Goal: Task Accomplishment & Management: Use online tool/utility

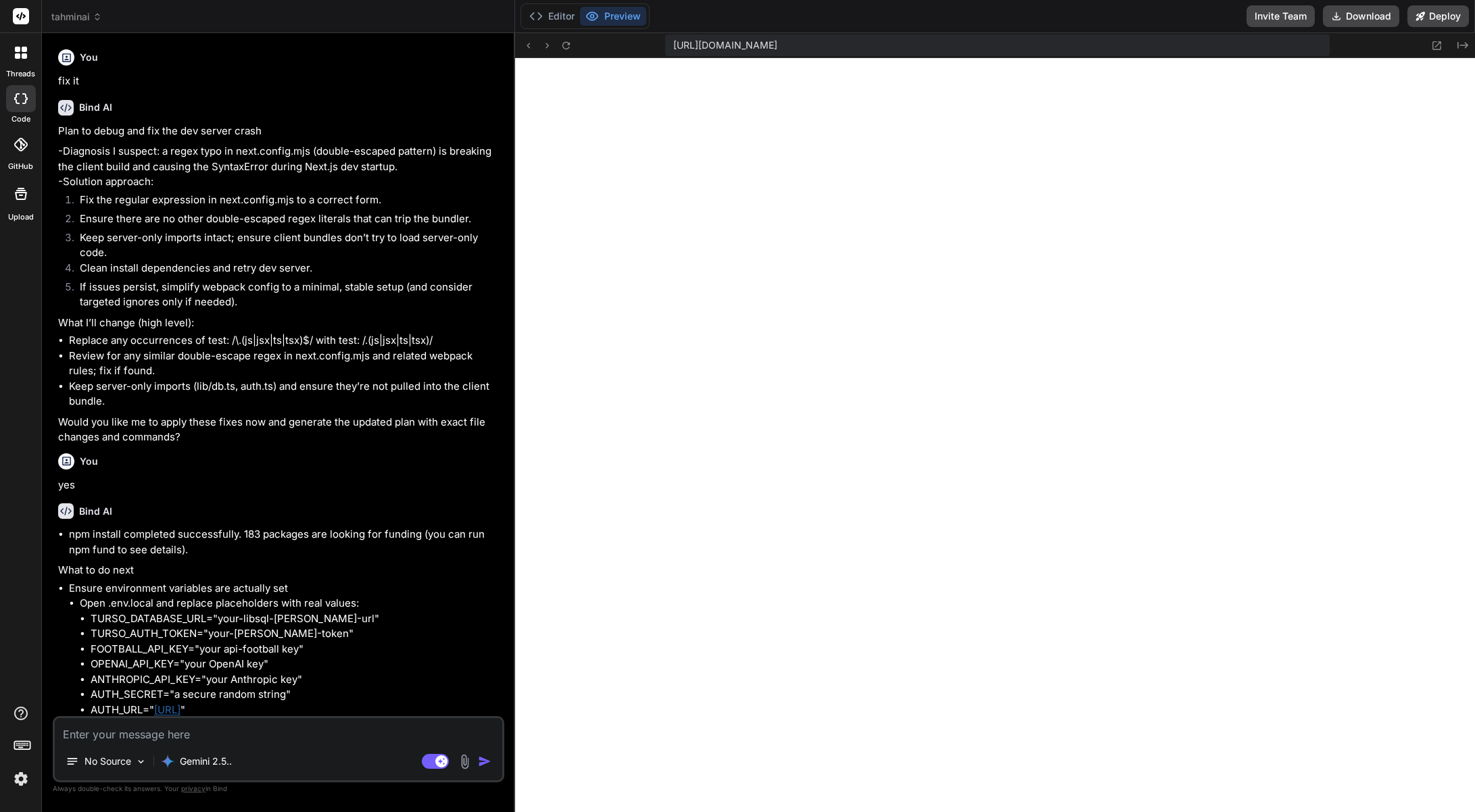
scroll to position [2337, 0]
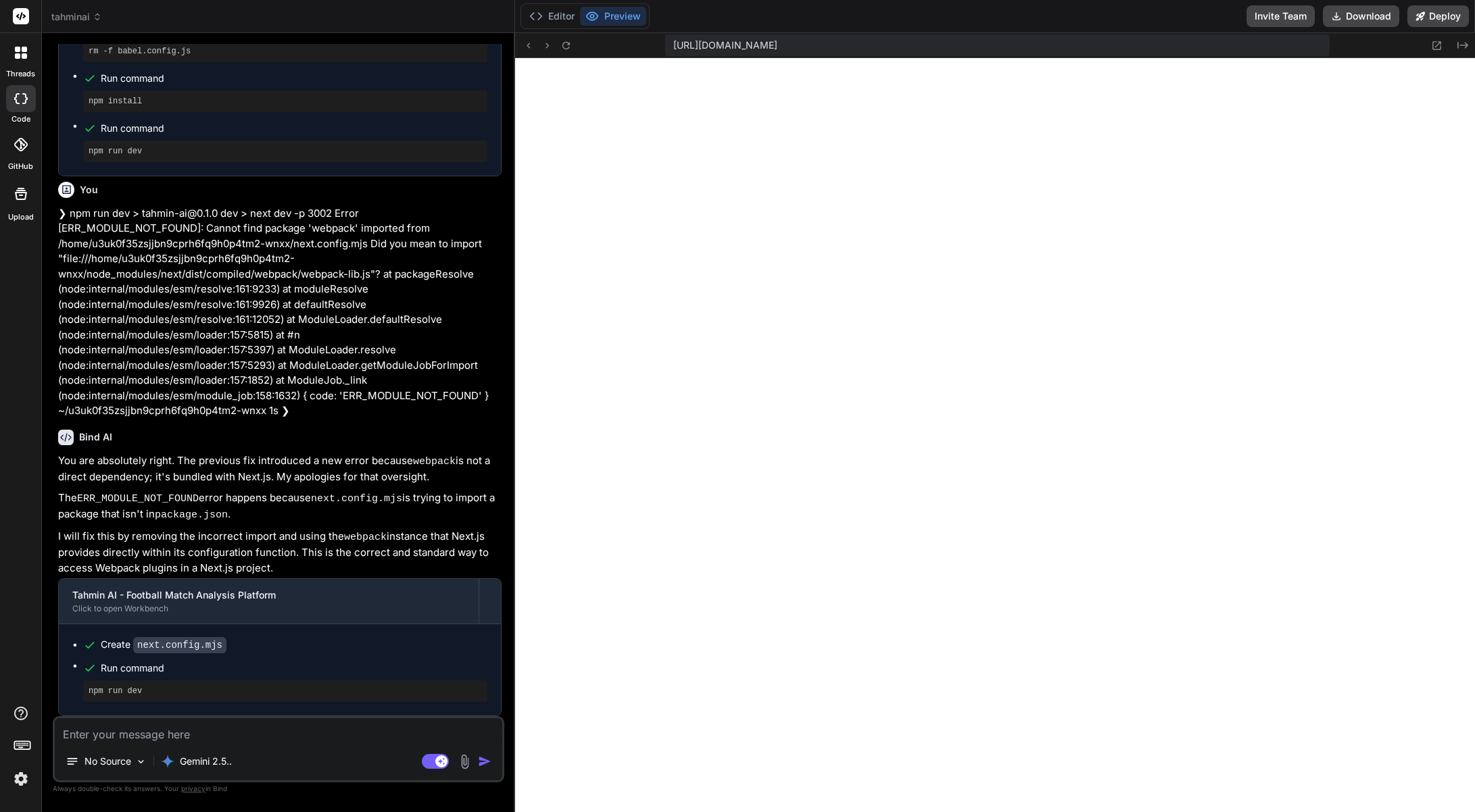
type textarea "x"
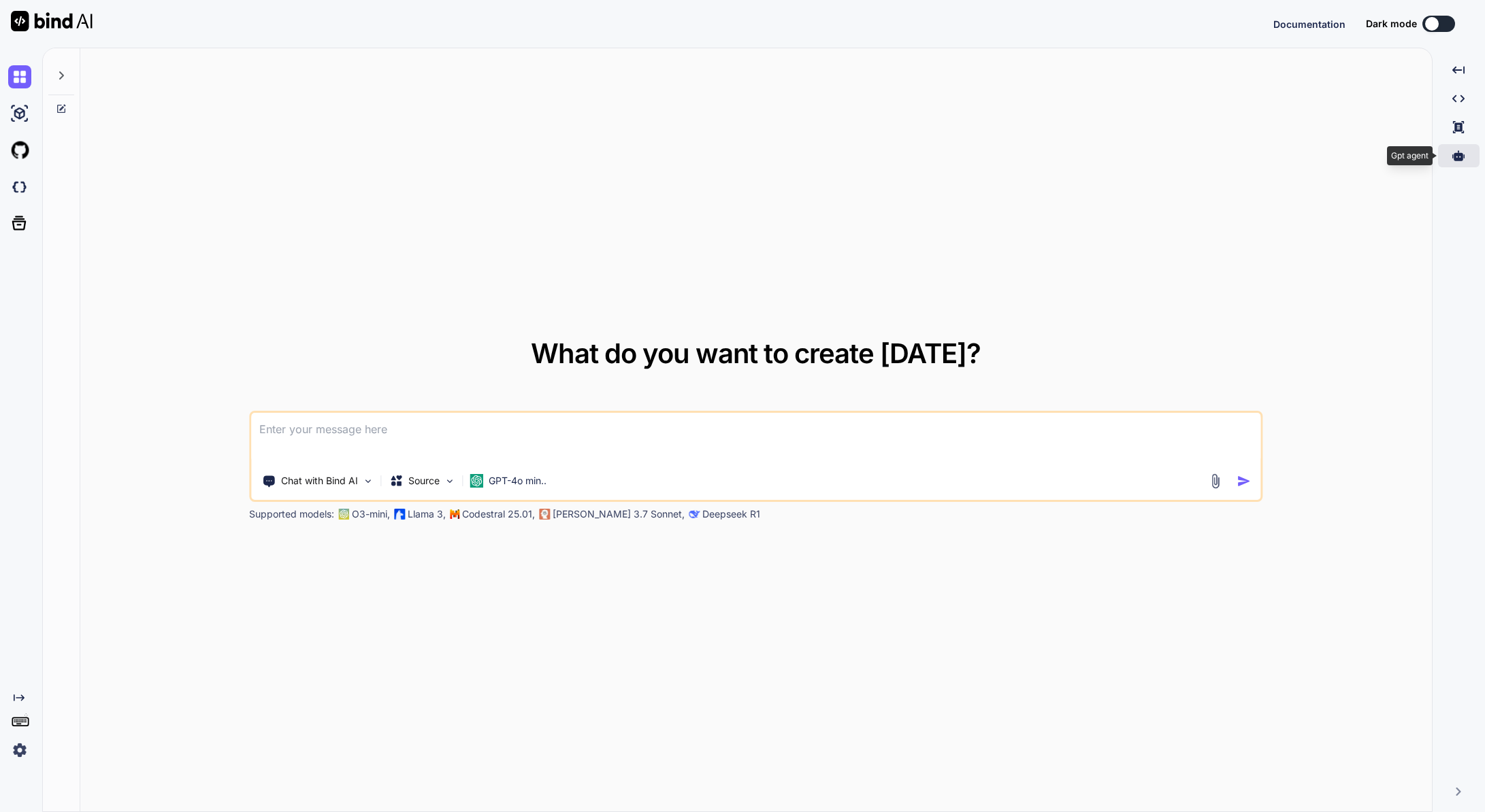
click at [1454, 154] on icon at bounding box center [1458, 156] width 12 height 10
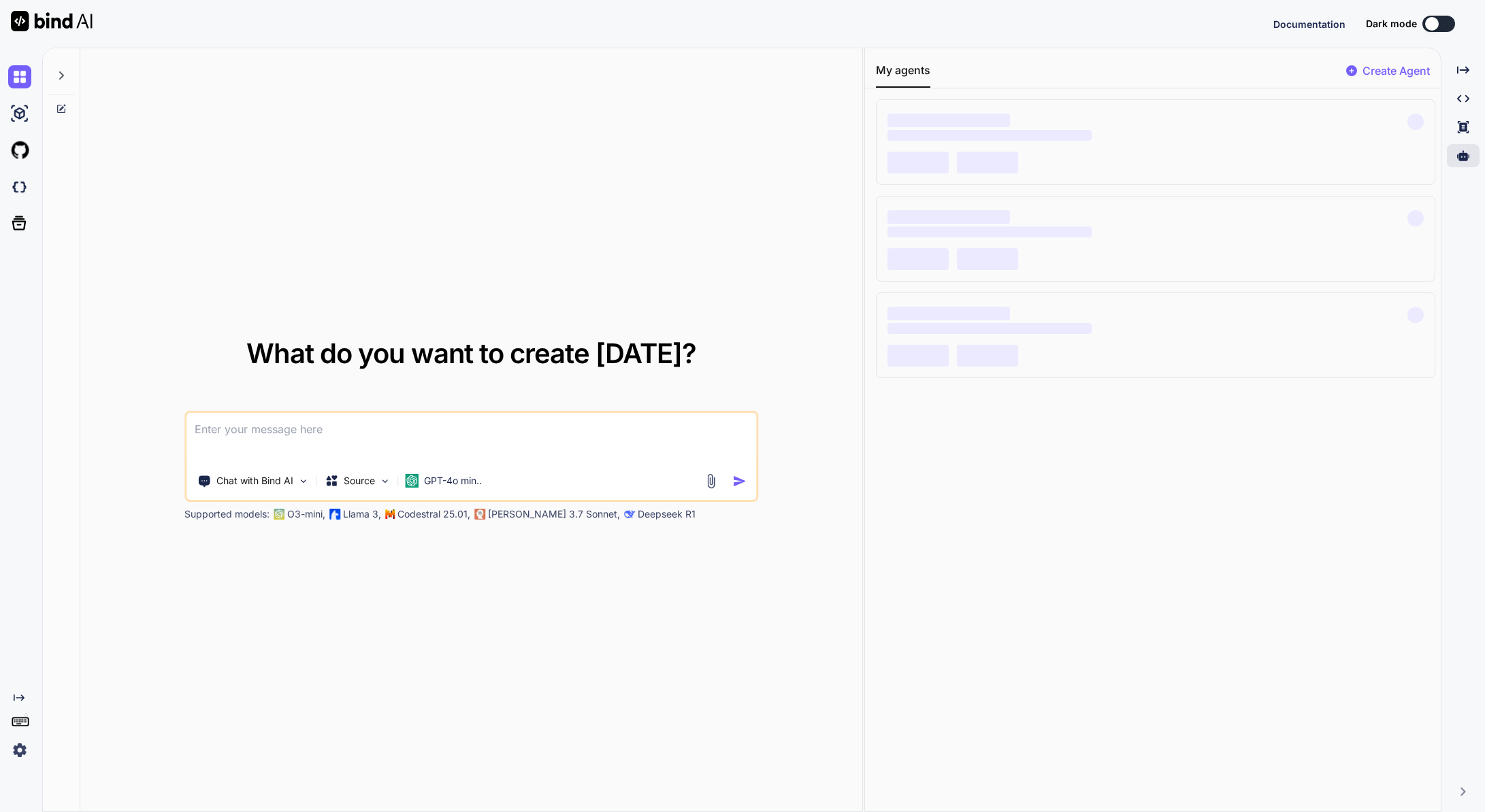
click at [1391, 72] on p "Create Agent" at bounding box center [1396, 71] width 68 height 16
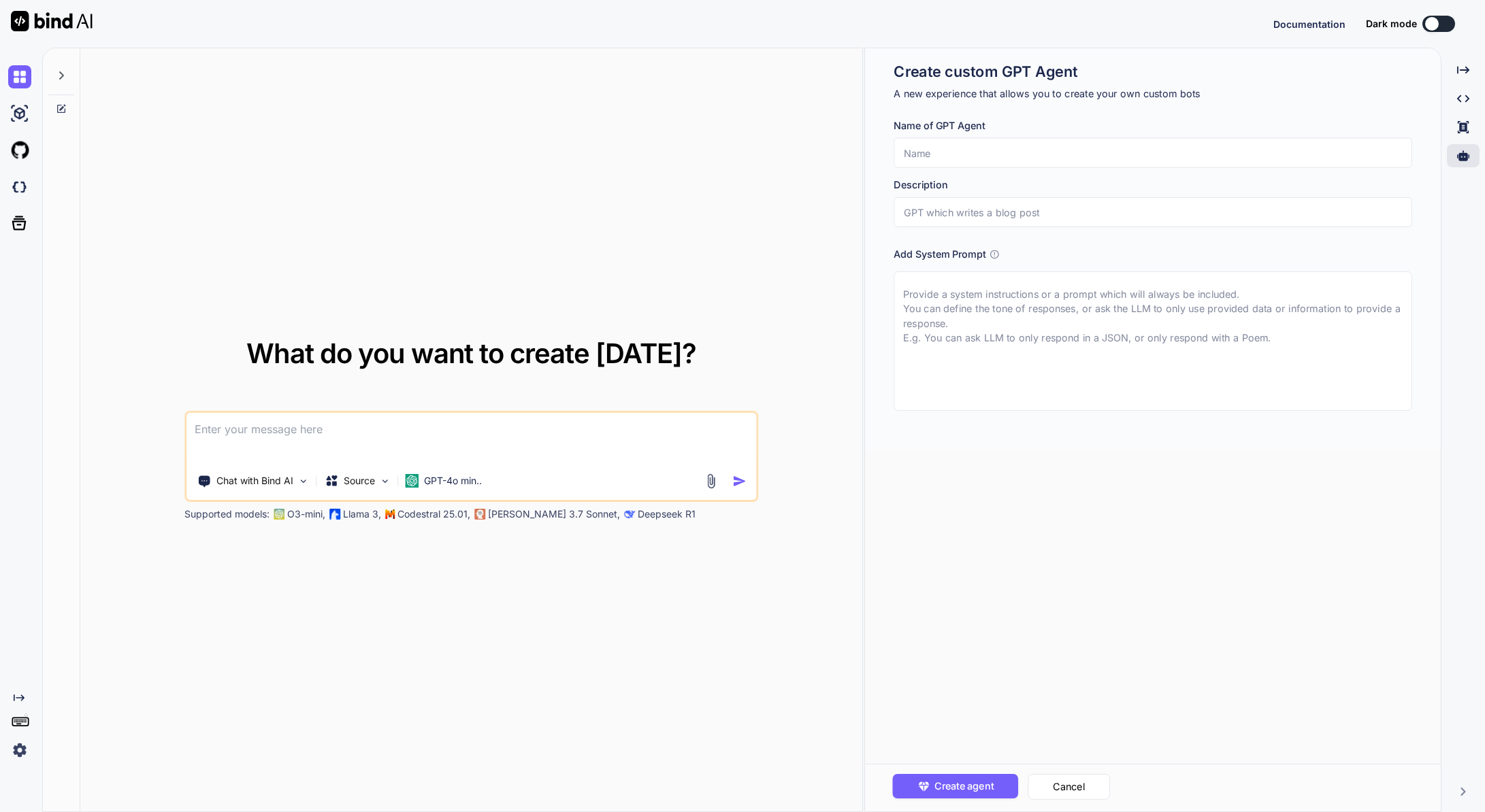
drag, startPoint x: 1024, startPoint y: 311, endPoint x: 1046, endPoint y: 297, distance: 26.1
click at [1024, 310] on textarea at bounding box center [1152, 341] width 518 height 140
click at [1056, 297] on textarea at bounding box center [1152, 341] width 518 height 140
click at [1014, 158] on input "text" at bounding box center [1152, 153] width 518 height 30
click at [992, 219] on input "text" at bounding box center [1152, 212] width 518 height 30
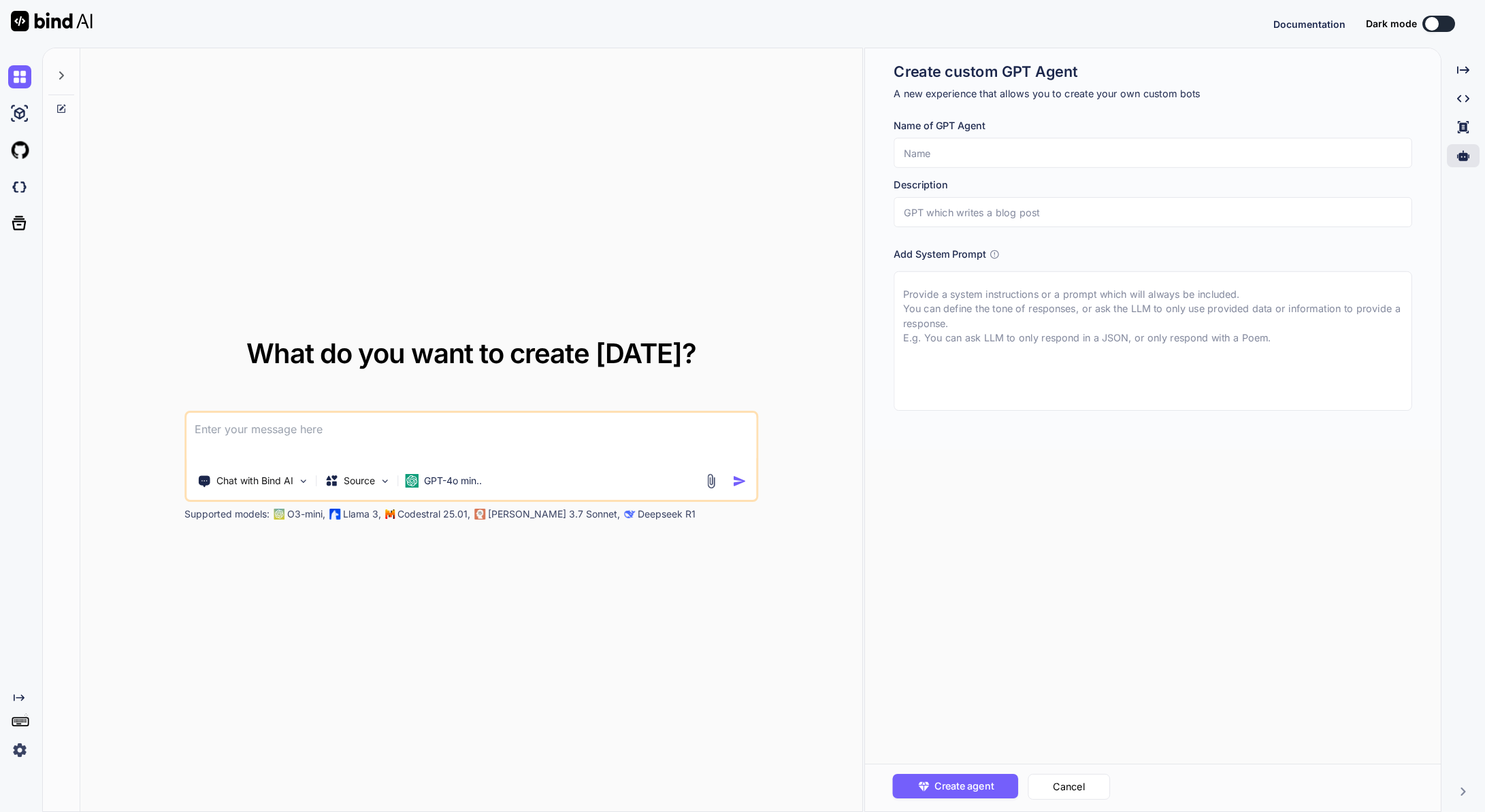
drag, startPoint x: 1098, startPoint y: 313, endPoint x: 1129, endPoint y: 308, distance: 31.4
click at [1098, 313] on textarea at bounding box center [1152, 341] width 518 height 140
drag, startPoint x: 1133, startPoint y: 308, endPoint x: 1090, endPoint y: 310, distance: 43.0
drag, startPoint x: 1090, startPoint y: 310, endPoint x: 1062, endPoint y: 303, distance: 28.9
drag, startPoint x: 1062, startPoint y: 303, endPoint x: 1046, endPoint y: 303, distance: 16.0
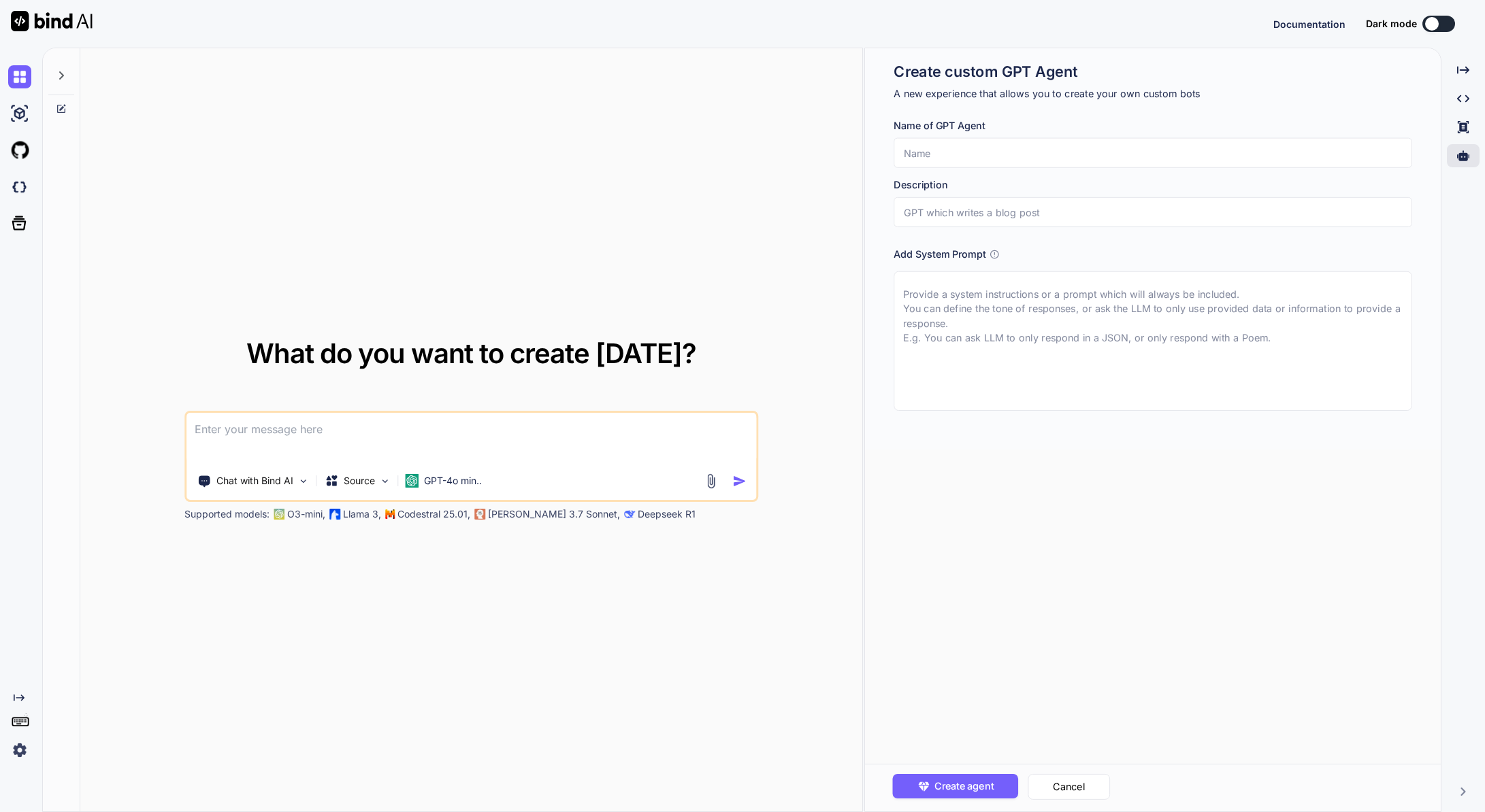
drag, startPoint x: 1046, startPoint y: 303, endPoint x: 1028, endPoint y: 298, distance: 18.7
drag, startPoint x: 1028, startPoint y: 298, endPoint x: 1010, endPoint y: 296, distance: 18.1
drag, startPoint x: 1010, startPoint y: 296, endPoint x: 990, endPoint y: 296, distance: 20.0
drag, startPoint x: 990, startPoint y: 296, endPoint x: 970, endPoint y: 295, distance: 20.0
click at [970, 295] on textarea at bounding box center [1152, 341] width 518 height 140
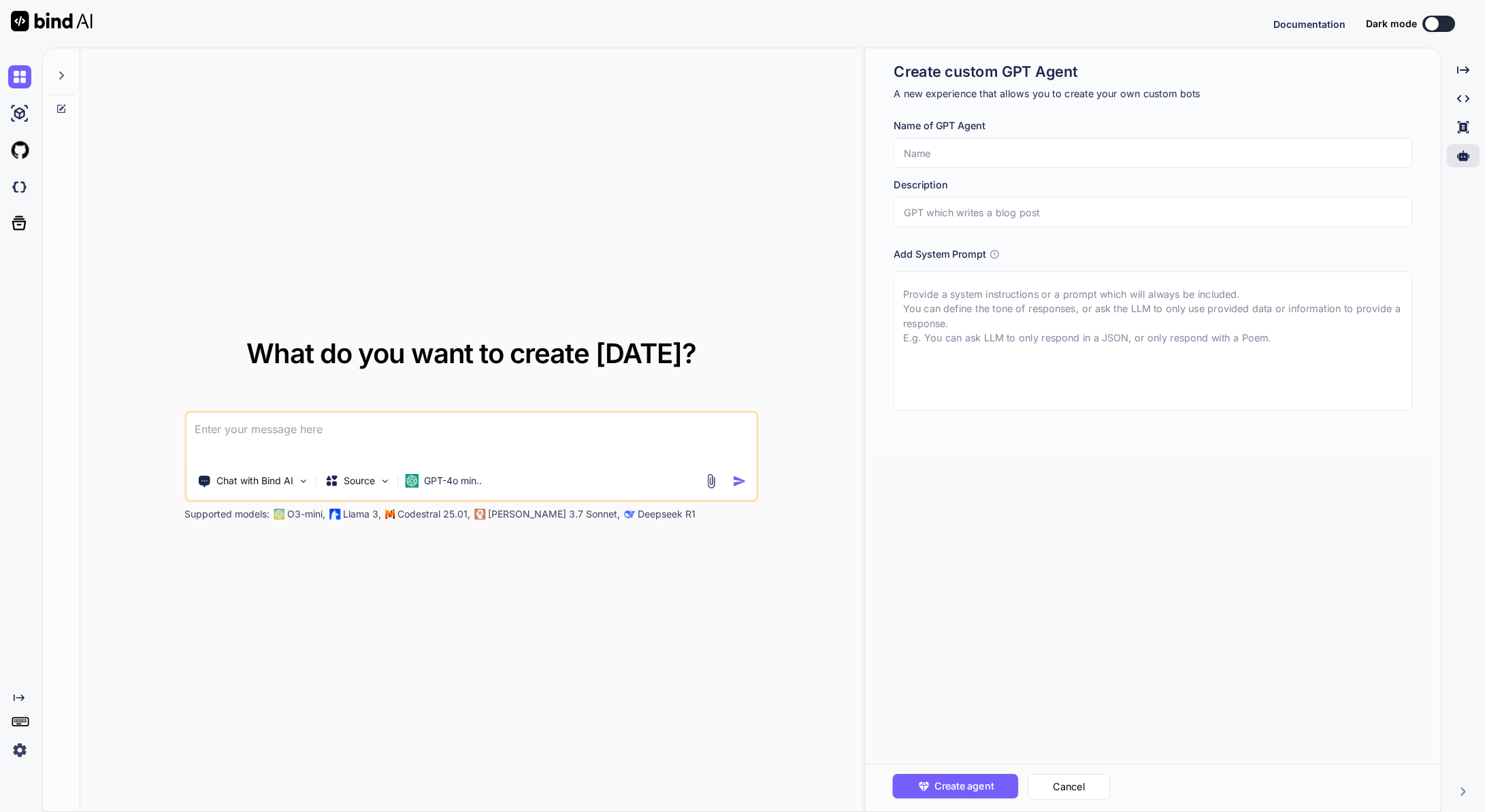
click at [1106, 315] on textarea at bounding box center [1152, 341] width 518 height 140
drag, startPoint x: 1083, startPoint y: 307, endPoint x: 1051, endPoint y: 309, distance: 32.1
drag, startPoint x: 1051, startPoint y: 309, endPoint x: 1032, endPoint y: 306, distance: 19.2
drag, startPoint x: 1032, startPoint y: 306, endPoint x: 1015, endPoint y: 301, distance: 17.7
drag, startPoint x: 1015, startPoint y: 301, endPoint x: 996, endPoint y: 299, distance: 19.1
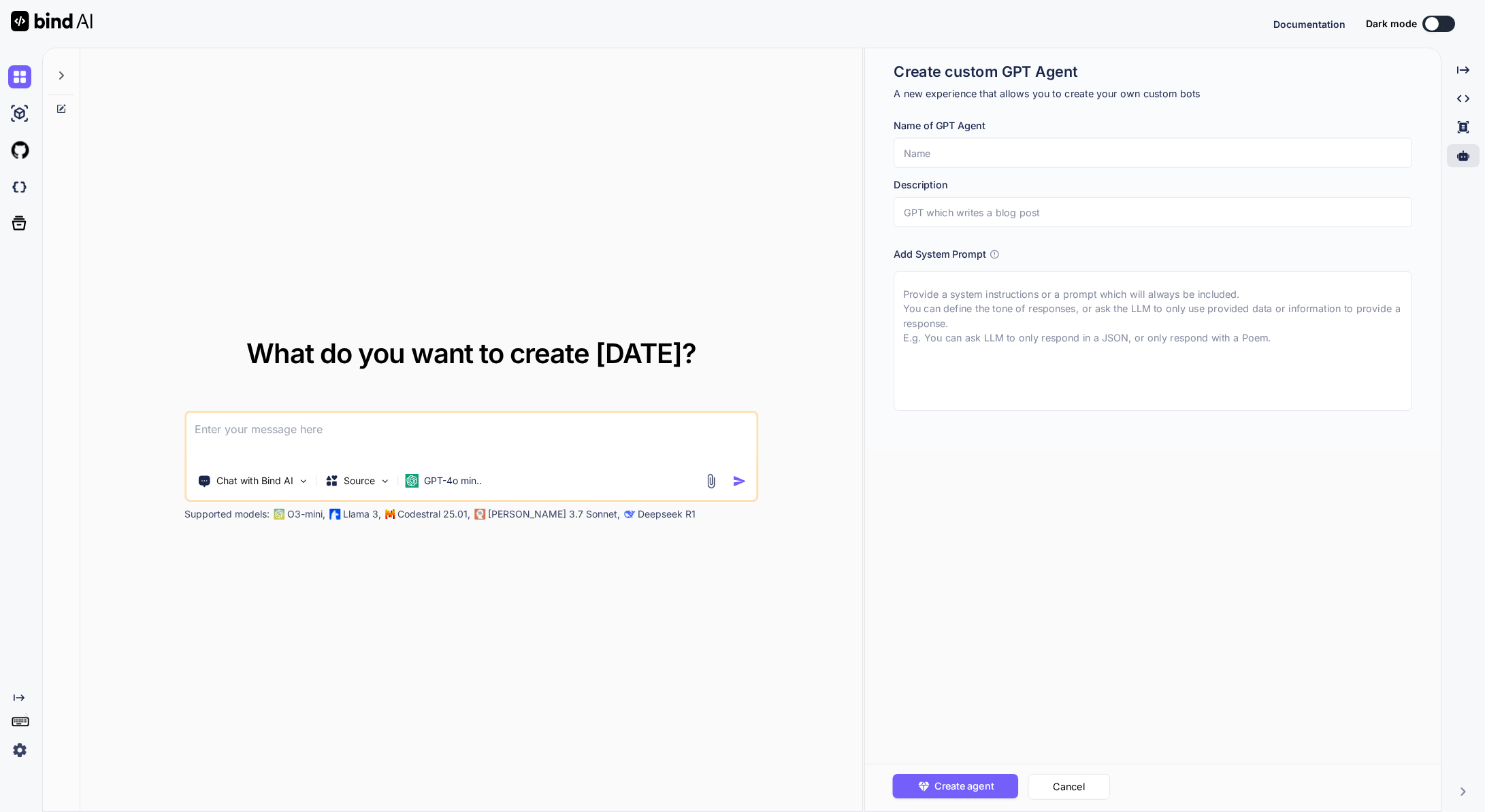
click at [1001, 298] on textarea at bounding box center [1152, 341] width 518 height 140
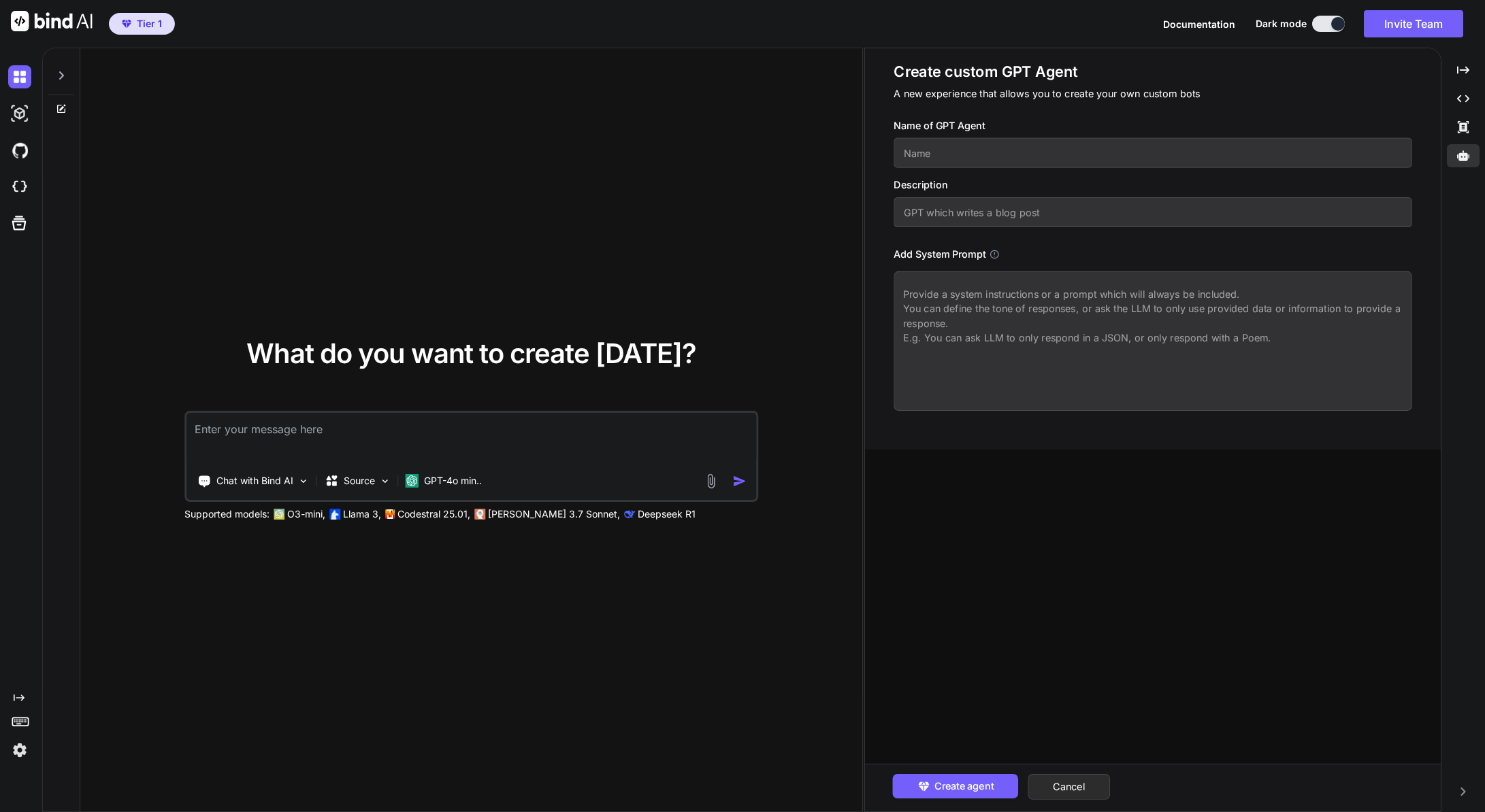
click at [976, 332] on textarea at bounding box center [1152, 341] width 518 height 140
type textarea "x"
click at [1010, 305] on textarea at bounding box center [1152, 341] width 518 height 140
drag, startPoint x: 1037, startPoint y: 312, endPoint x: 1014, endPoint y: 306, distance: 23.8
drag, startPoint x: 1014, startPoint y: 306, endPoint x: 996, endPoint y: 305, distance: 18.0
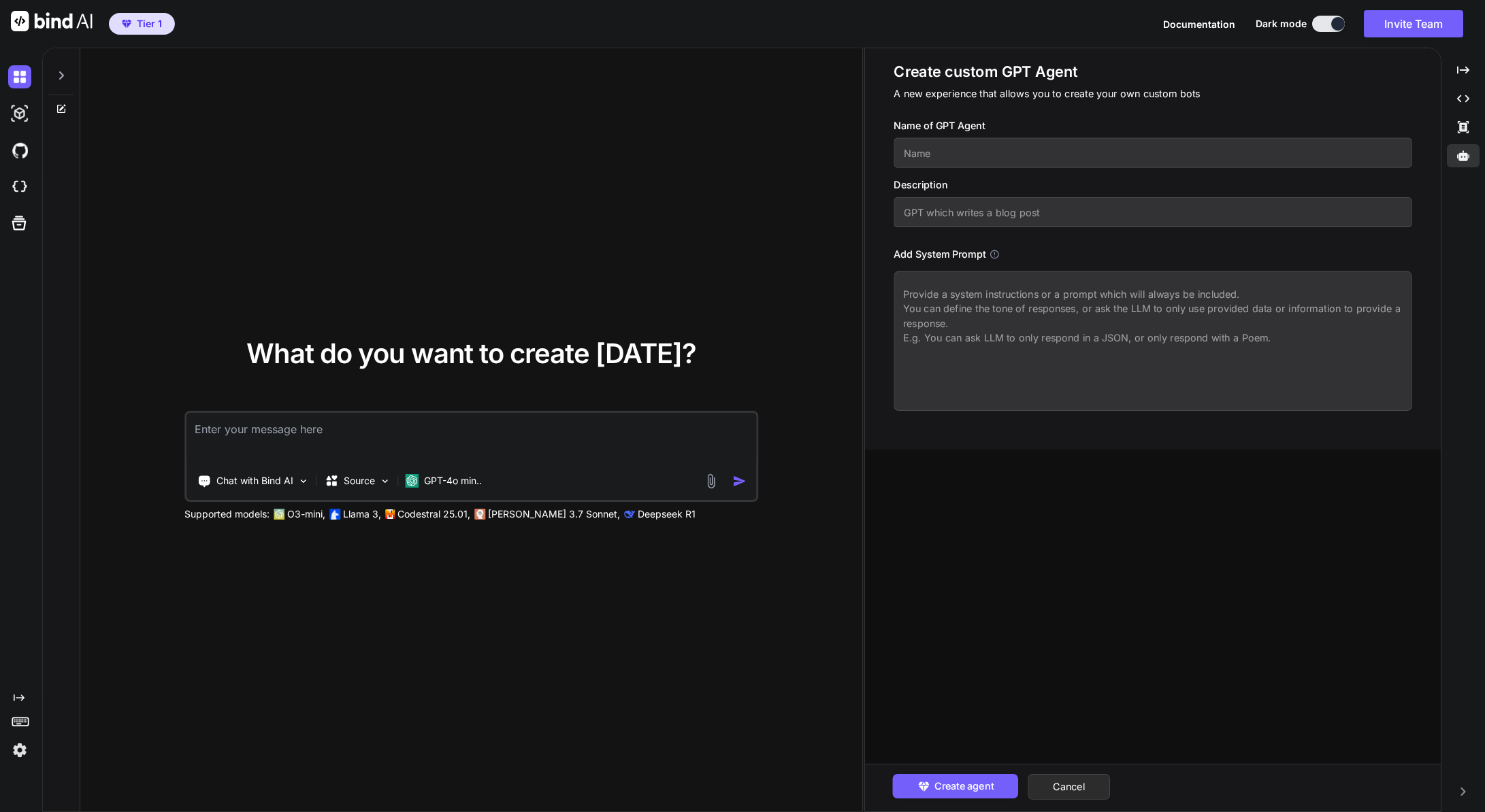
drag, startPoint x: 996, startPoint y: 305, endPoint x: 987, endPoint y: 304, distance: 9.1
drag, startPoint x: 982, startPoint y: 305, endPoint x: 953, endPoint y: 301, distance: 29.3
click at [967, 303] on textarea at bounding box center [1152, 341] width 518 height 140
click at [967, 310] on textarea at bounding box center [1152, 341] width 518 height 140
click at [18, 108] on img at bounding box center [19, 113] width 23 height 23
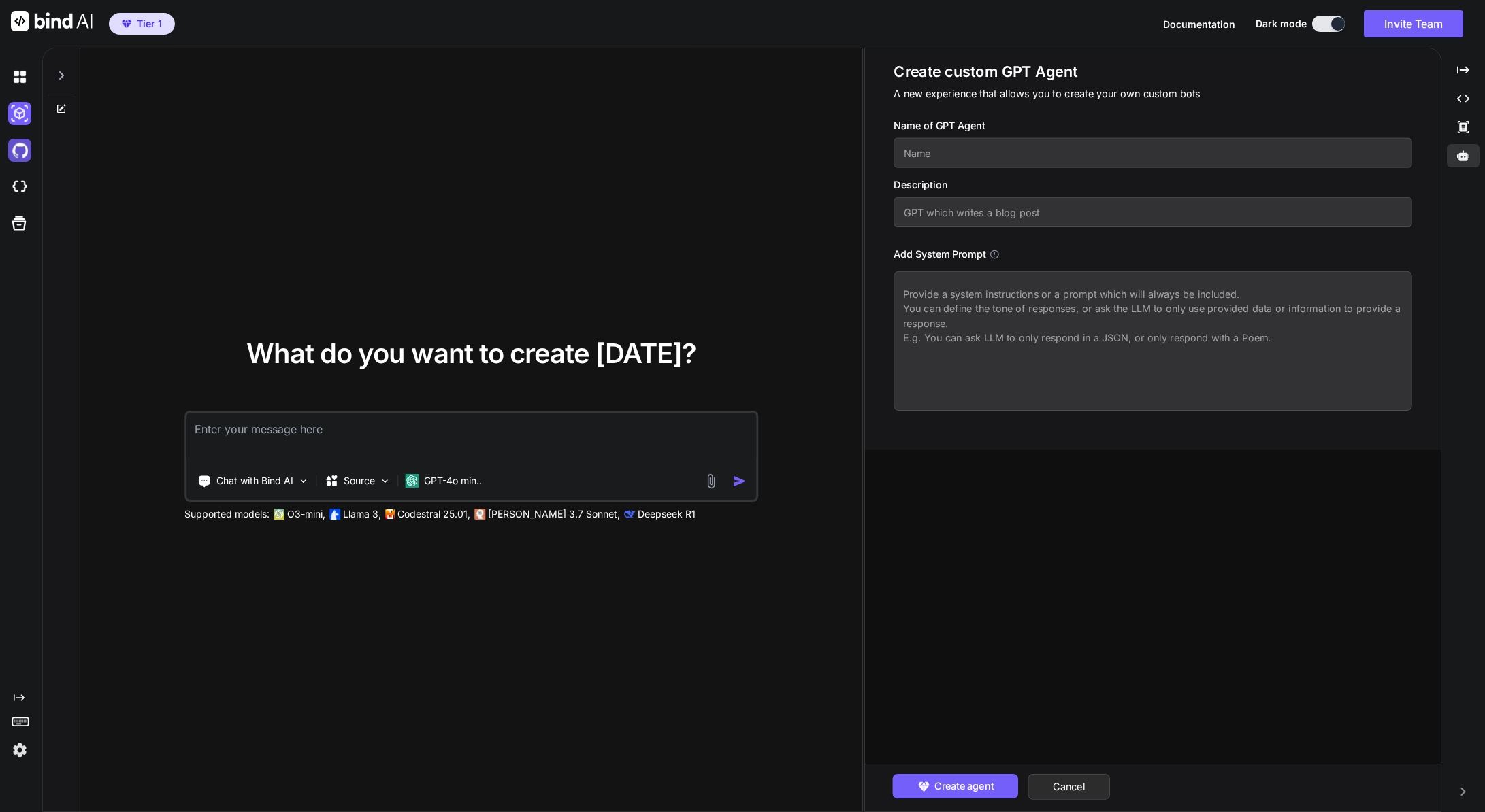
click at [18, 142] on img at bounding box center [19, 150] width 23 height 23
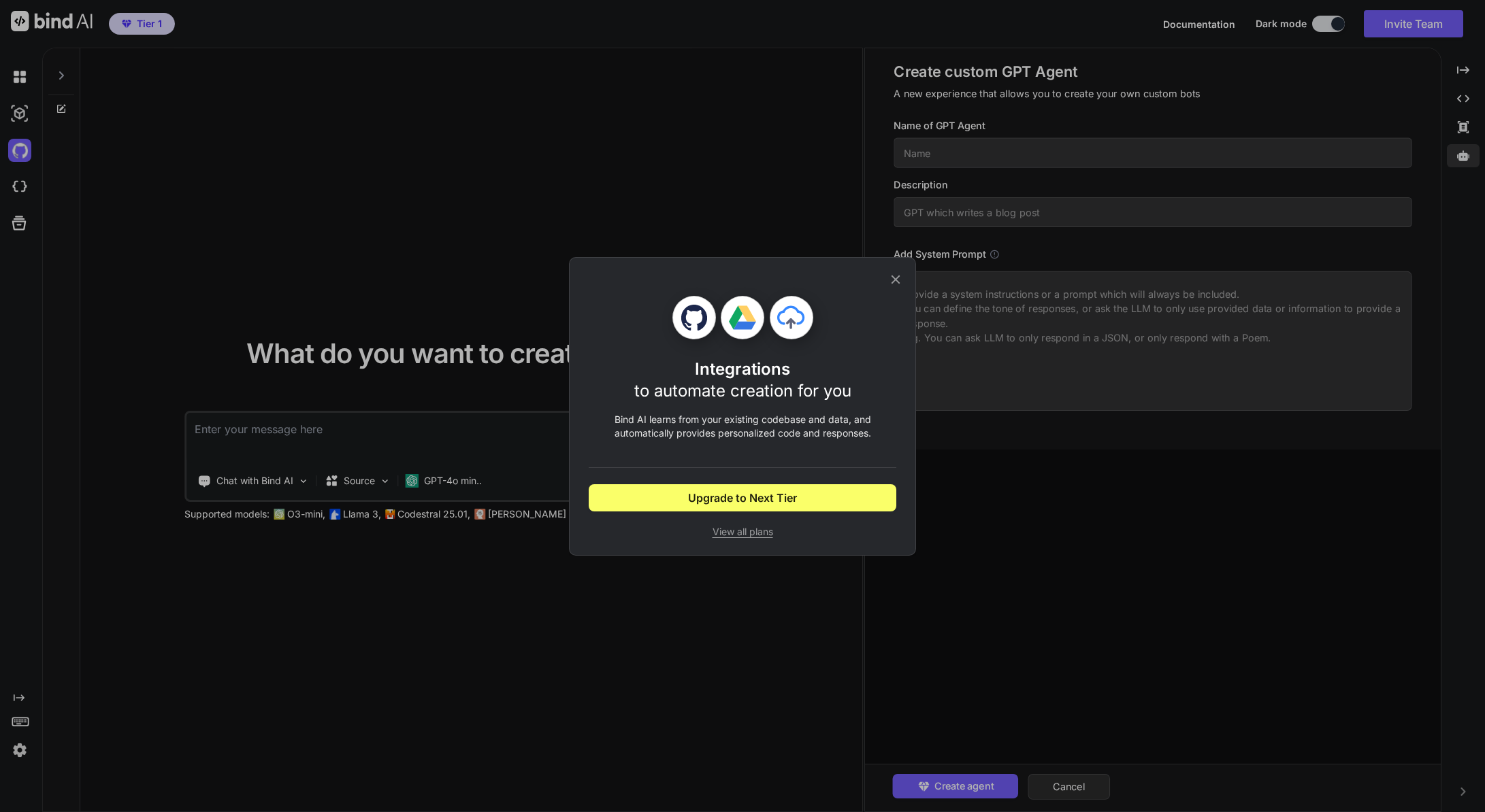
click at [900, 281] on icon at bounding box center [895, 279] width 15 height 15
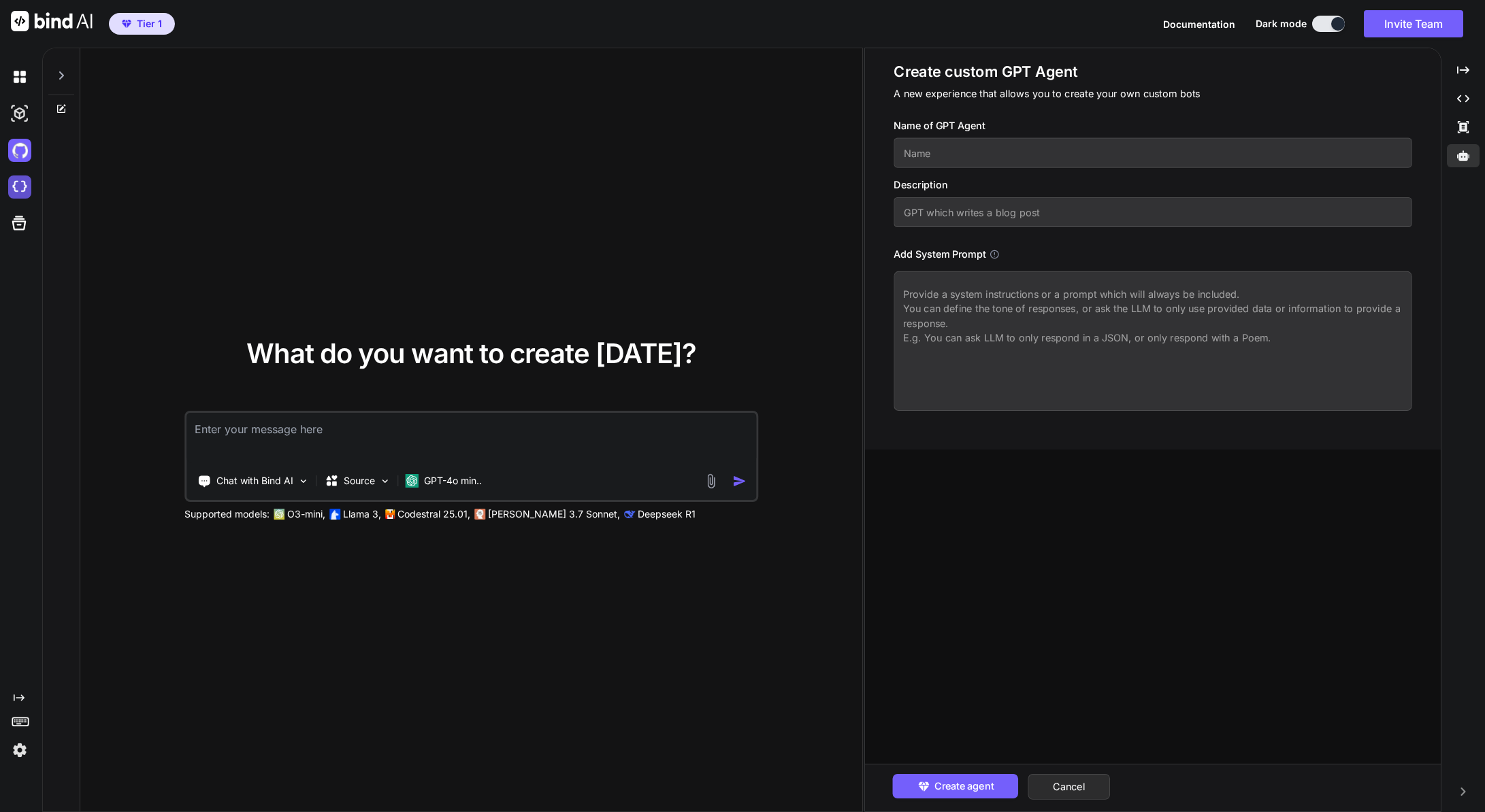
click at [29, 189] on img at bounding box center [19, 187] width 23 height 23
click at [15, 187] on img at bounding box center [19, 187] width 23 height 23
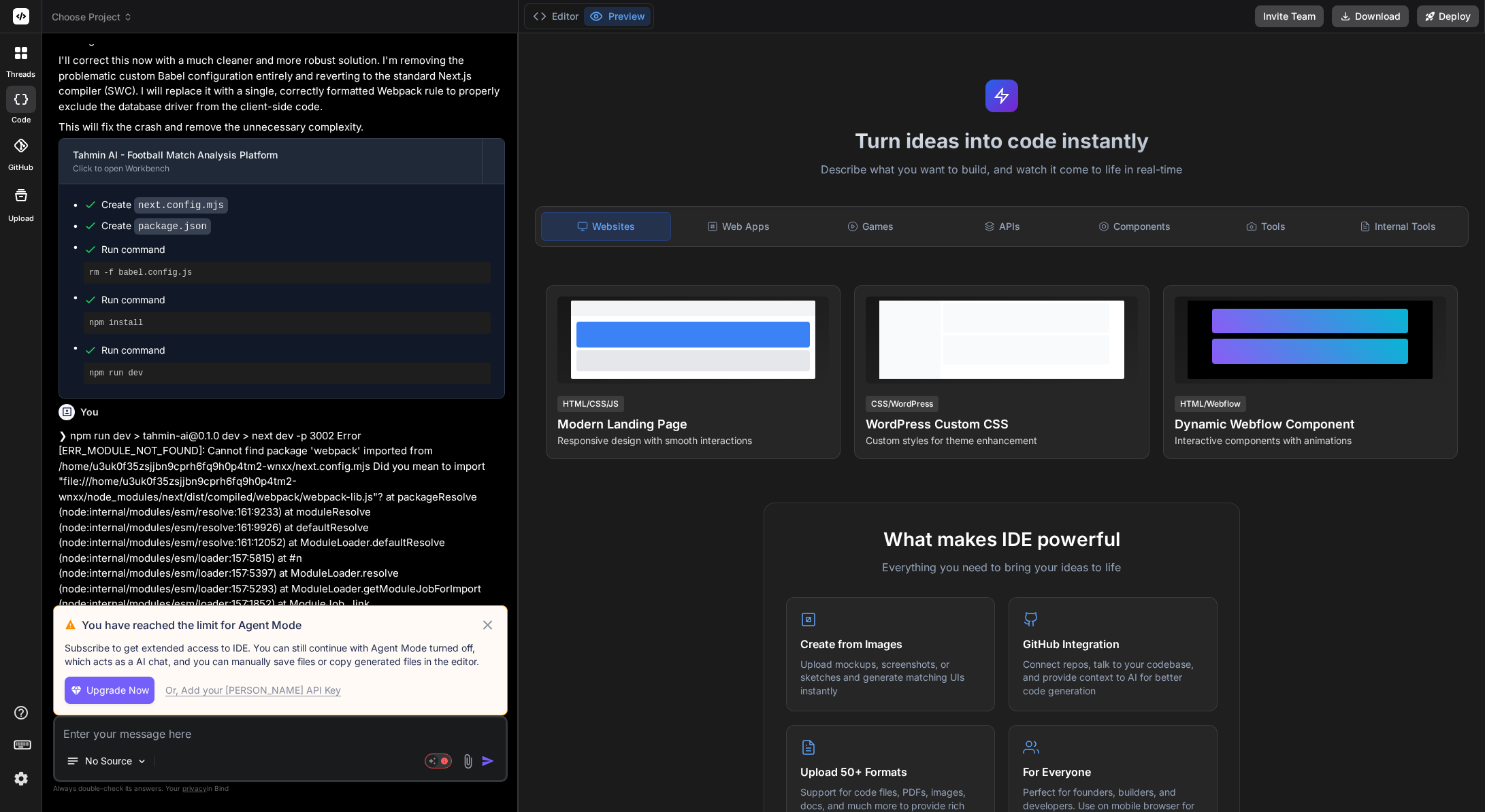
scroll to position [1528, 0]
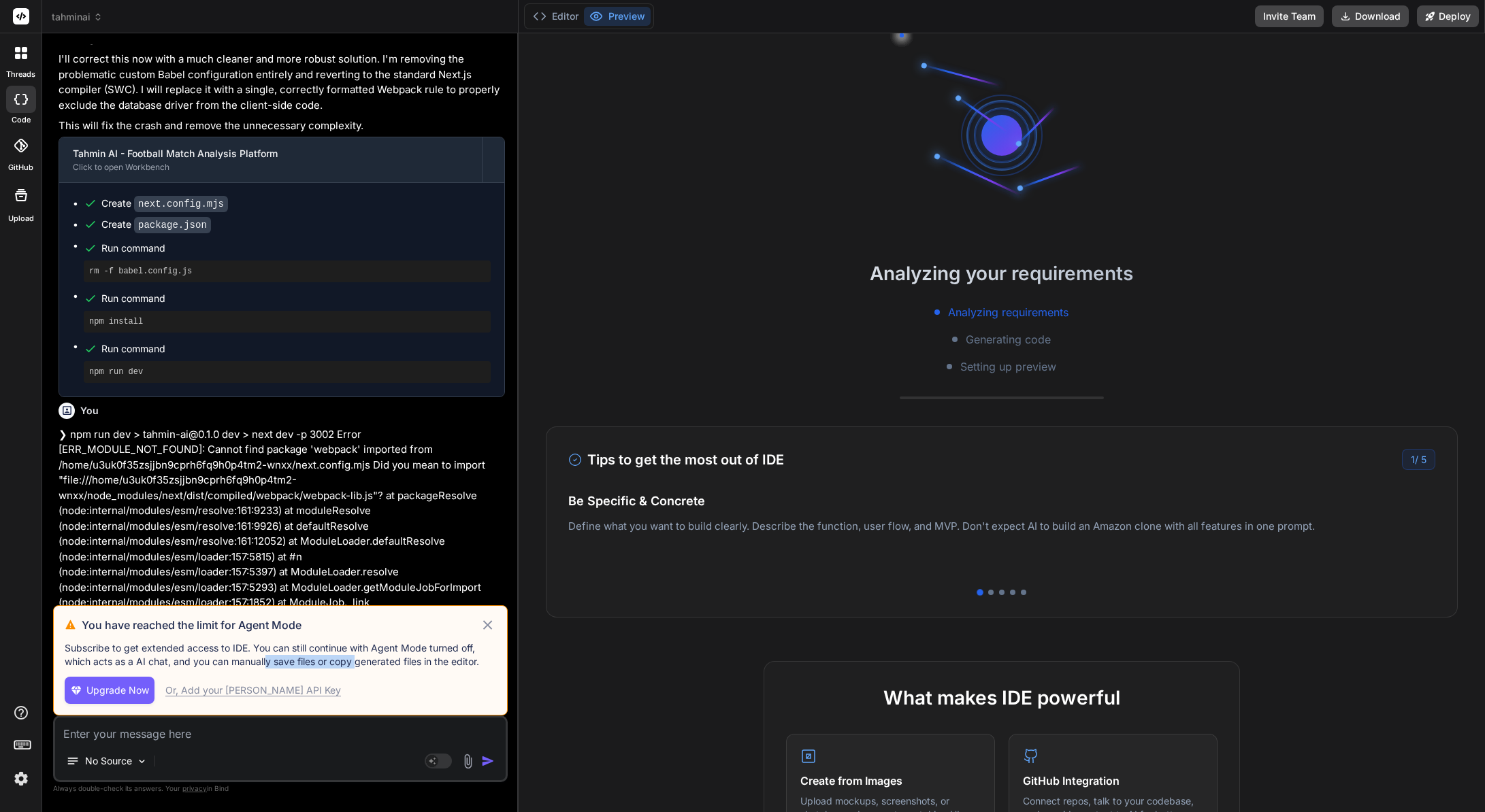
drag, startPoint x: 357, startPoint y: 668, endPoint x: 268, endPoint y: 655, distance: 89.9
click at [268, 655] on p "Subscribe to get extended access to IDE. You can still continue with Agent Mode…" at bounding box center [280, 655] width 432 height 27
drag, startPoint x: 285, startPoint y: 660, endPoint x: 256, endPoint y: 653, distance: 29.8
click at [256, 653] on div "You have reached the limit for Agent Mode Subscribe to get extended access to I…" at bounding box center [280, 661] width 454 height 110
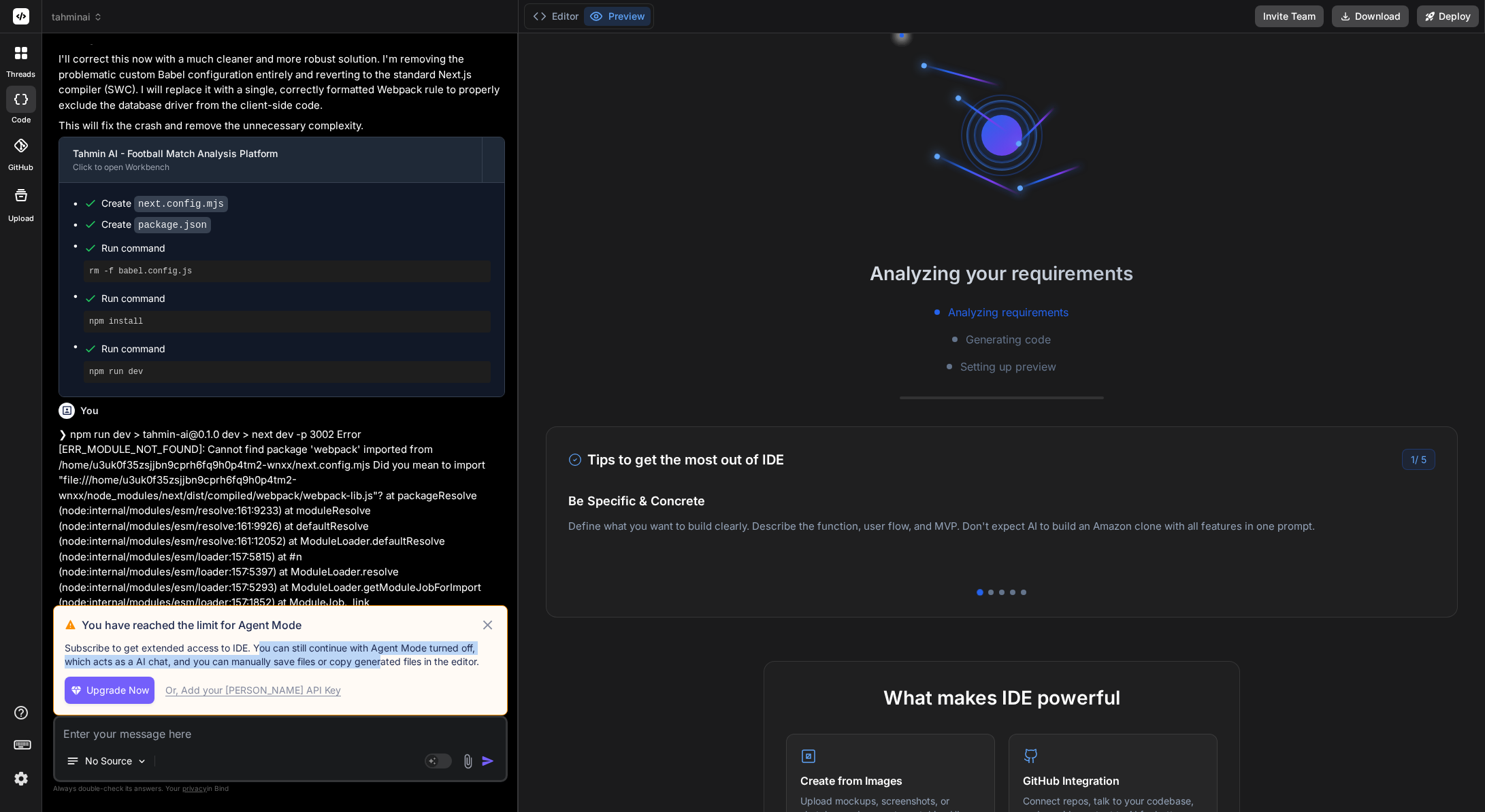
click at [256, 653] on p "Subscribe to get extended access to IDE. You can still continue with Agent Mode…" at bounding box center [280, 655] width 432 height 27
drag, startPoint x: 411, startPoint y: 664, endPoint x: 276, endPoint y: 653, distance: 135.4
click at [276, 653] on p "Subscribe to get extended access to IDE. You can still continue with Agent Mode…" at bounding box center [280, 655] width 432 height 27
click at [275, 653] on p "Subscribe to get extended access to IDE. You can still continue with Agent Mode…" at bounding box center [280, 655] width 432 height 27
drag, startPoint x: 364, startPoint y: 663, endPoint x: 248, endPoint y: 655, distance: 116.3
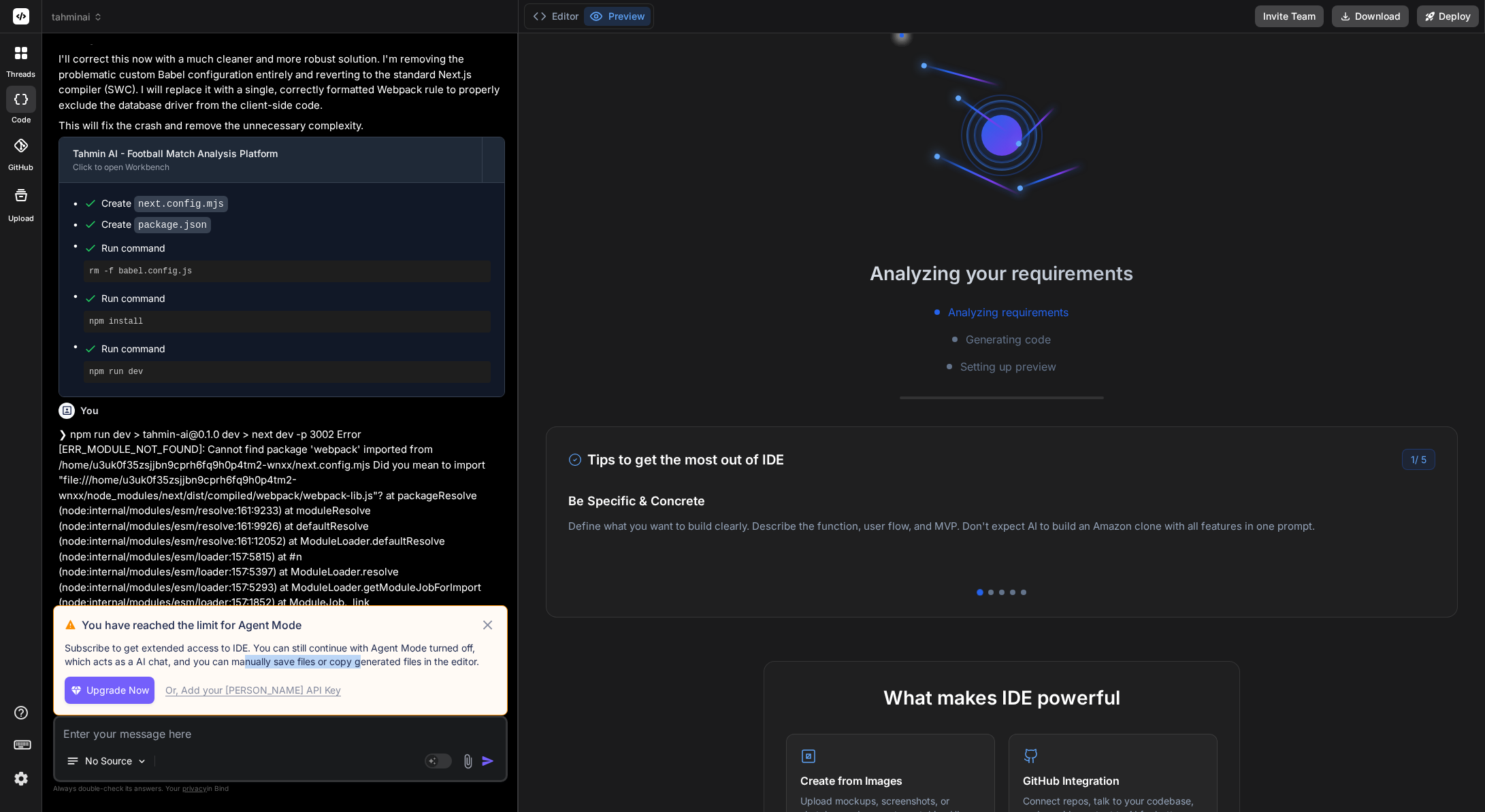
click at [248, 655] on p "Subscribe to get extended access to IDE. You can still continue with Agent Mode…" at bounding box center [280, 655] width 432 height 27
drag, startPoint x: 333, startPoint y: 659, endPoint x: 204, endPoint y: 646, distance: 129.7
click at [212, 647] on p "Subscribe to get extended access to IDE. You can still continue with Agent Mode…" at bounding box center [280, 655] width 432 height 27
click at [204, 646] on p "Subscribe to get extended access to IDE. You can still continue with Agent Mode…" at bounding box center [280, 655] width 432 height 27
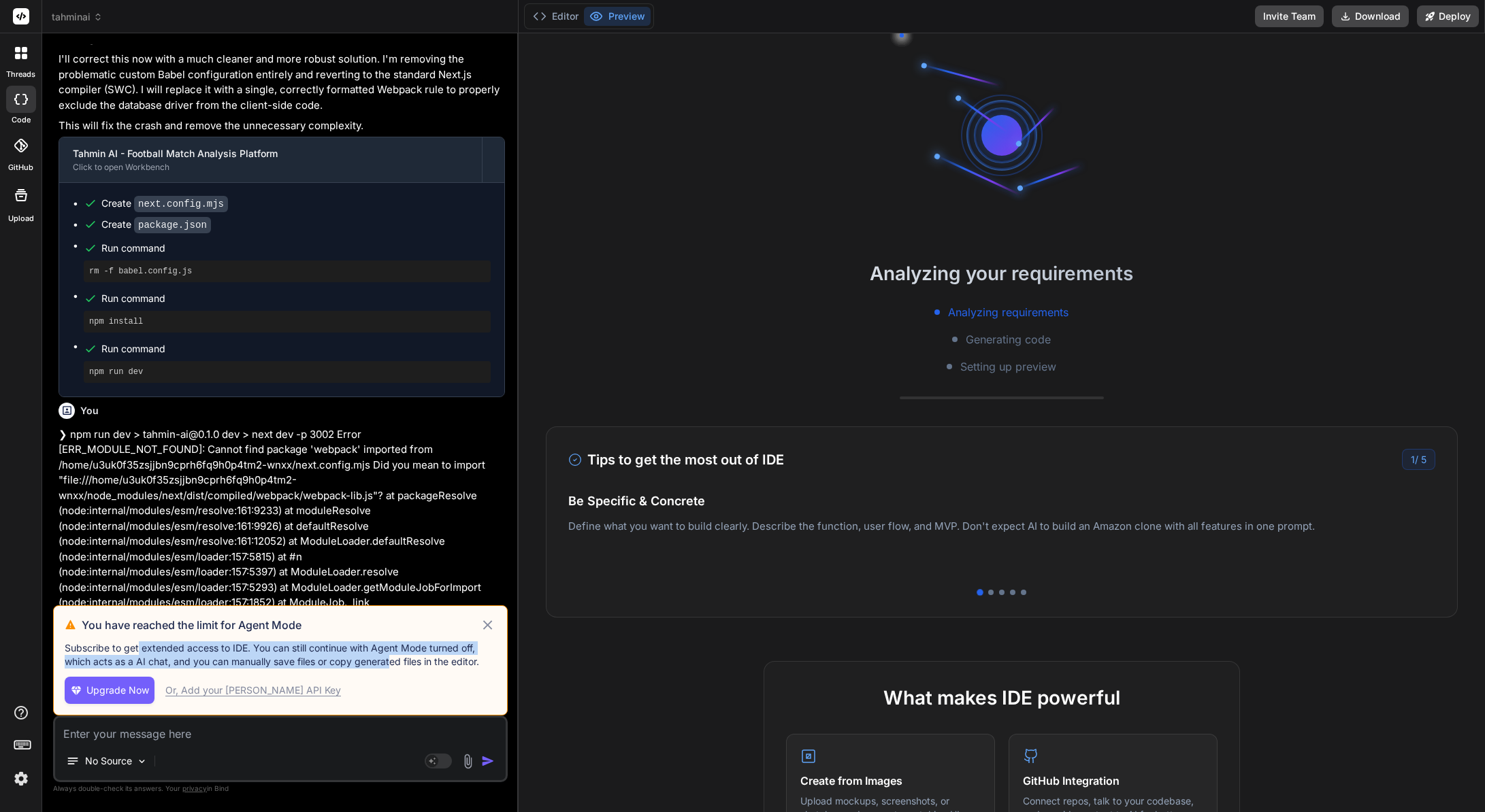
drag, startPoint x: 141, startPoint y: 647, endPoint x: 393, endPoint y: 664, distance: 252.6
click at [393, 664] on p "Subscribe to get extended access to IDE. You can still continue with Agent Mode…" at bounding box center [280, 655] width 432 height 27
drag, startPoint x: 432, startPoint y: 661, endPoint x: 160, endPoint y: 646, distance: 272.4
click at [160, 646] on p "Subscribe to get extended access to IDE. You can still continue with Agent Mode…" at bounding box center [280, 655] width 432 height 27
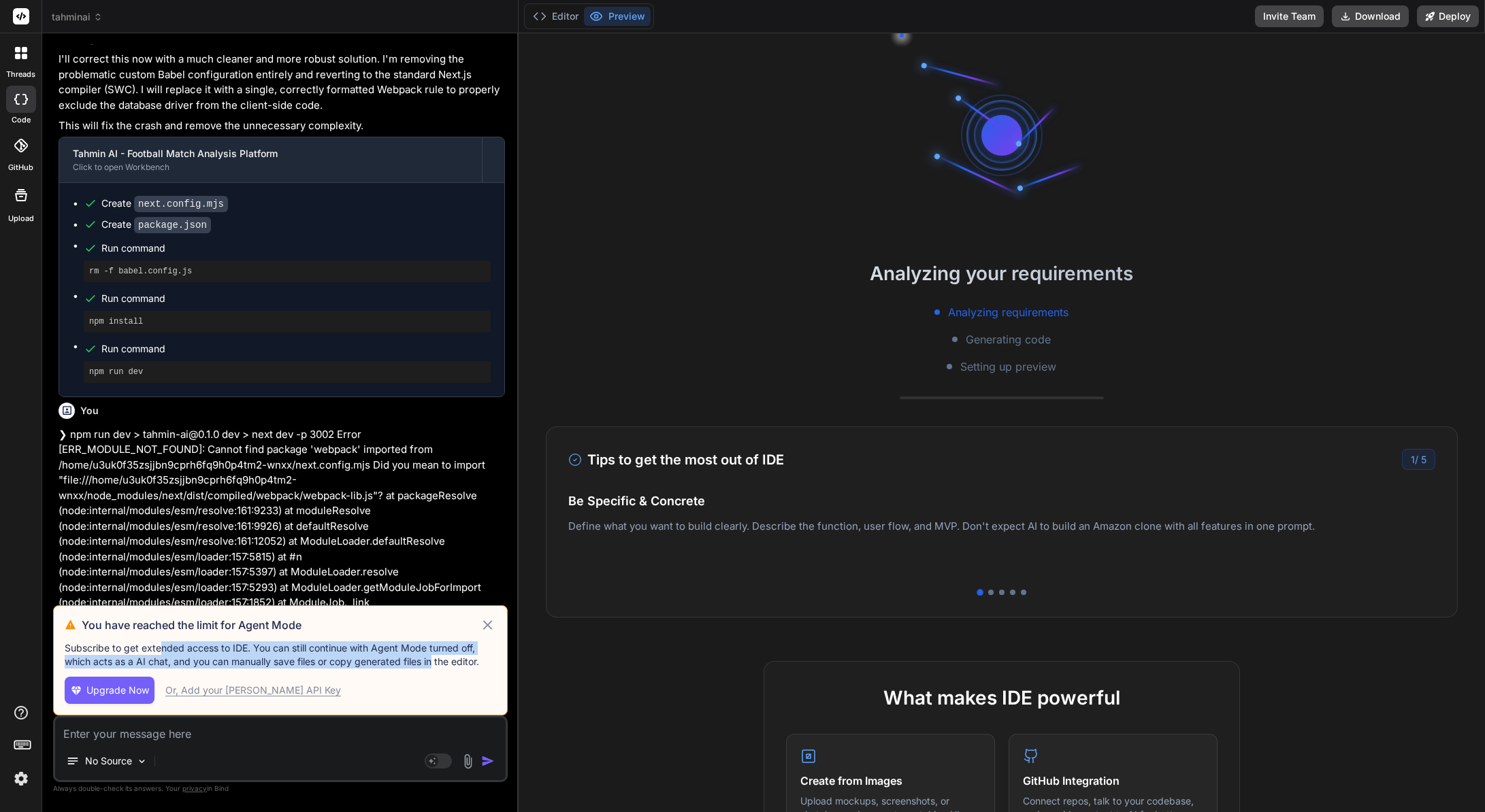
click at [160, 646] on p "Subscribe to get extended access to IDE. You can still continue with Agent Mode…" at bounding box center [280, 655] width 432 height 27
drag, startPoint x: 221, startPoint y: 654, endPoint x: 387, endPoint y: 665, distance: 166.4
click at [387, 665] on p "Subscribe to get extended access to IDE. You can still continue with Agent Mode…" at bounding box center [280, 655] width 432 height 27
drag, startPoint x: 412, startPoint y: 664, endPoint x: 178, endPoint y: 653, distance: 234.3
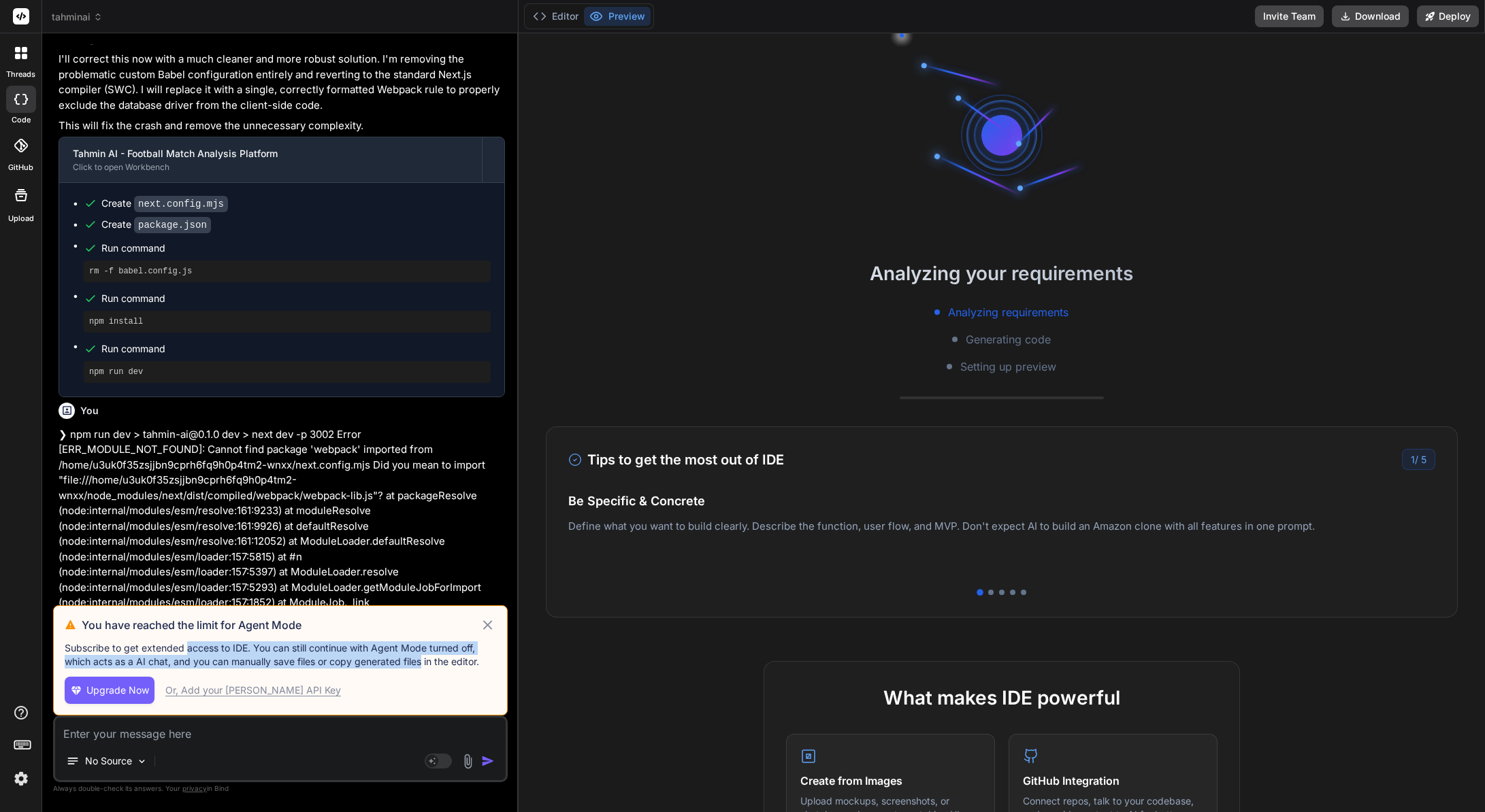
click at [185, 653] on p "Subscribe to get extended access to IDE. You can still continue with Agent Mode…" at bounding box center [280, 655] width 432 height 27
click at [182, 653] on p "Subscribe to get extended access to IDE. You can still continue with Agent Mode…" at bounding box center [280, 655] width 432 height 27
drag, startPoint x: 172, startPoint y: 653, endPoint x: 447, endPoint y: 664, distance: 275.2
click at [447, 664] on p "Subscribe to get extended access to IDE. You can still continue with Agent Mode…" at bounding box center [280, 655] width 432 height 27
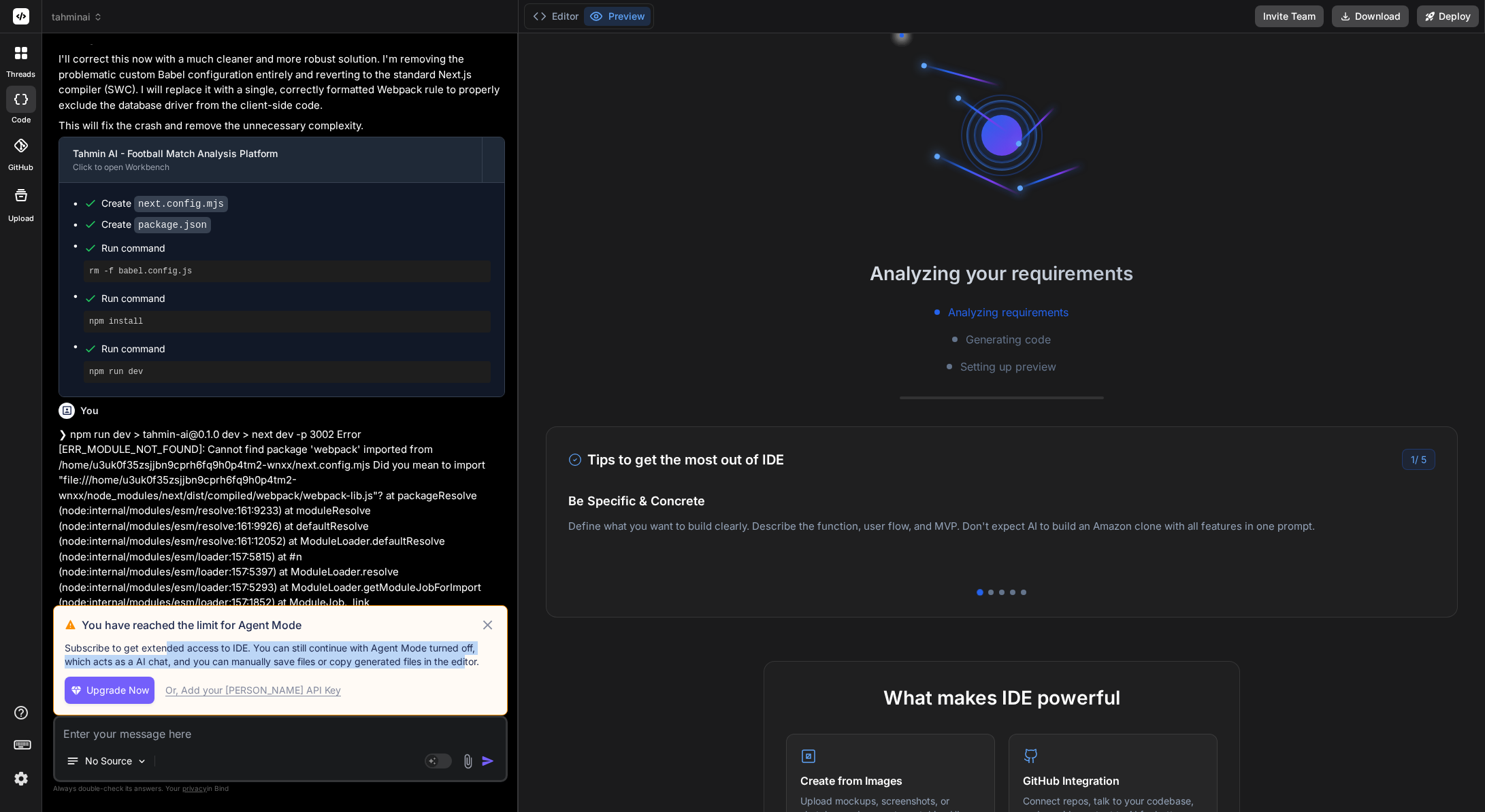
drag, startPoint x: 469, startPoint y: 664, endPoint x: 169, endPoint y: 648, distance: 300.4
click at [169, 648] on p "Subscribe to get extended access to IDE. You can still continue with Agent Mode…" at bounding box center [280, 655] width 432 height 27
drag, startPoint x: 243, startPoint y: 656, endPoint x: 418, endPoint y: 664, distance: 175.2
click at [418, 664] on p "Subscribe to get extended access to IDE. You can still continue with Agent Mode…" at bounding box center [280, 655] width 432 height 27
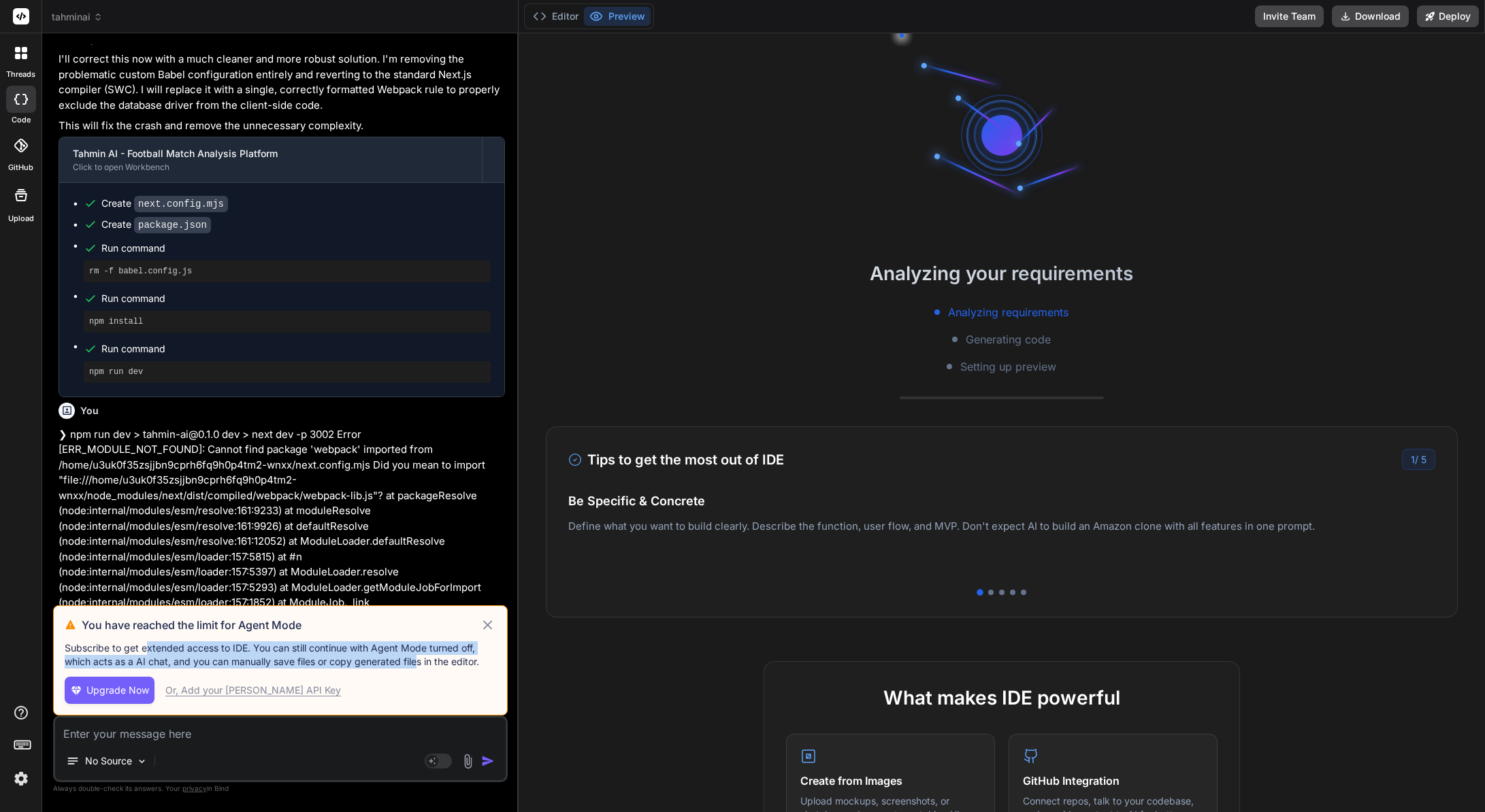
click at [418, 664] on p "Subscribe to get extended access to IDE. You can still continue with Agent Mode…" at bounding box center [280, 655] width 432 height 27
drag, startPoint x: 315, startPoint y: 655, endPoint x: 169, endPoint y: 647, distance: 146.2
click at [172, 648] on p "Subscribe to get extended access to IDE. You can still continue with Agent Mode…" at bounding box center [280, 655] width 432 height 27
click at [168, 647] on p "Subscribe to get extended access to IDE. You can still continue with Agent Mode…" at bounding box center [280, 655] width 432 height 27
drag, startPoint x: 159, startPoint y: 644, endPoint x: 406, endPoint y: 666, distance: 248.0
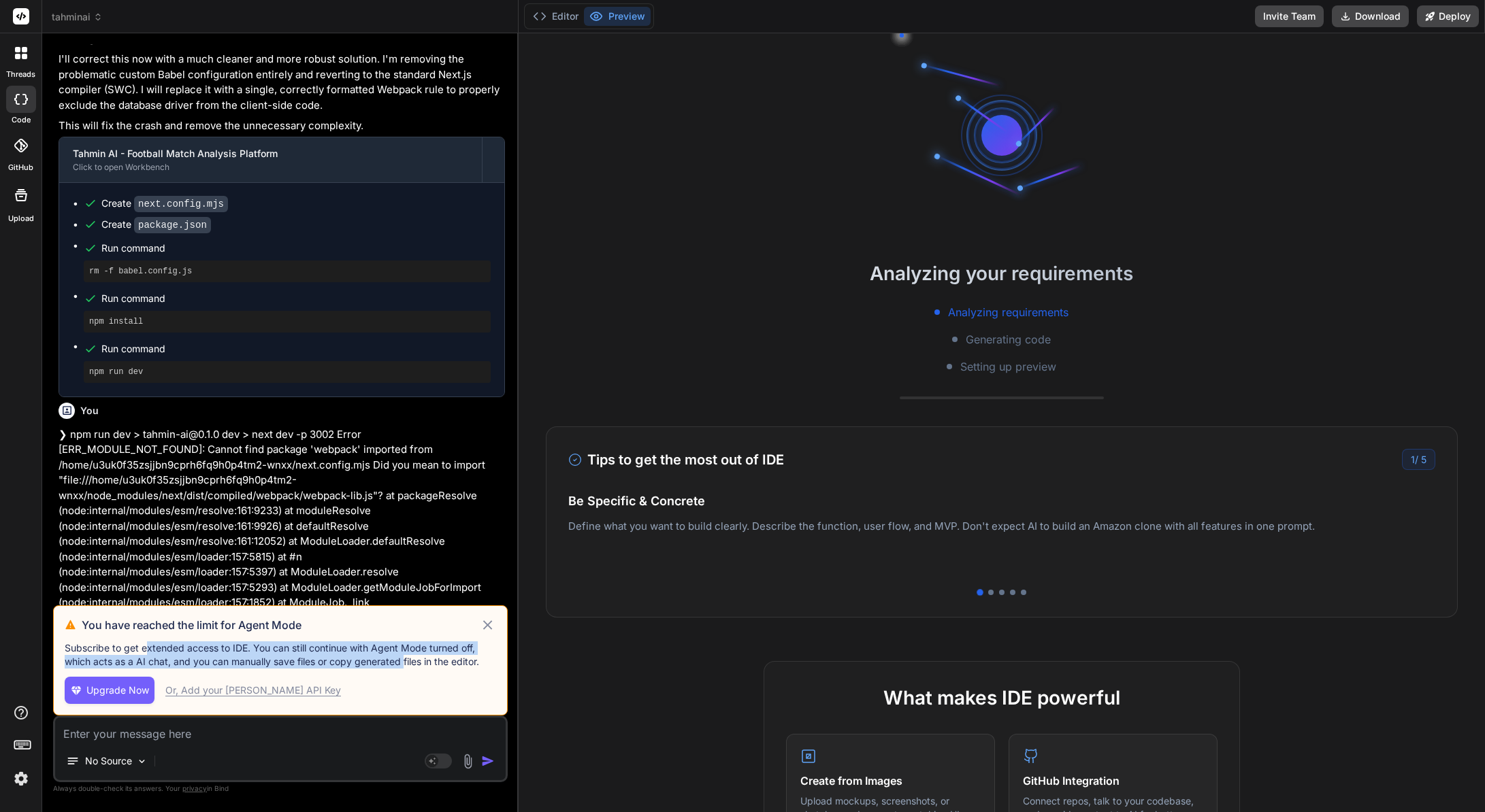
click at [406, 666] on p "Subscribe to get extended access to IDE. You can still continue with Agent Mode…" at bounding box center [280, 655] width 432 height 27
drag, startPoint x: 330, startPoint y: 658, endPoint x: 101, endPoint y: 647, distance: 229.3
click at [101, 647] on p "Subscribe to get extended access to IDE. You can still continue with Agent Mode…" at bounding box center [280, 655] width 432 height 27
click at [98, 647] on p "Subscribe to get extended access to IDE. You can still continue with Agent Mode…" at bounding box center [280, 655] width 432 height 27
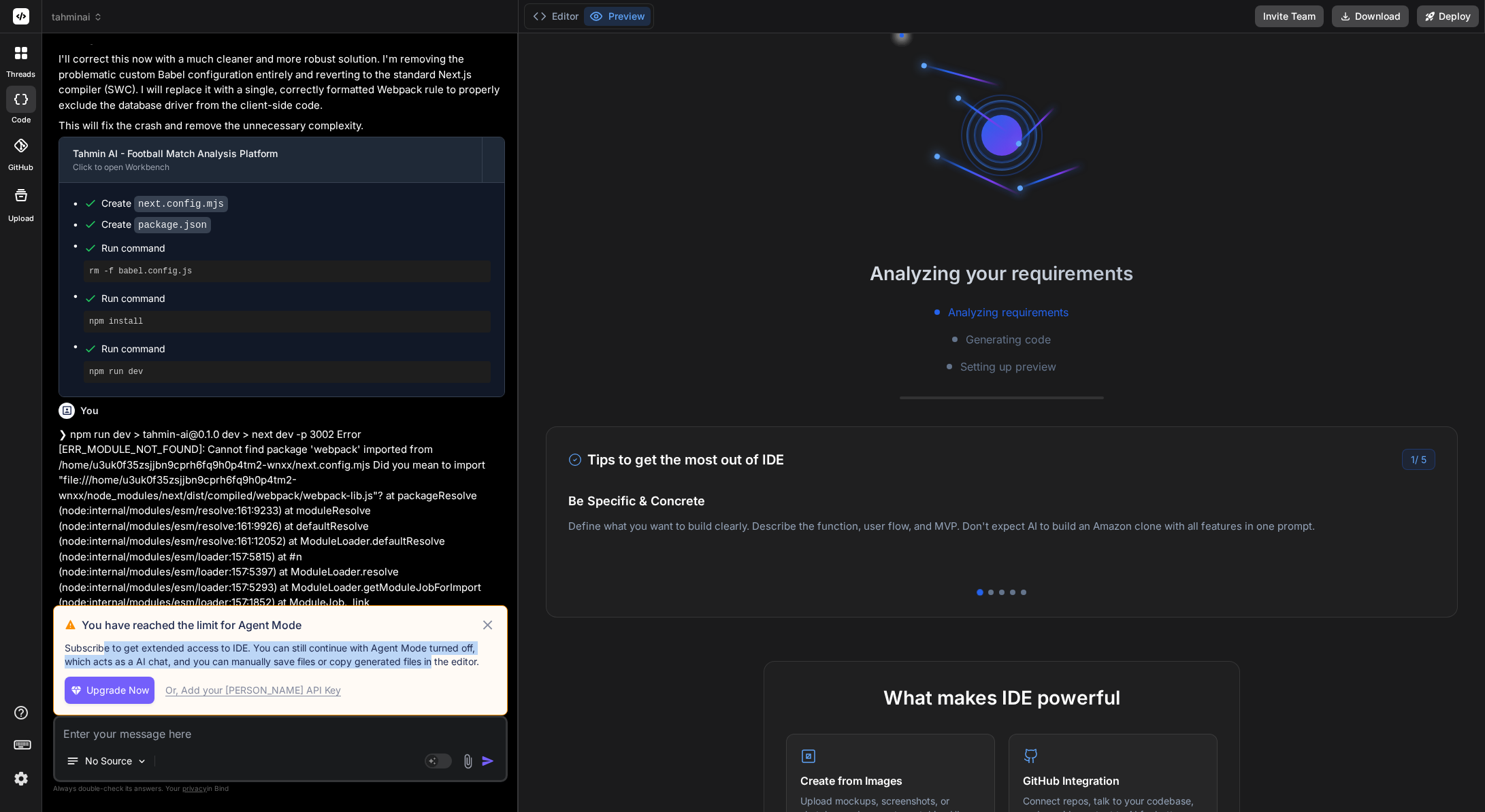
drag, startPoint x: 228, startPoint y: 653, endPoint x: 434, endPoint y: 664, distance: 206.3
click at [434, 664] on p "Subscribe to get extended access to IDE. You can still continue with Agent Mode…" at bounding box center [280, 655] width 432 height 27
click at [448, 662] on p "Subscribe to get extended access to IDE. You can still continue with Agent Mode…" at bounding box center [280, 655] width 432 height 27
drag, startPoint x: 462, startPoint y: 661, endPoint x: 58, endPoint y: 650, distance: 404.1
click at [58, 650] on div "You have reached the limit for Agent Mode Subscribe to get extended access to I…" at bounding box center [280, 661] width 454 height 110
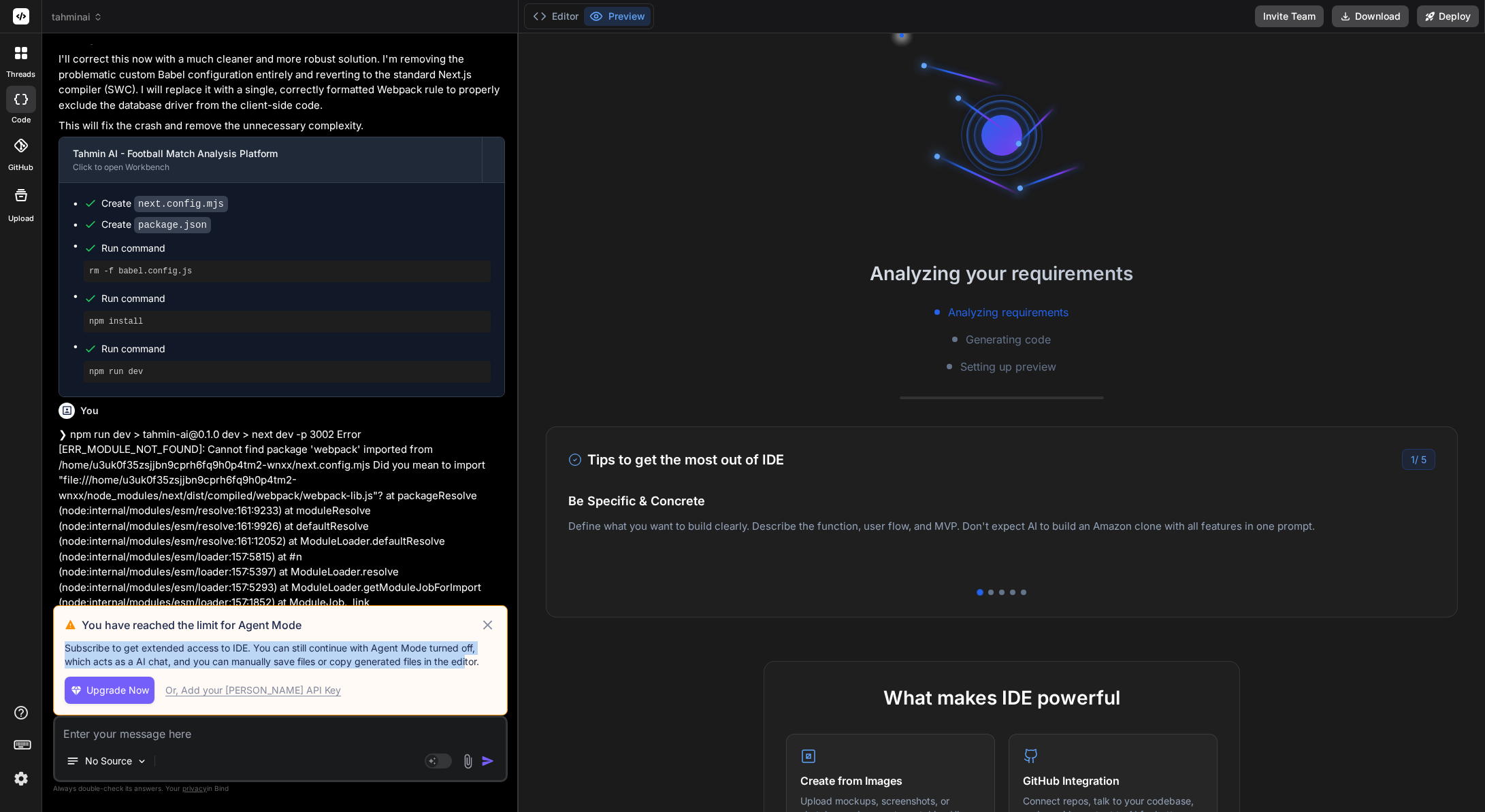
click at [121, 653] on p "Subscribe to get extended access to IDE. You can still continue with Agent Mode…" at bounding box center [280, 655] width 432 height 27
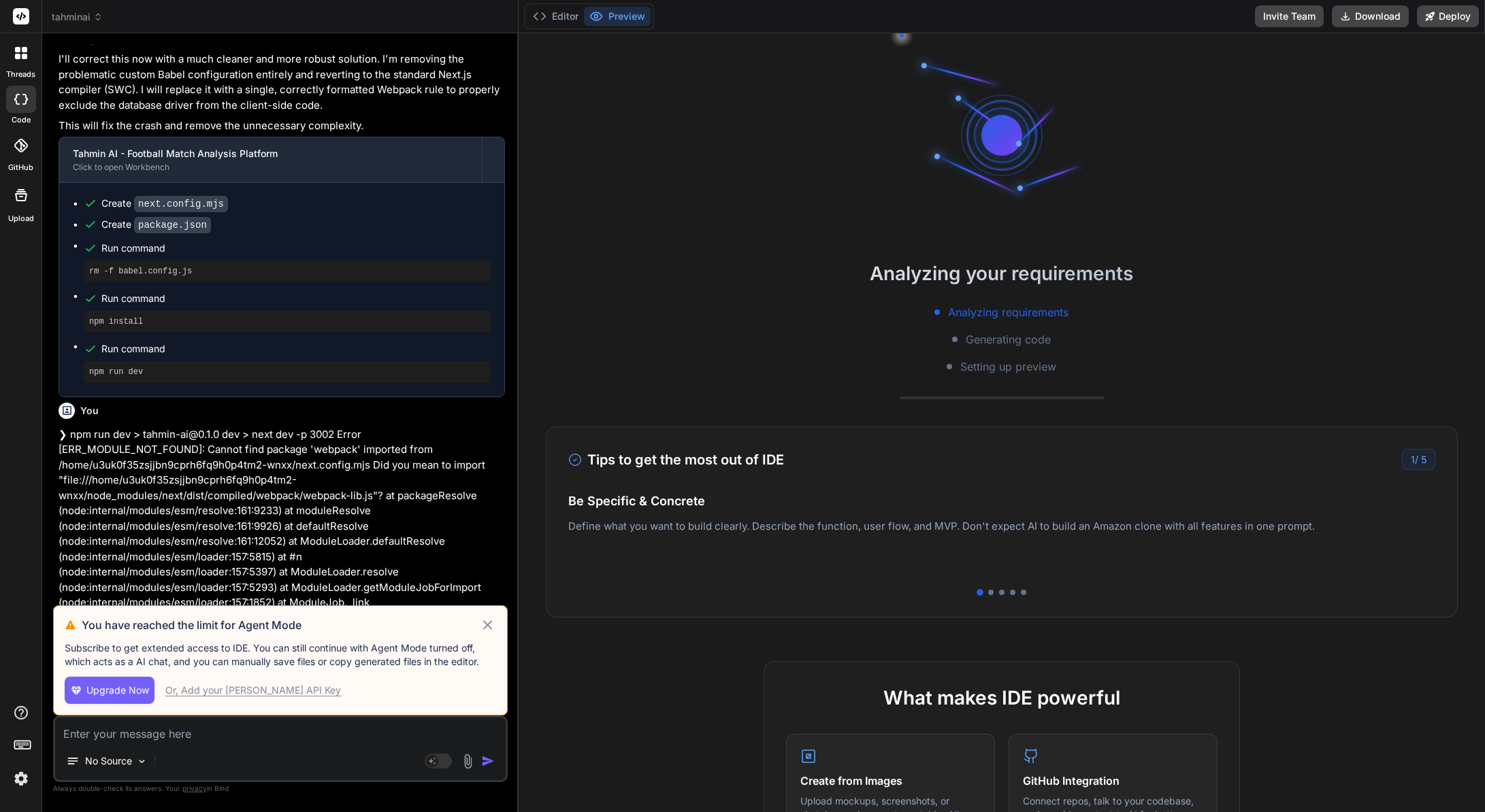
click at [221, 688] on div "Or, Add your Claude API Key" at bounding box center [253, 690] width 176 height 14
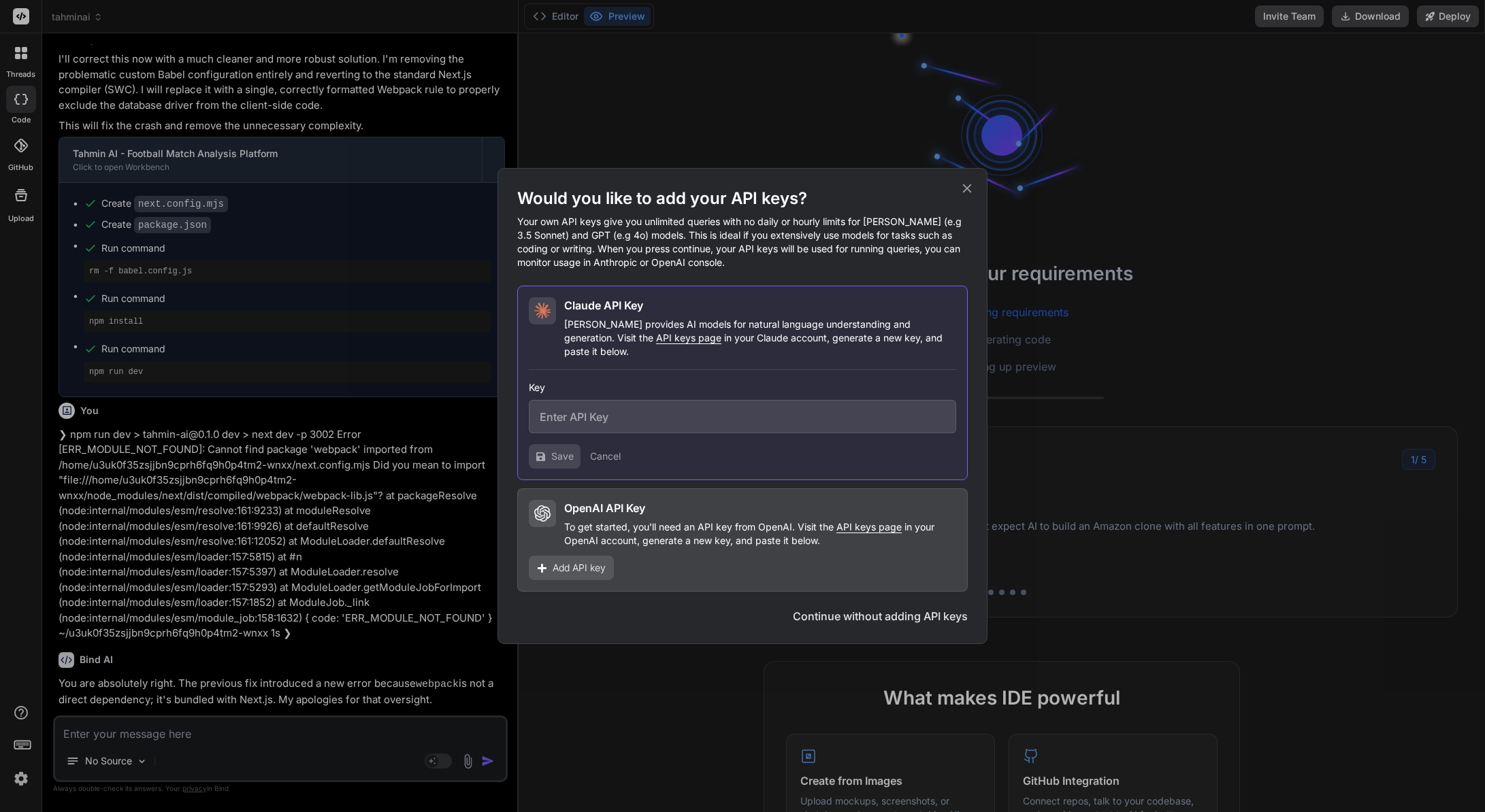
click at [608, 425] on input "text" at bounding box center [742, 416] width 427 height 33
click at [615, 414] on input "text" at bounding box center [742, 416] width 427 height 33
drag, startPoint x: 615, startPoint y: 414, endPoint x: 611, endPoint y: 450, distance: 36.2
click at [615, 415] on input "text" at bounding box center [742, 416] width 427 height 33
click at [602, 450] on button "Cancel" at bounding box center [605, 456] width 31 height 14
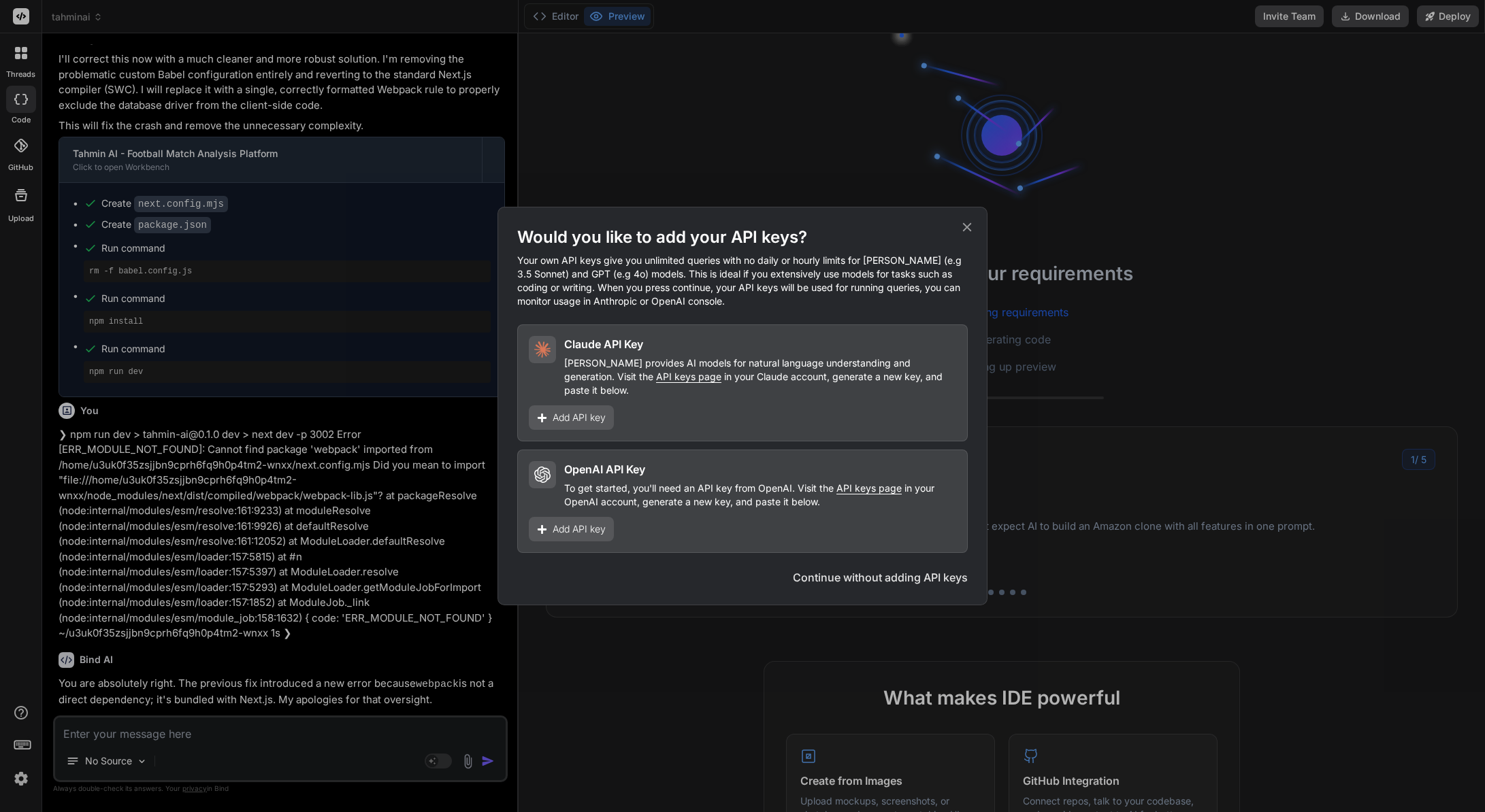
click at [588, 522] on span "Add API key" at bounding box center [579, 529] width 53 height 14
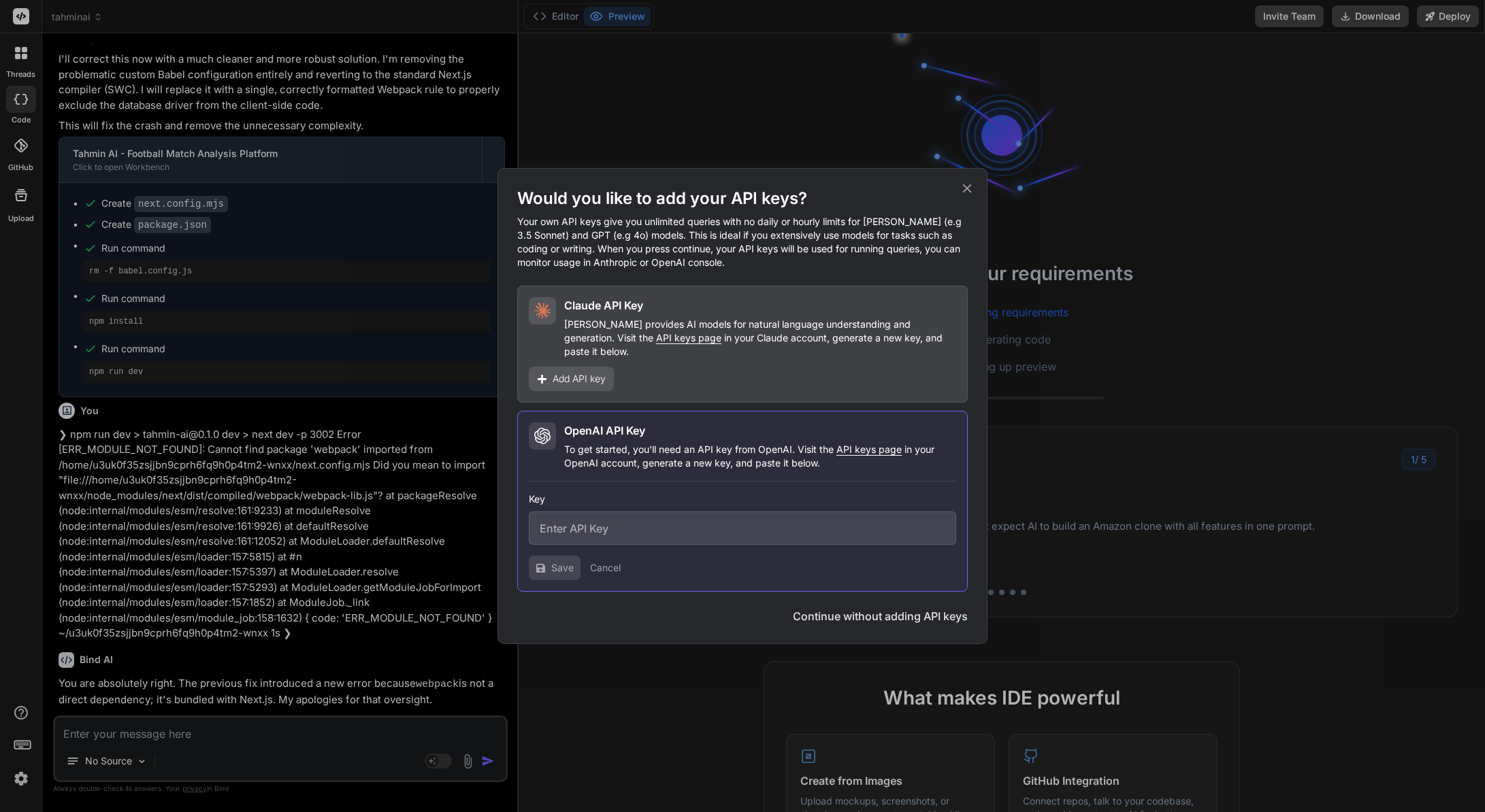
click at [580, 378] on span "Add API key" at bounding box center [579, 378] width 53 height 14
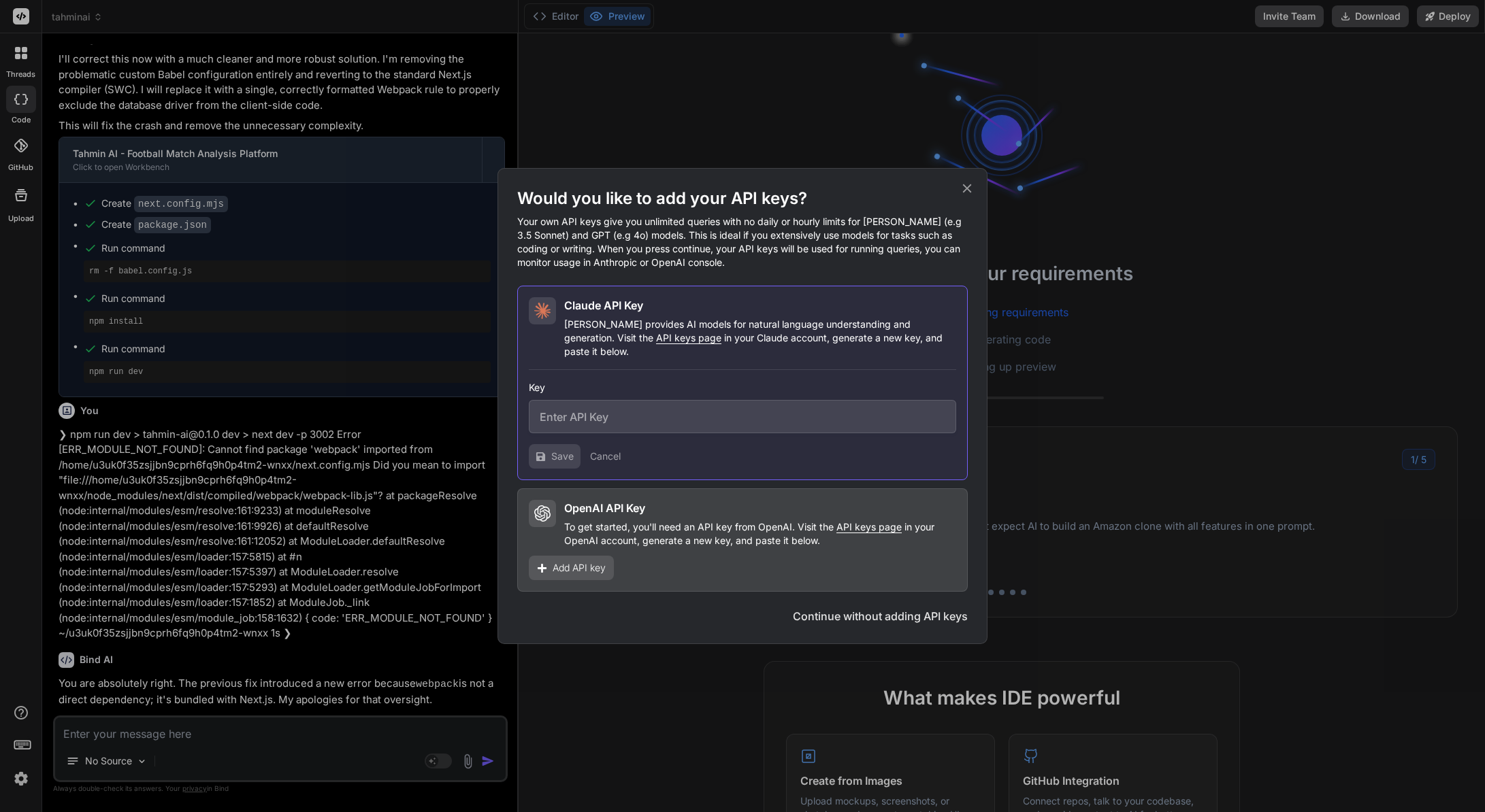
click at [615, 453] on button "Cancel" at bounding box center [605, 456] width 31 height 14
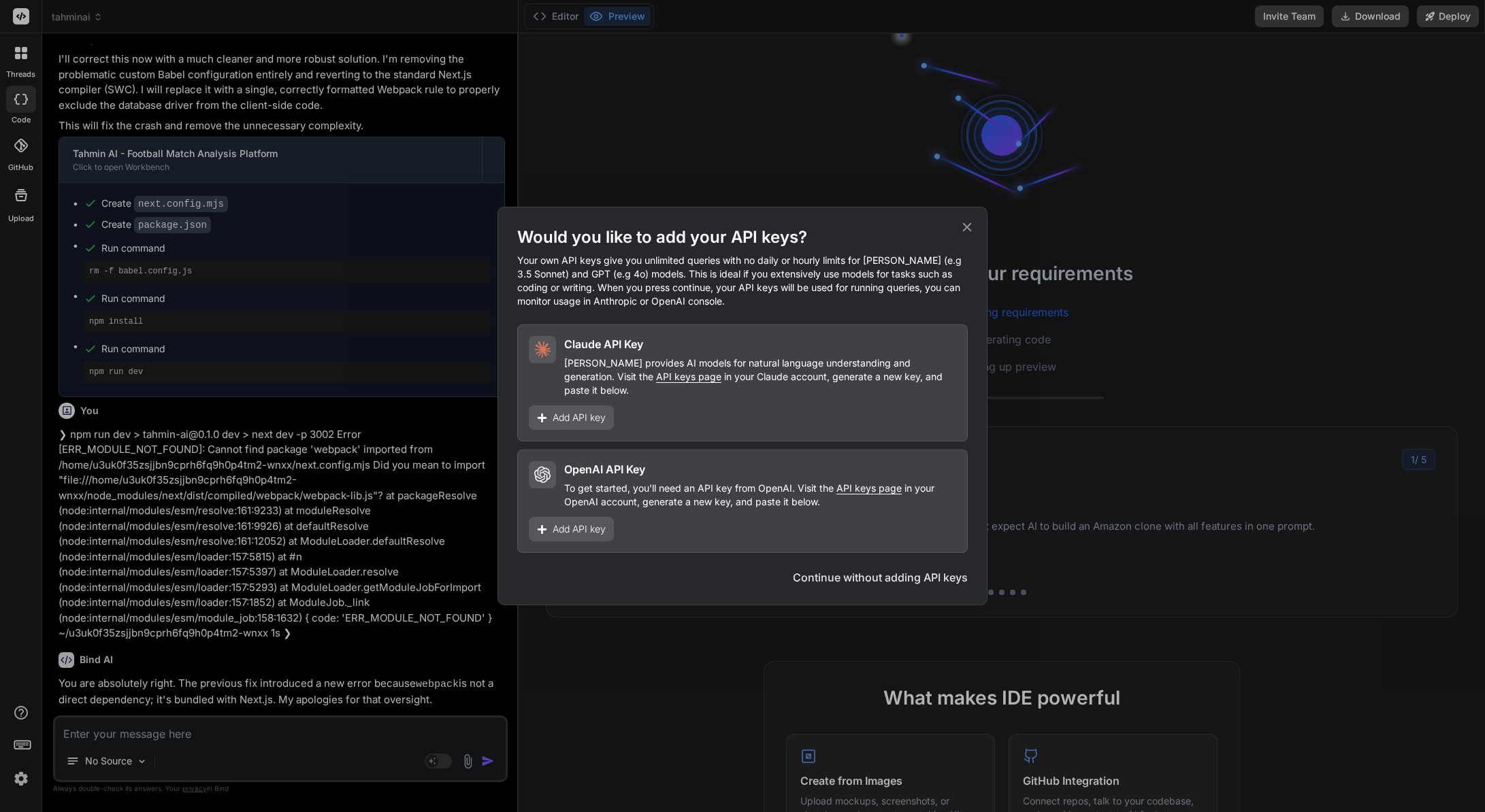
click at [726, 623] on div "Would you like to add your API keys? Your own API keys give you unlimited queri…" at bounding box center [742, 406] width 1485 height 812
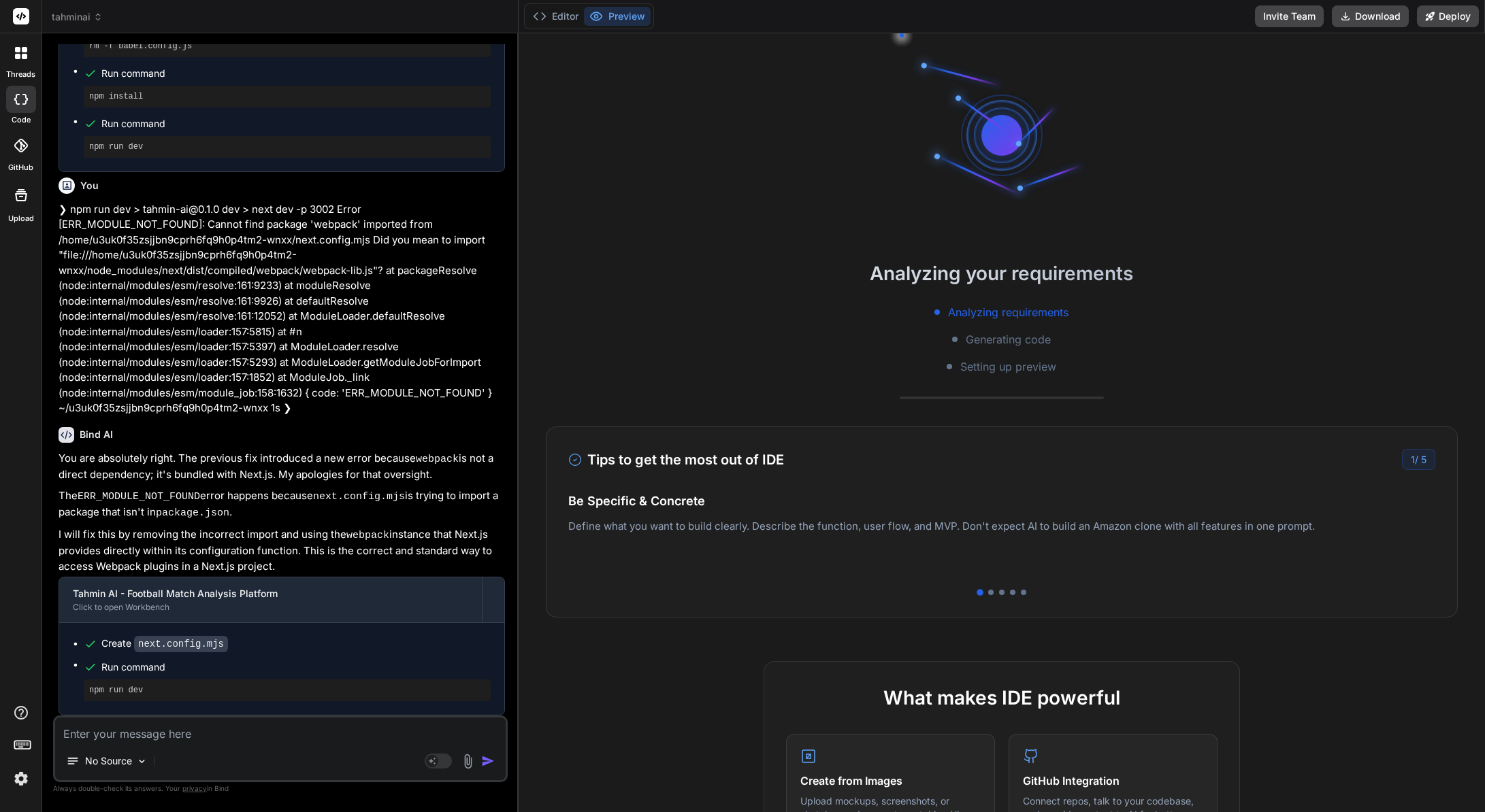
scroll to position [1868, 0]
click at [552, 15] on button "Editor" at bounding box center [555, 16] width 57 height 19
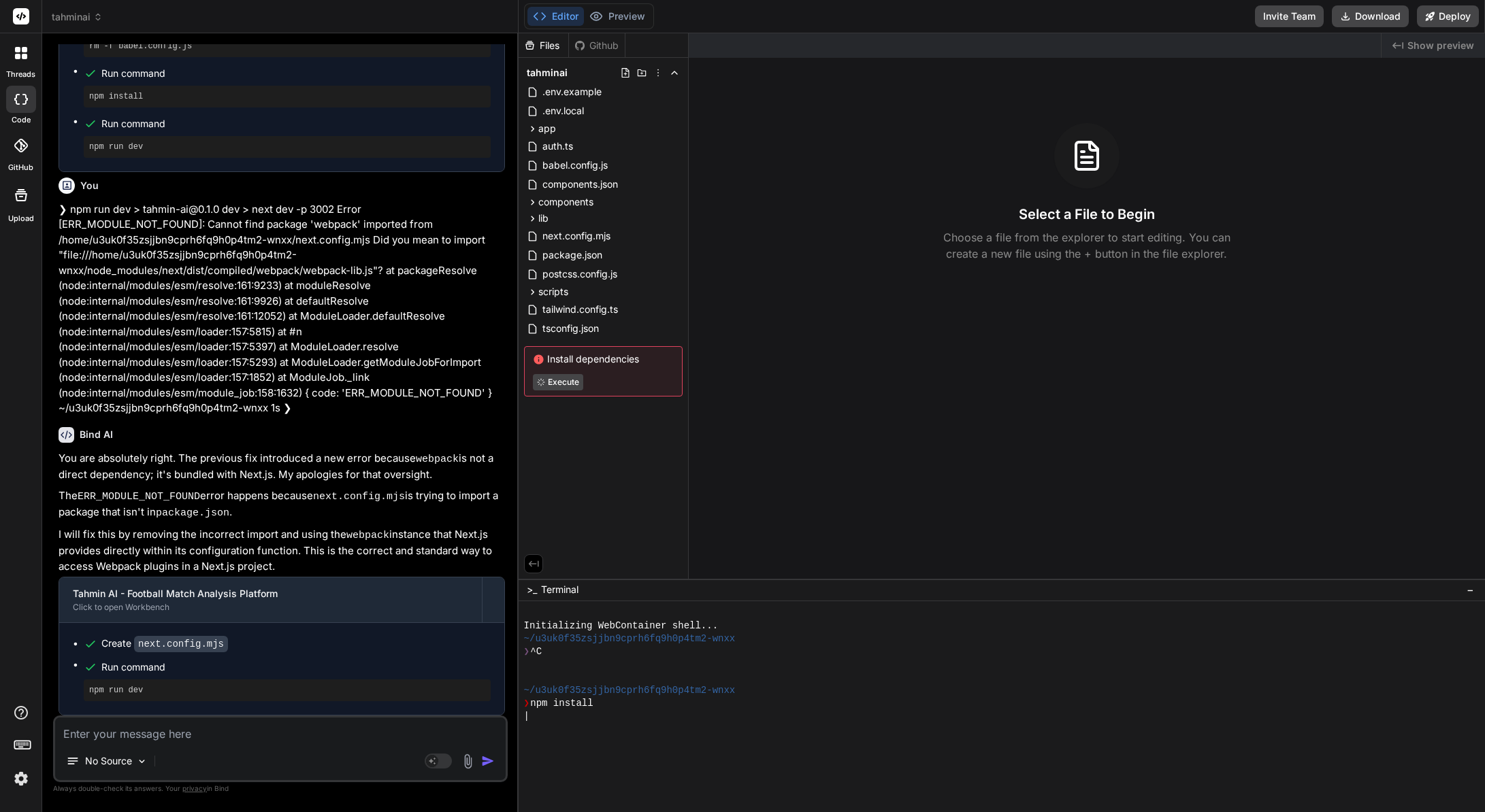
click at [76, 24] on header "tahminai Created with Pixso." at bounding box center [280, 16] width 476 height 33
click at [81, 21] on span "tahminai" at bounding box center [76, 17] width 51 height 14
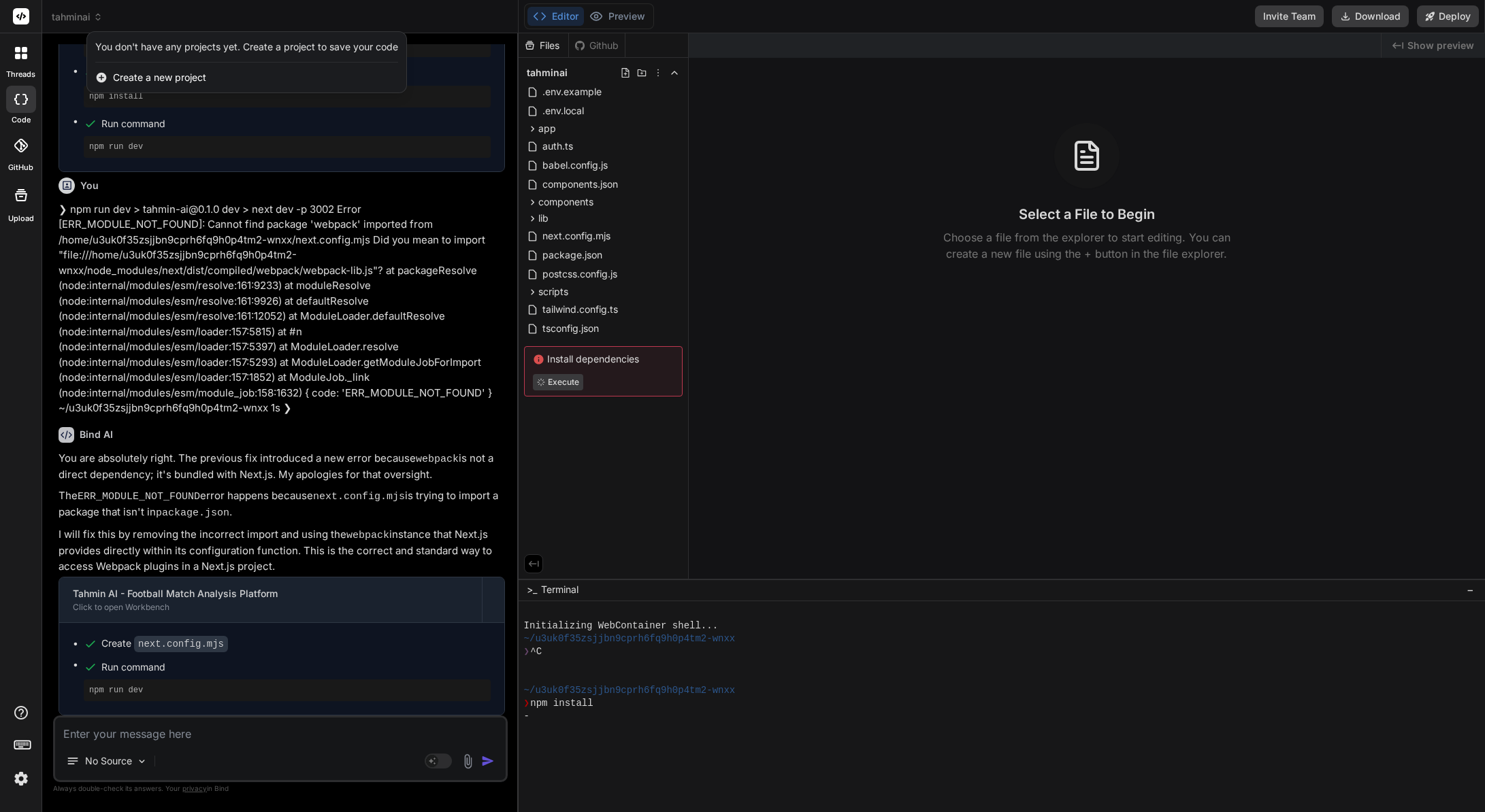
click at [77, 15] on div at bounding box center [742, 406] width 1485 height 812
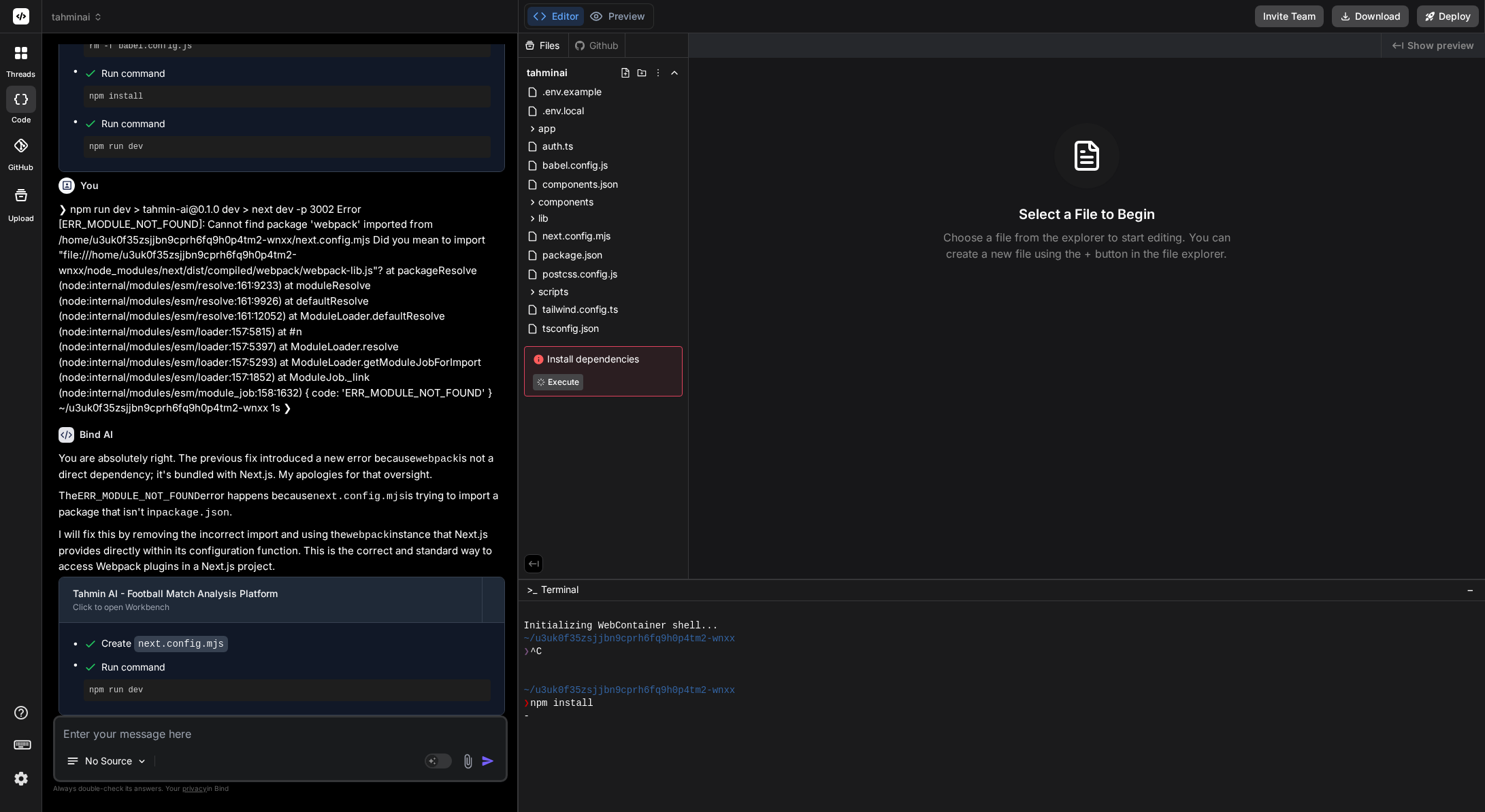
click at [23, 775] on img at bounding box center [21, 778] width 23 height 23
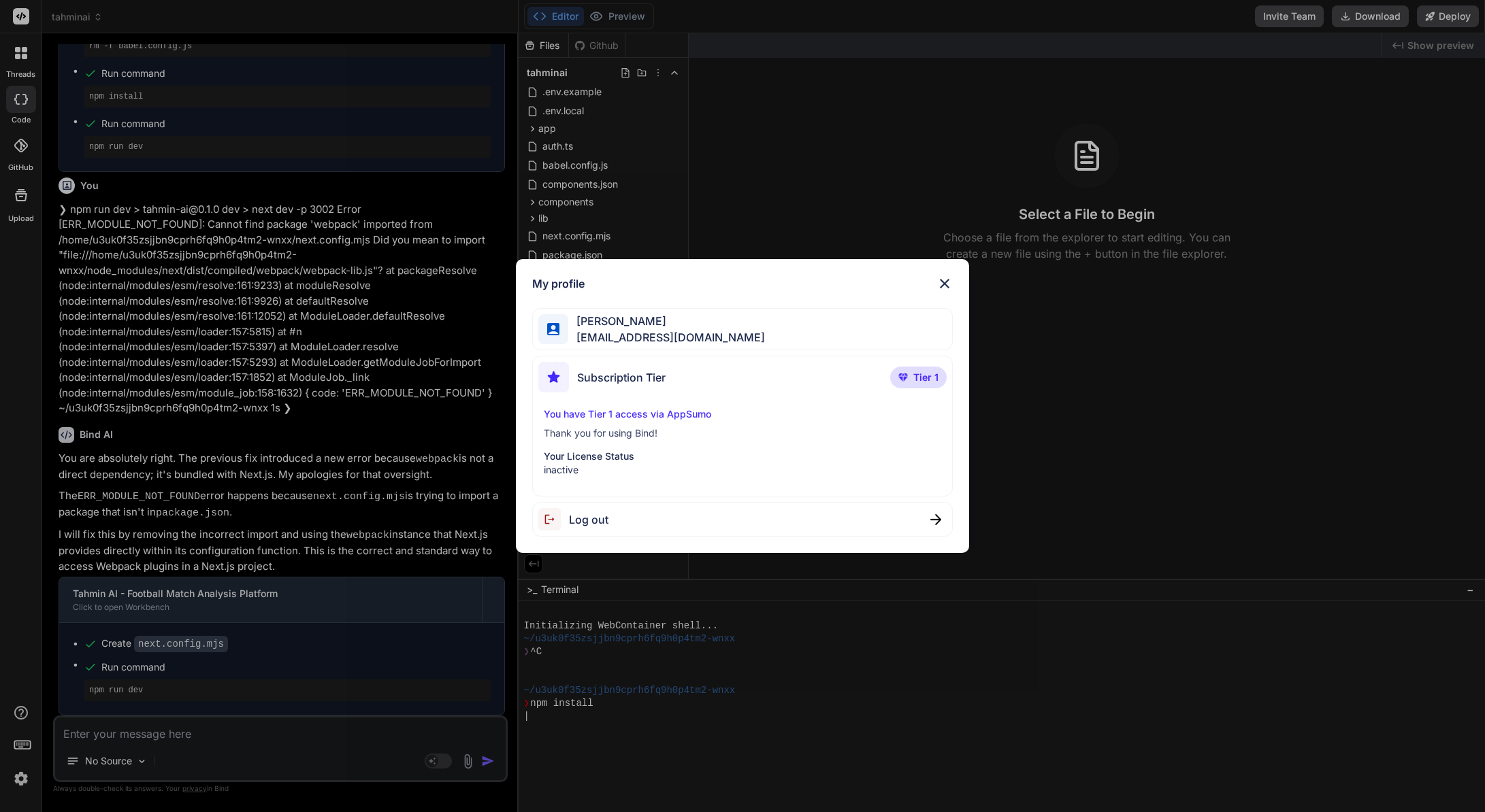
click at [905, 383] on p "Tier 1" at bounding box center [918, 378] width 57 height 22
click at [643, 412] on p "You have Tier 1 access via AppSumo" at bounding box center [742, 414] width 398 height 14
click at [634, 432] on p "Thank you for using Bind!" at bounding box center [742, 433] width 398 height 14
click at [611, 451] on p "Your License Status" at bounding box center [742, 456] width 398 height 14
drag, startPoint x: 611, startPoint y: 452, endPoint x: 940, endPoint y: 362, distance: 341.1
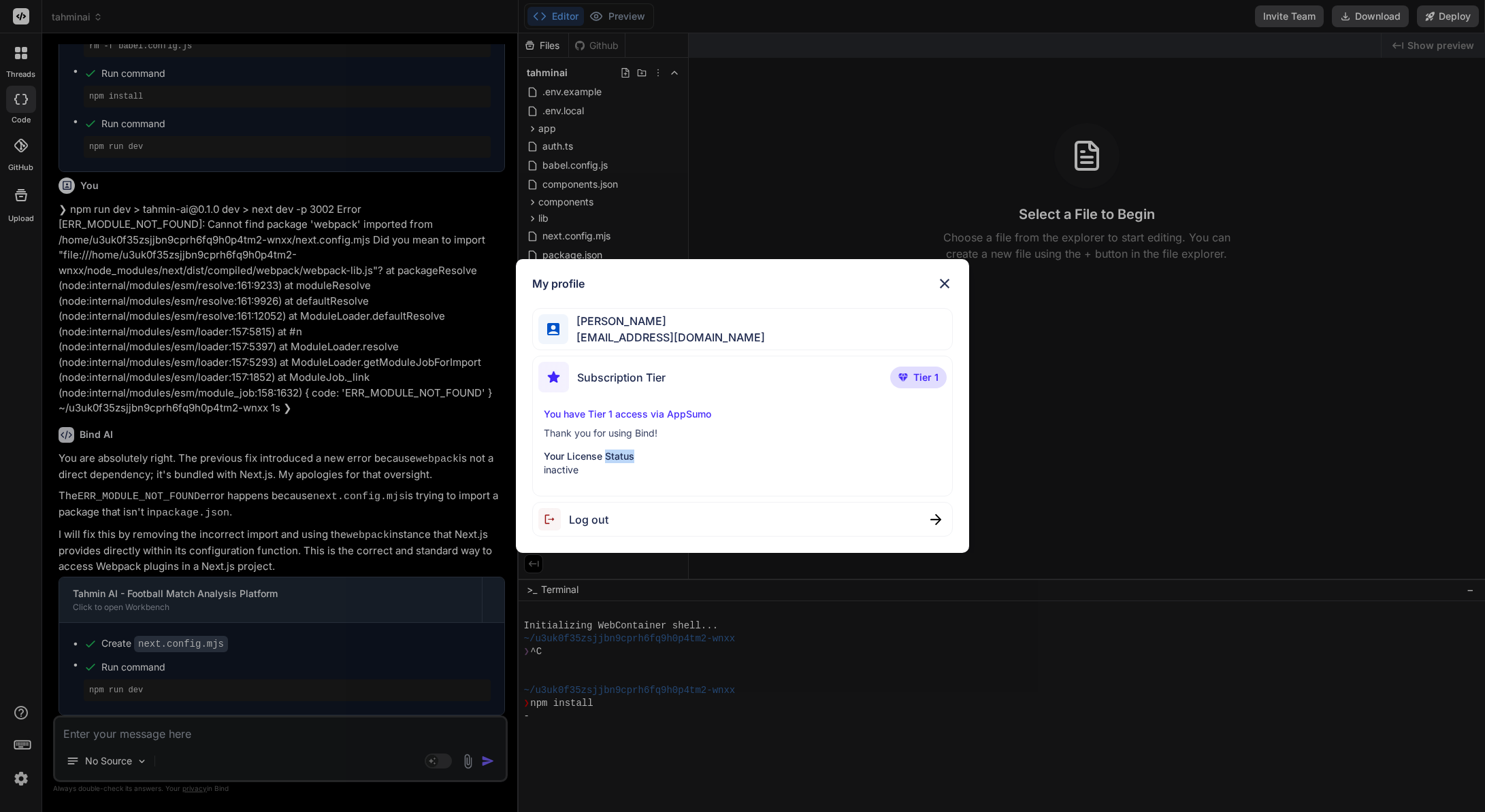
click at [612, 452] on p "Your License Status" at bounding box center [742, 456] width 398 height 14
click at [944, 287] on img at bounding box center [945, 284] width 16 height 16
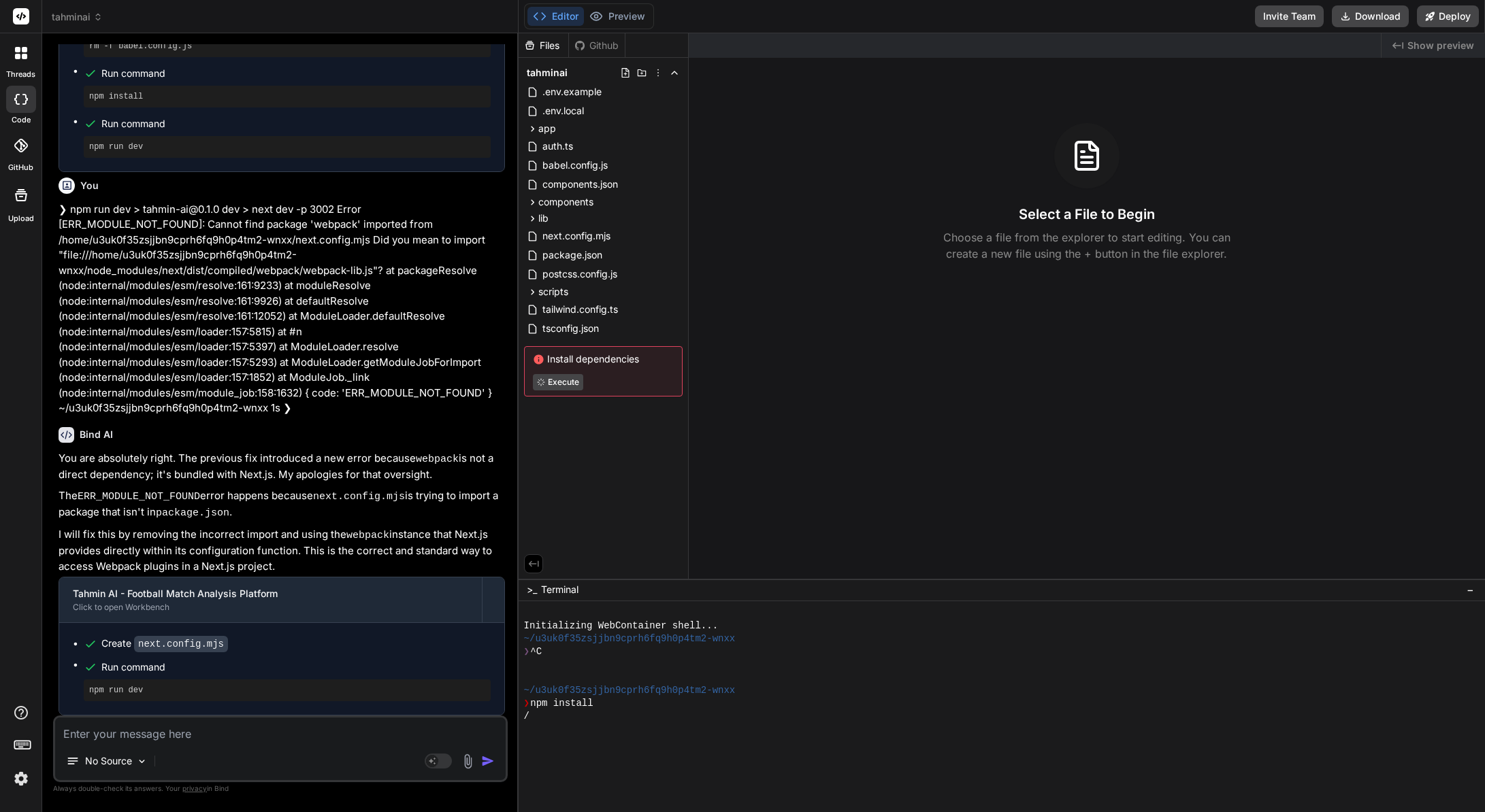
type textarea "x"
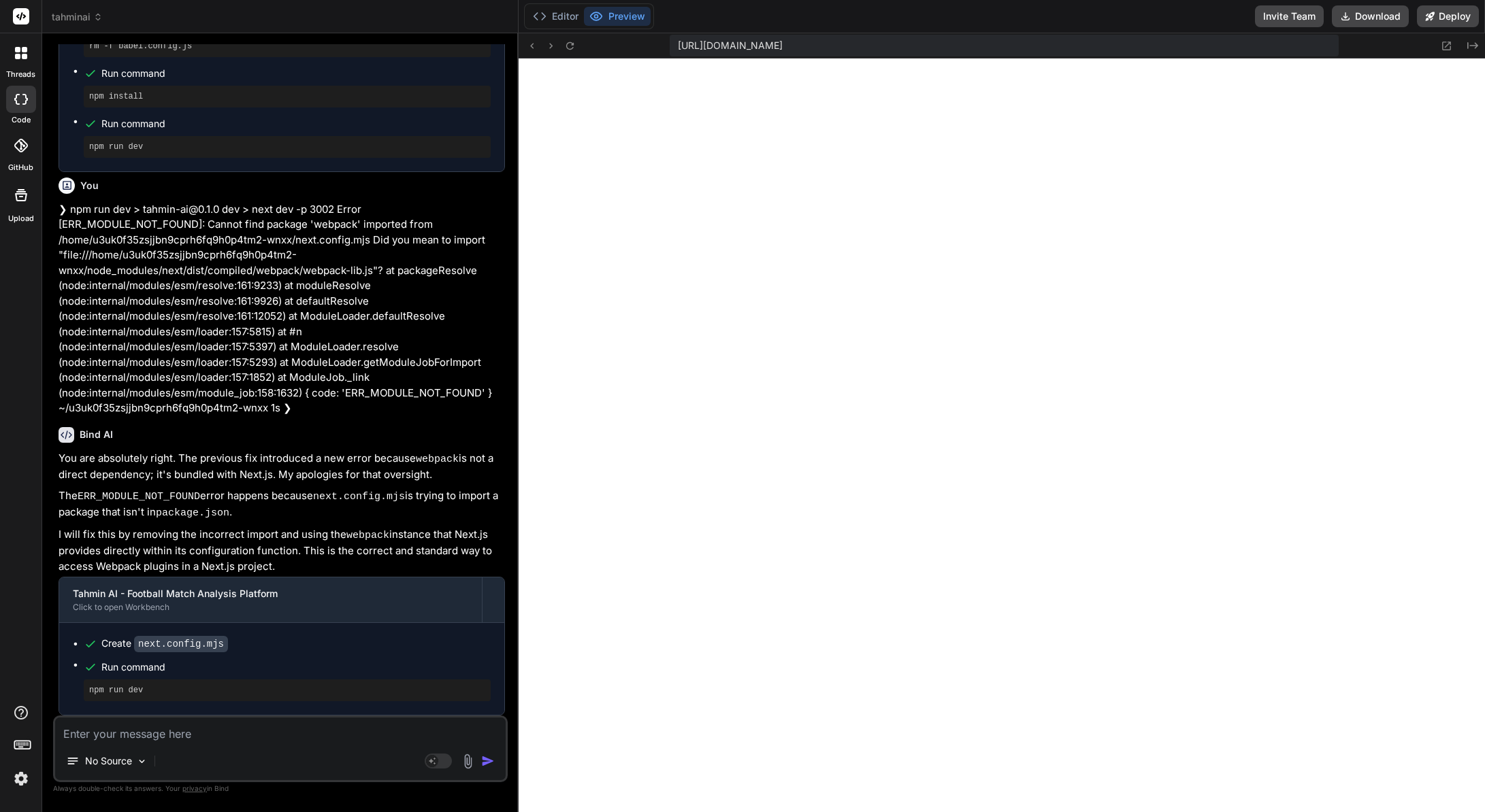
scroll to position [2300, 0]
click at [18, 772] on img at bounding box center [21, 778] width 23 height 23
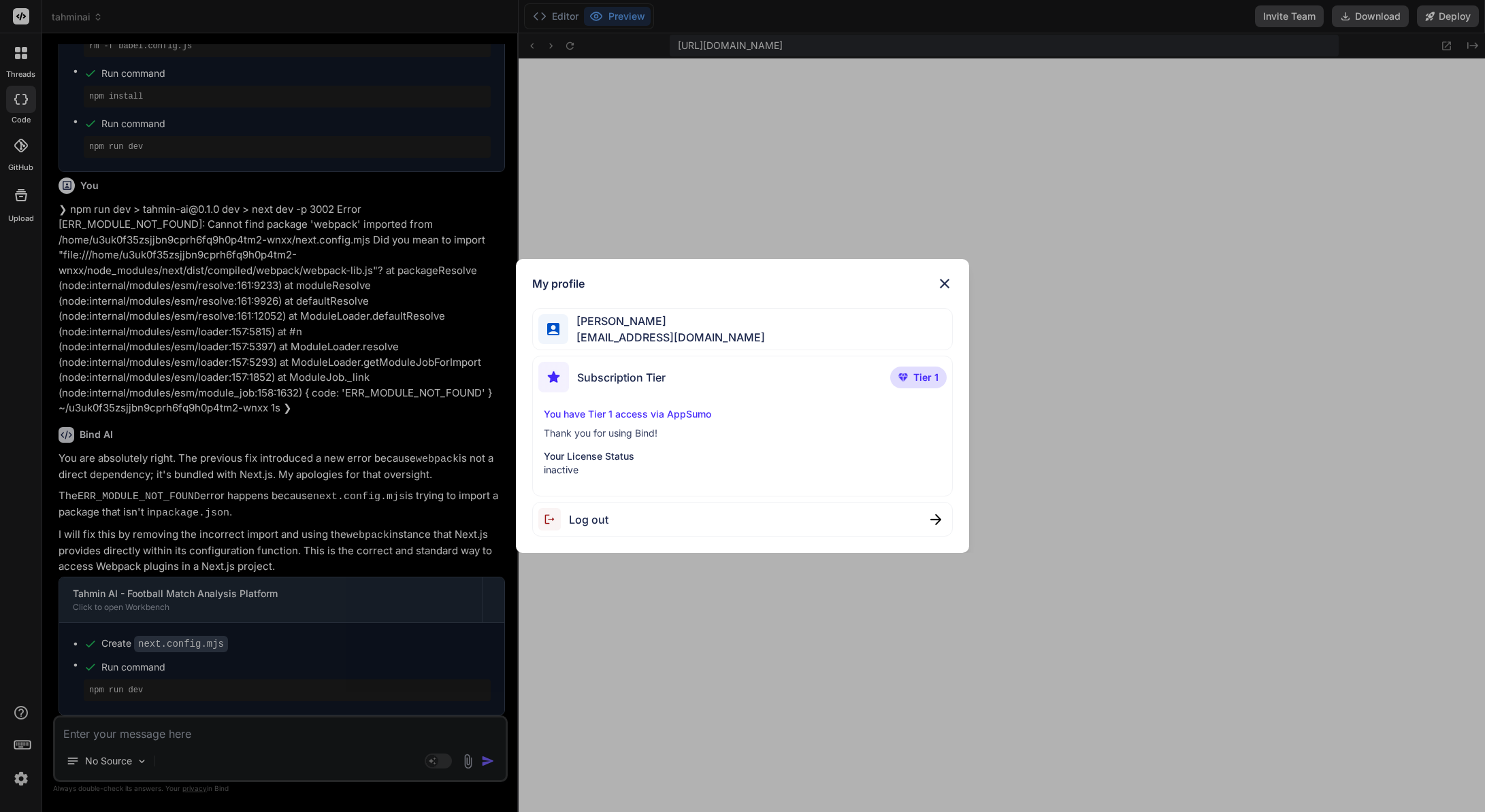
click at [726, 175] on div "My profile Seyfi Cem Baskın seyficembaskin@gmail.com Subscription Tier Tier 1 Y…" at bounding box center [742, 406] width 1485 height 812
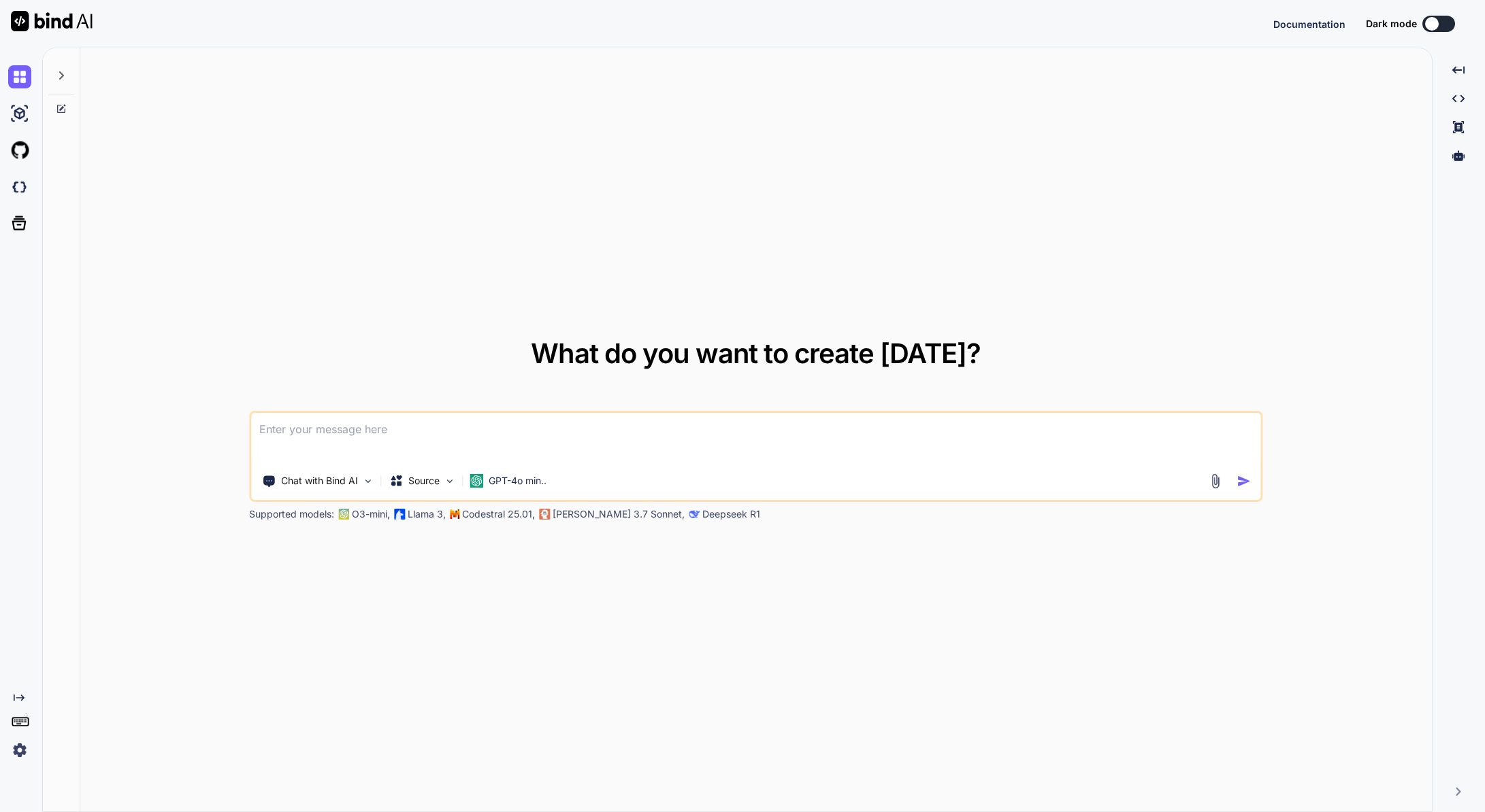
click at [34, 743] on div at bounding box center [22, 750] width 29 height 23
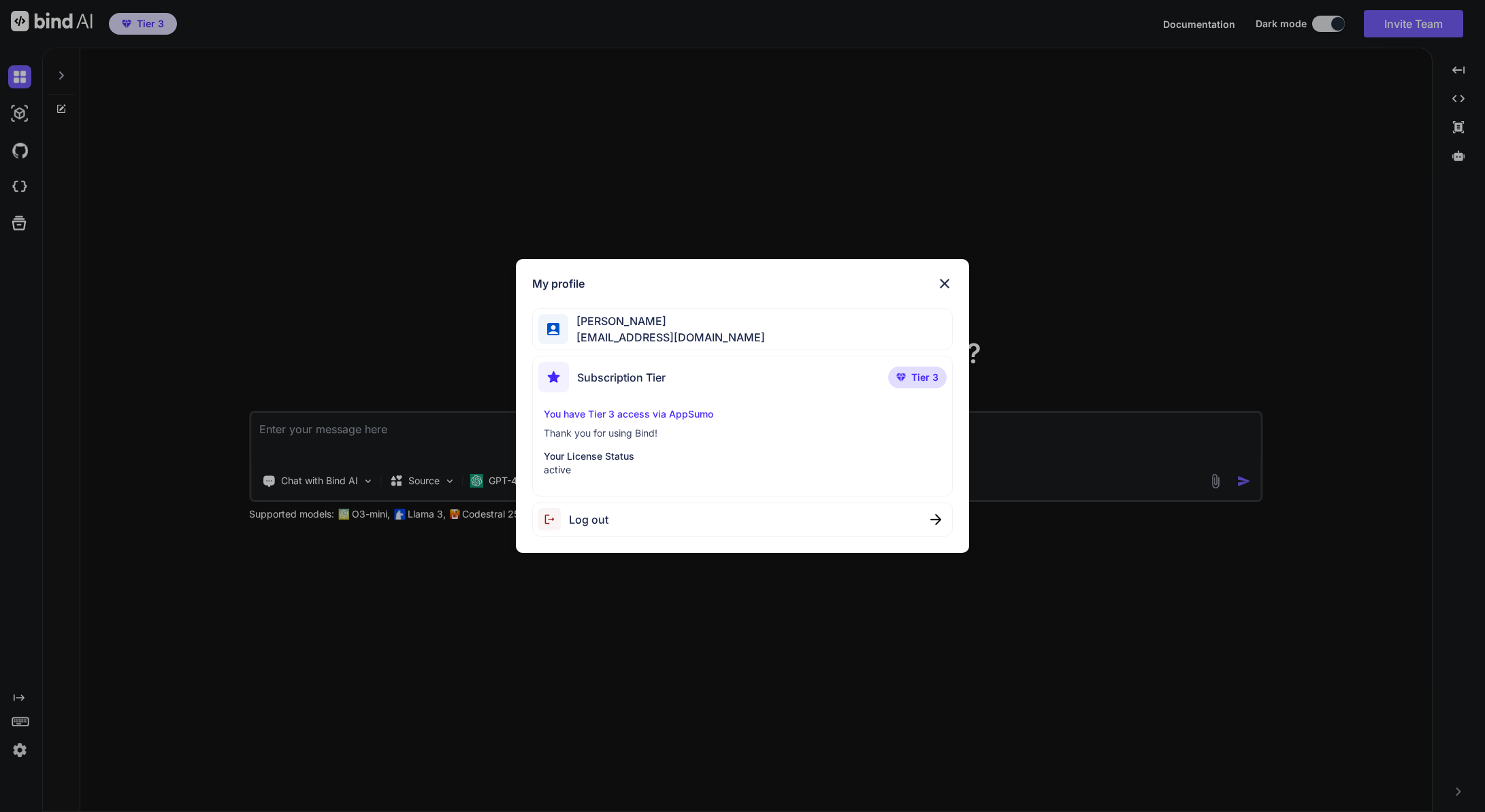
click at [720, 187] on div "My profile [PERSON_NAME] [EMAIL_ADDRESS][DOMAIN_NAME] Subscription Tier Tier 3 …" at bounding box center [742, 406] width 1485 height 812
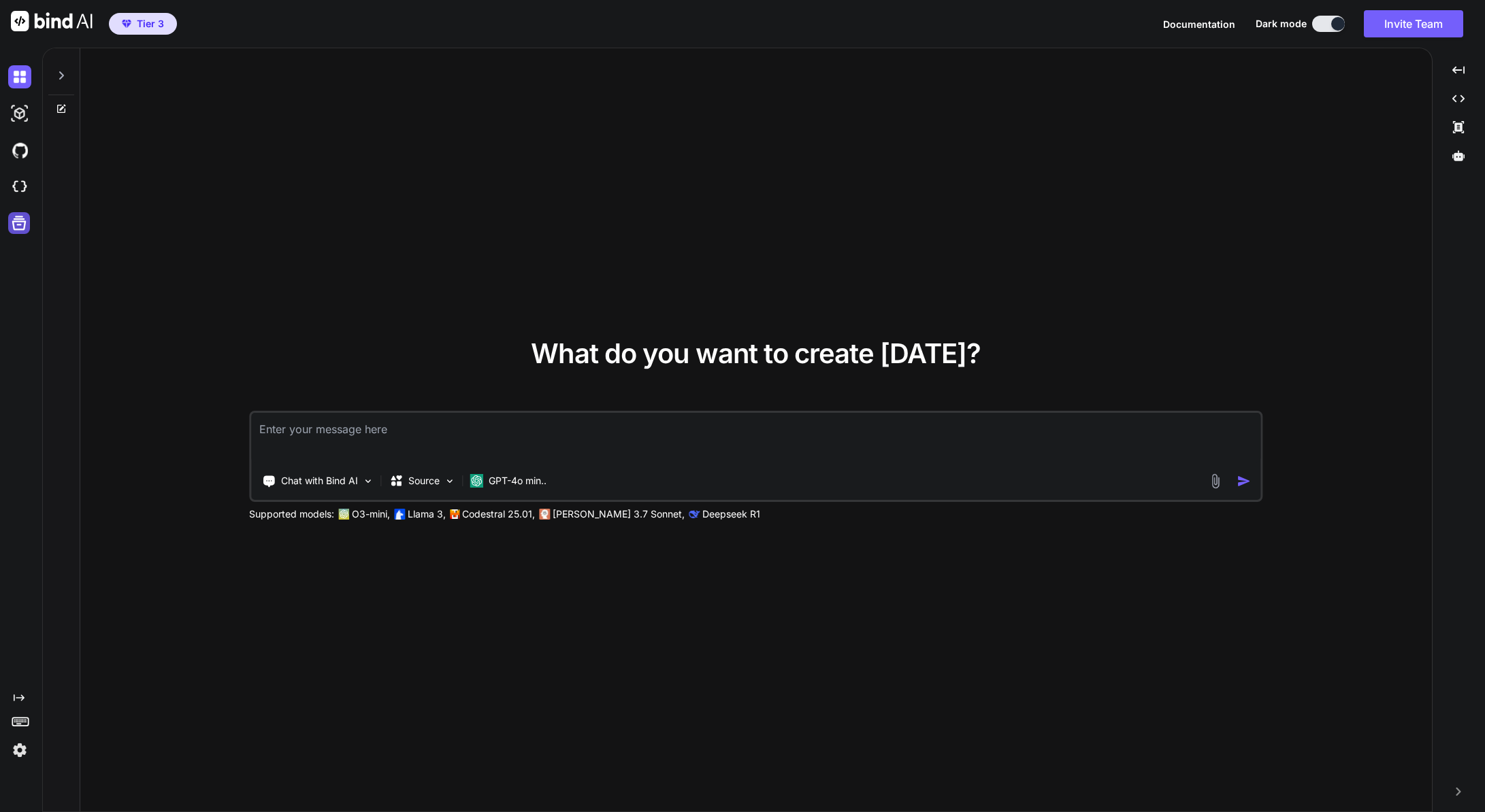
click at [25, 223] on icon at bounding box center [19, 223] width 14 height 14
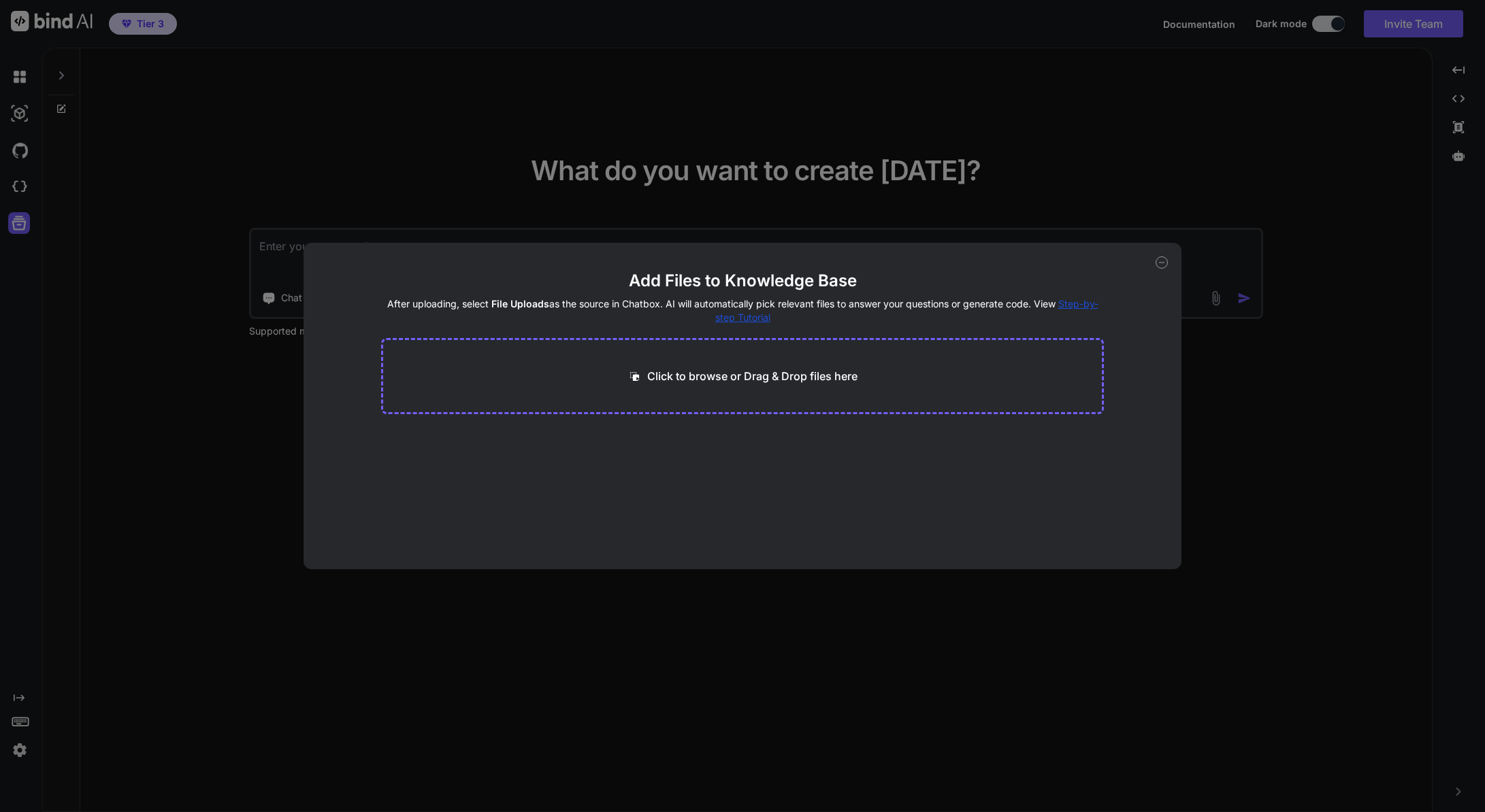
click at [272, 121] on div "Add Files to Knowledge Base After uploading, select File Uploads as the source …" at bounding box center [742, 406] width 1485 height 812
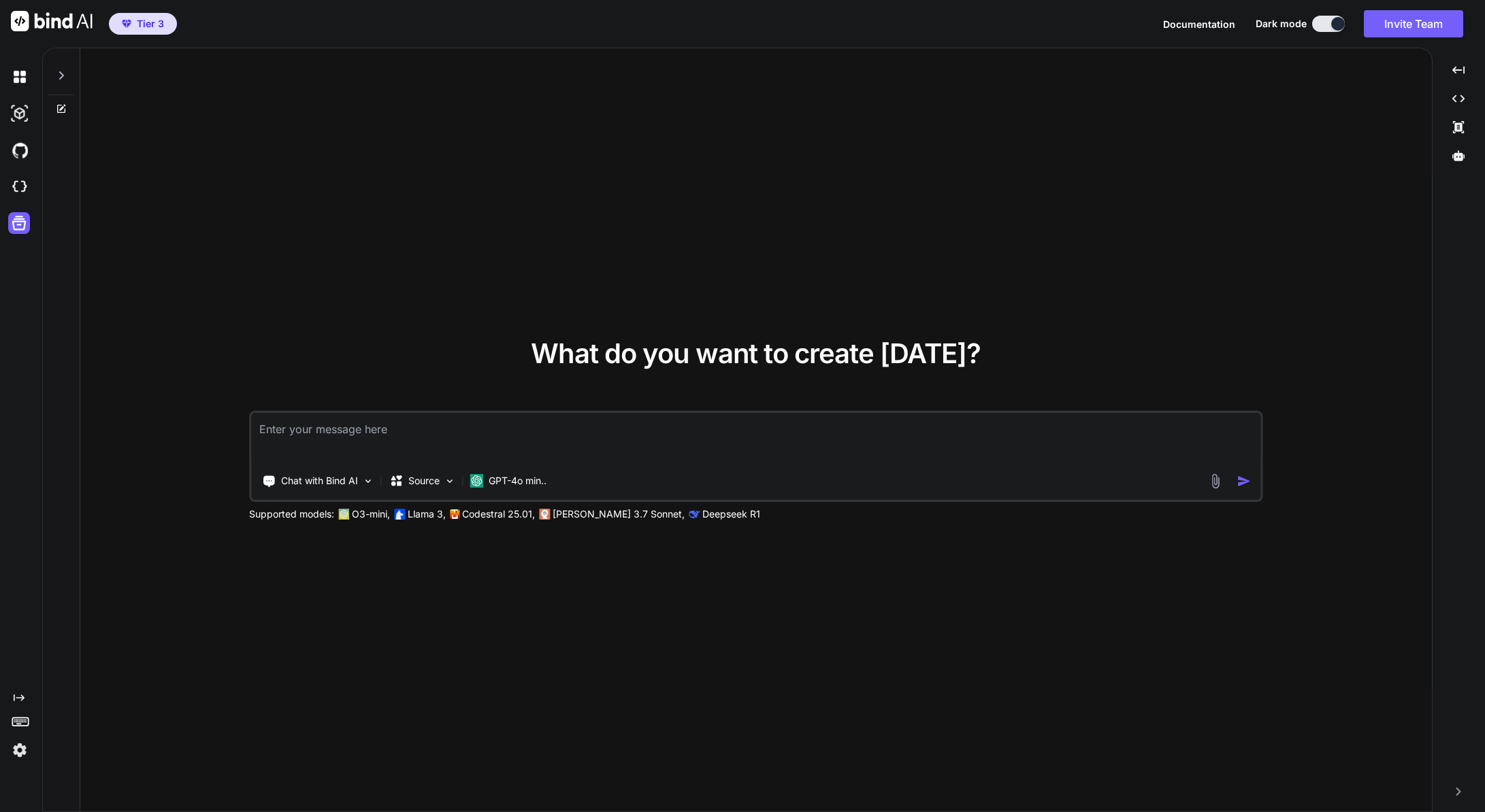
click at [62, 73] on icon at bounding box center [62, 75] width 4 height 8
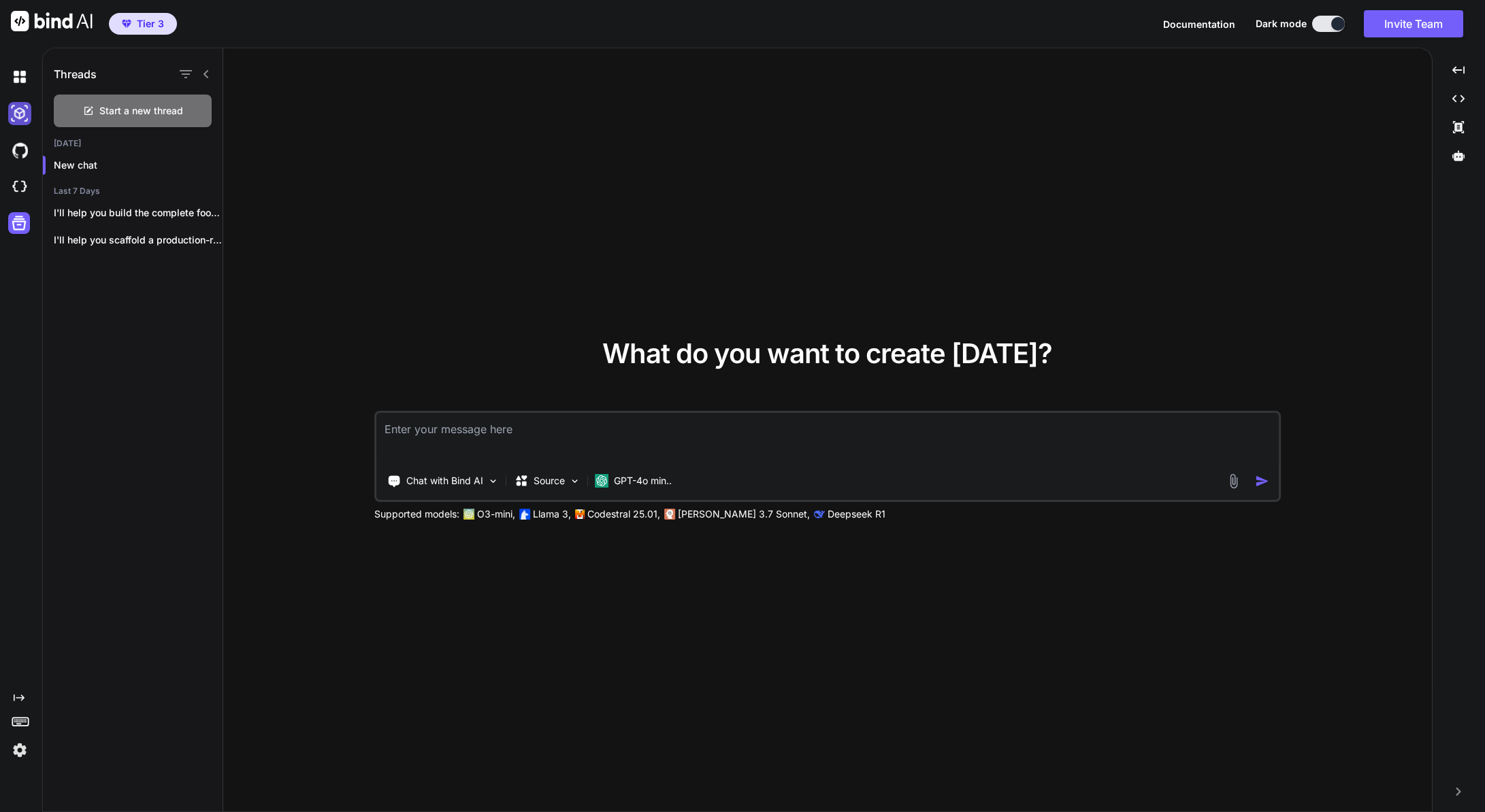
click at [21, 111] on img at bounding box center [19, 113] width 23 height 23
type textarea "x"
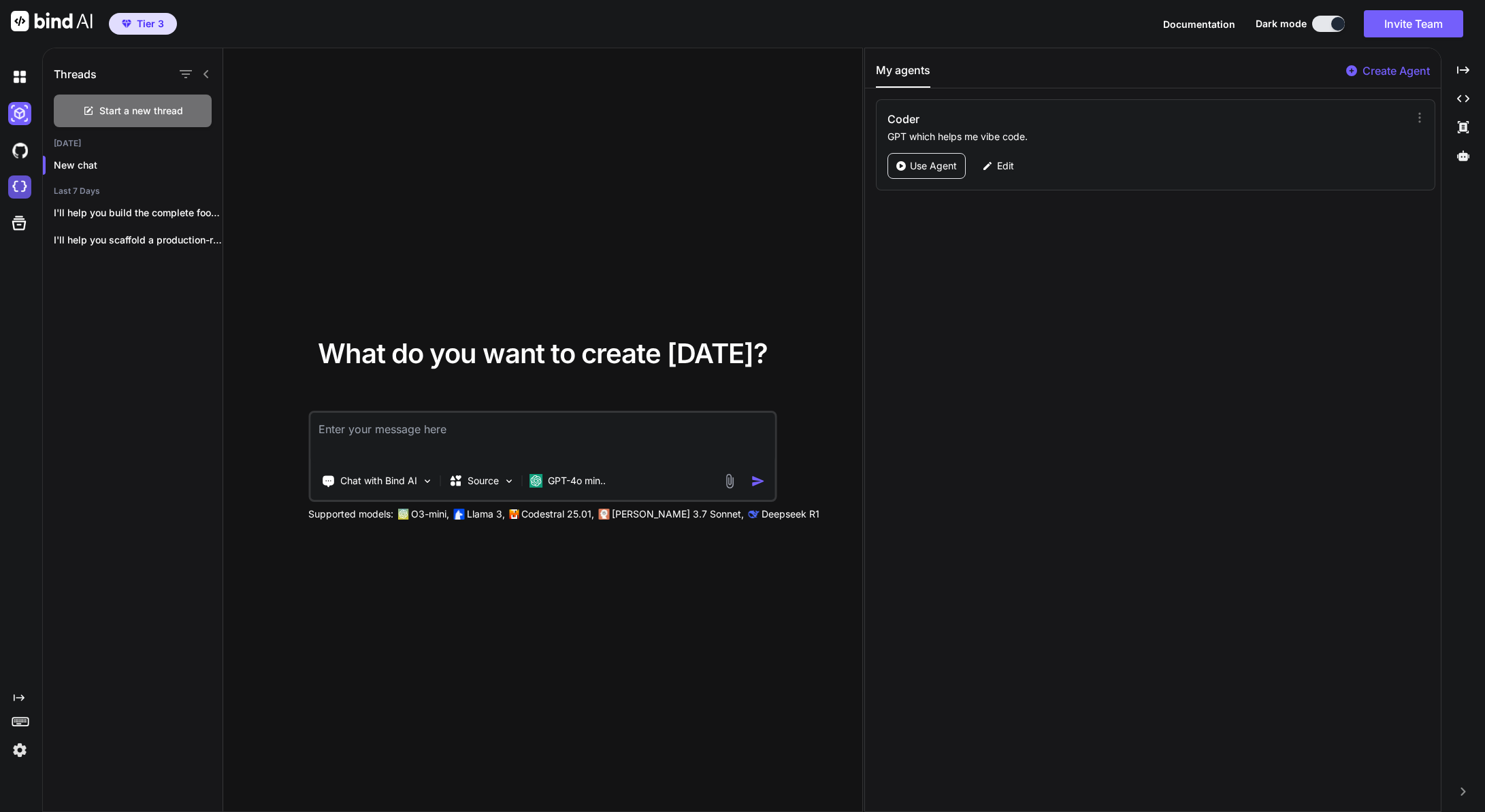
click at [16, 183] on img at bounding box center [19, 187] width 23 height 23
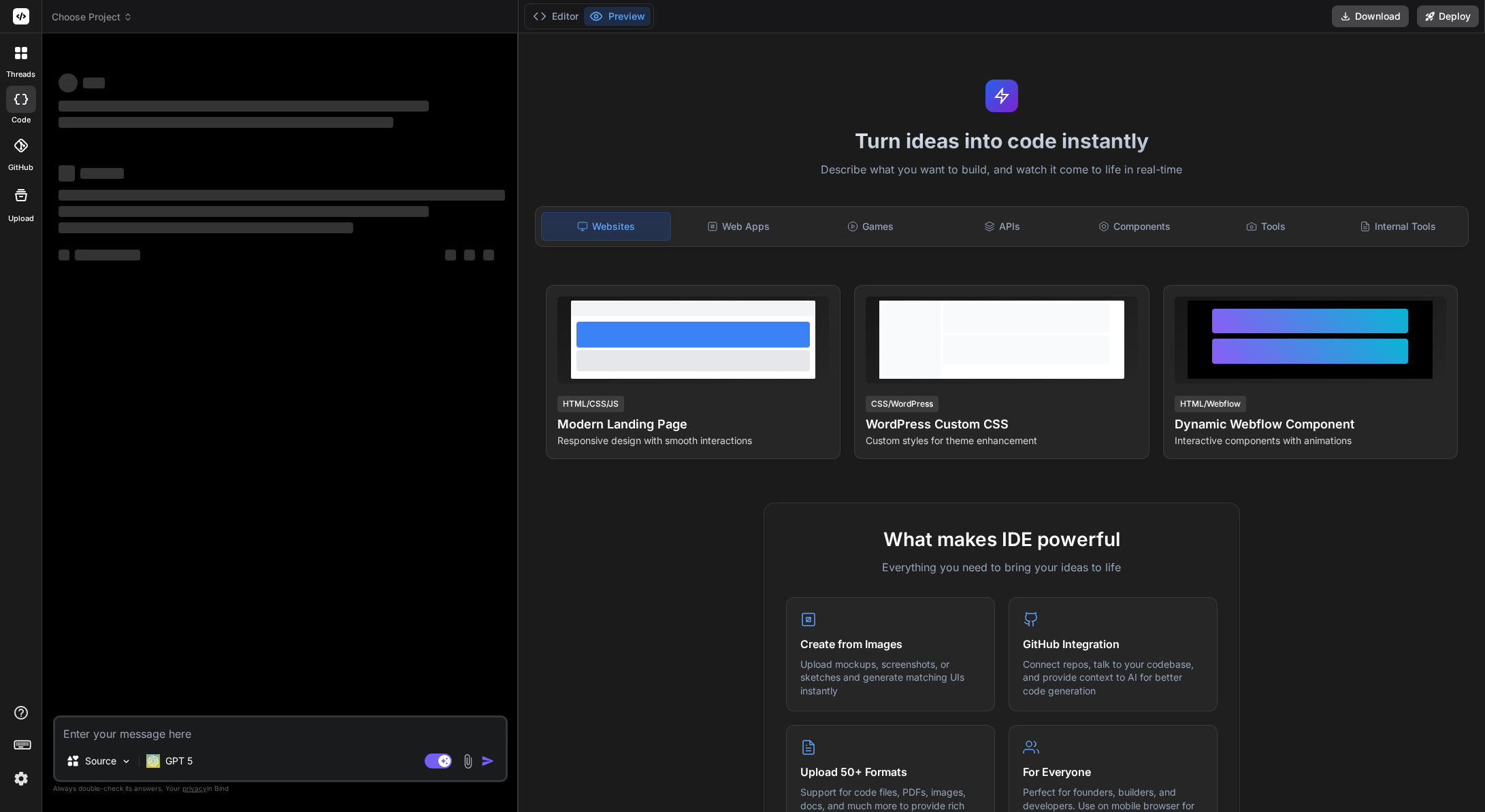
click at [132, 15] on icon at bounding box center [128, 17] width 10 height 10
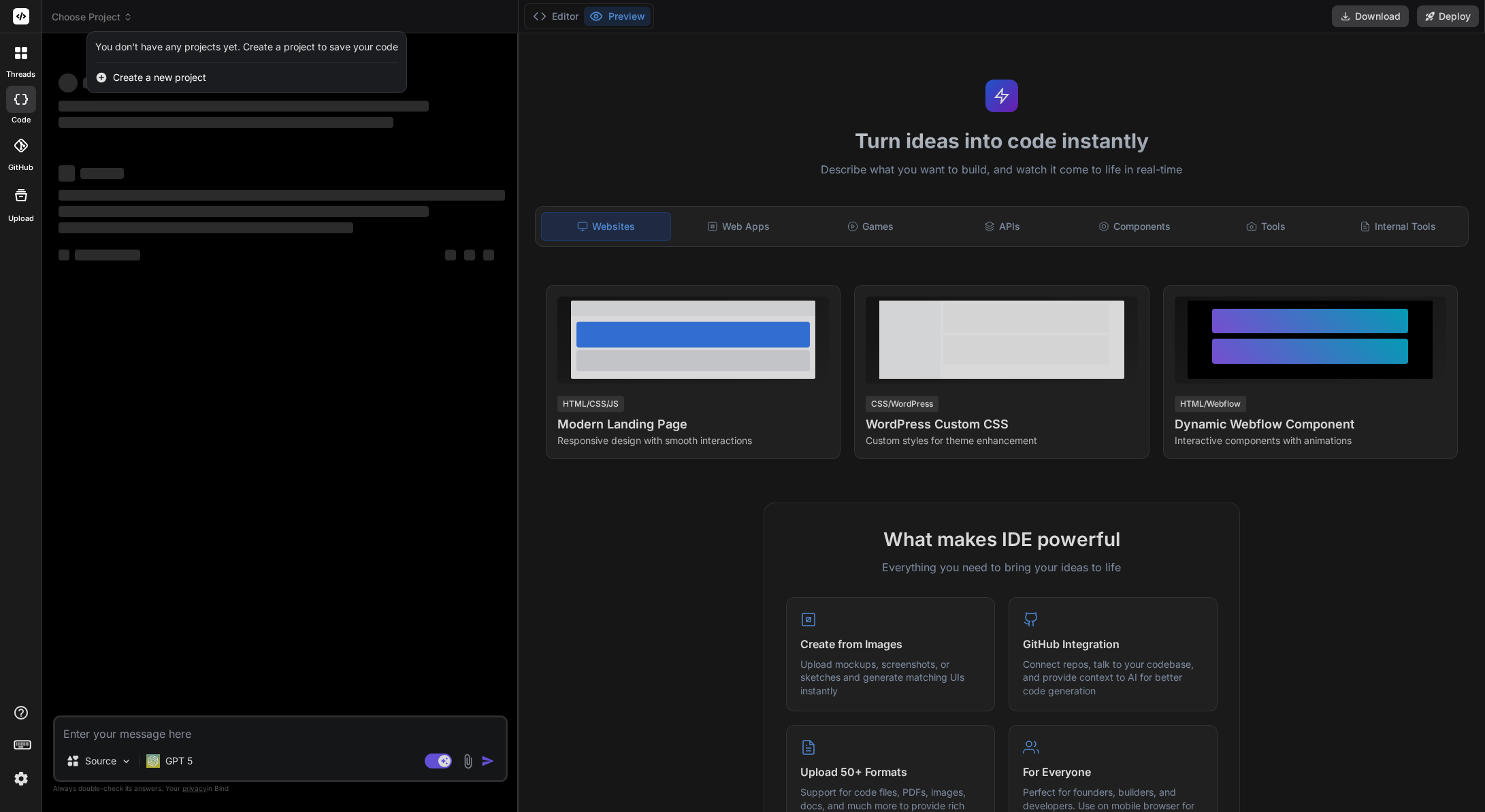
click at [135, 15] on div at bounding box center [742, 406] width 1485 height 812
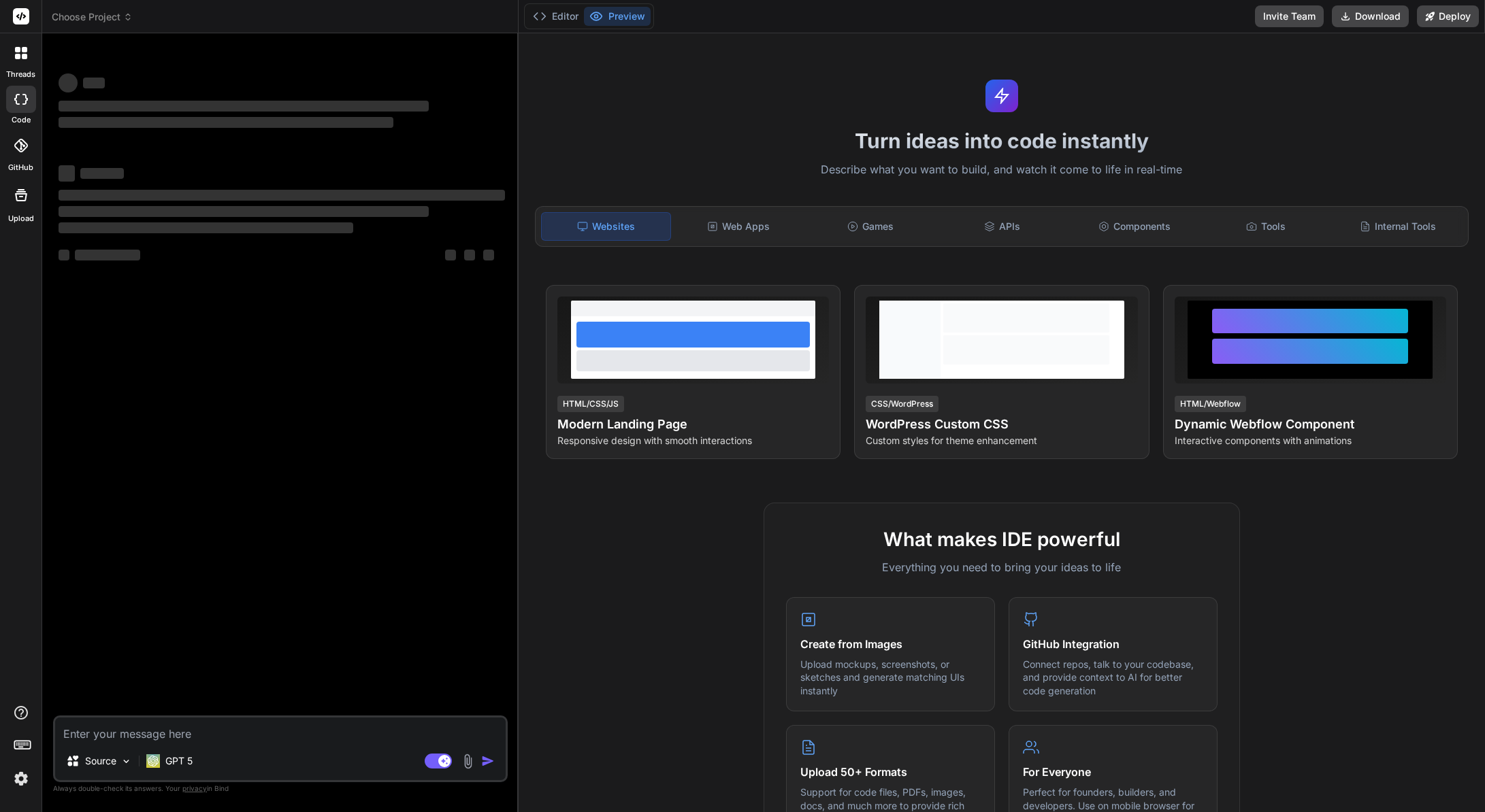
click at [107, 10] on header "Choose Project Created with Pixso." at bounding box center [280, 16] width 476 height 33
click at [110, 18] on span "Choose Project" at bounding box center [92, 17] width 81 height 14
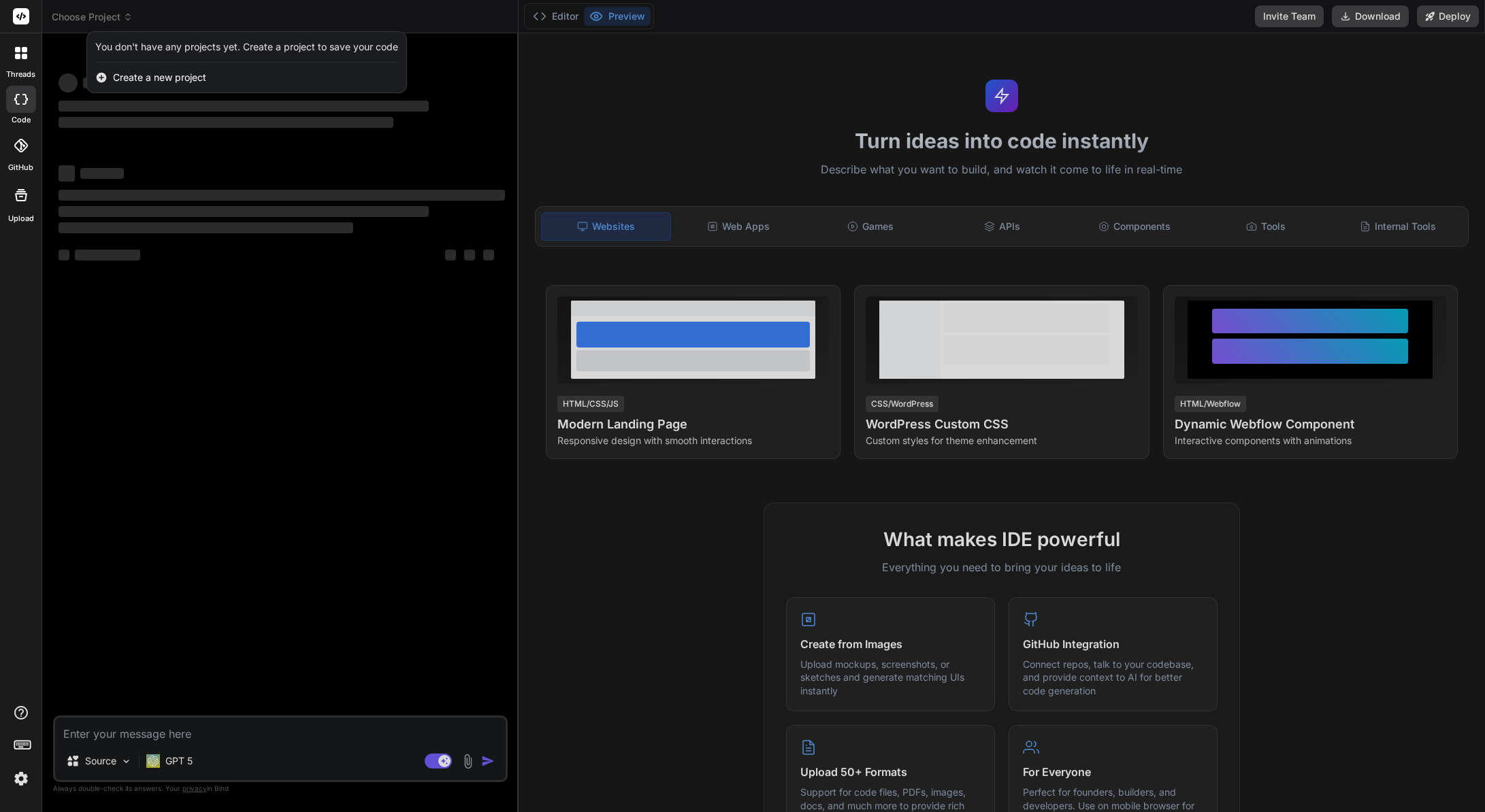
click at [297, 345] on div at bounding box center [742, 406] width 1485 height 812
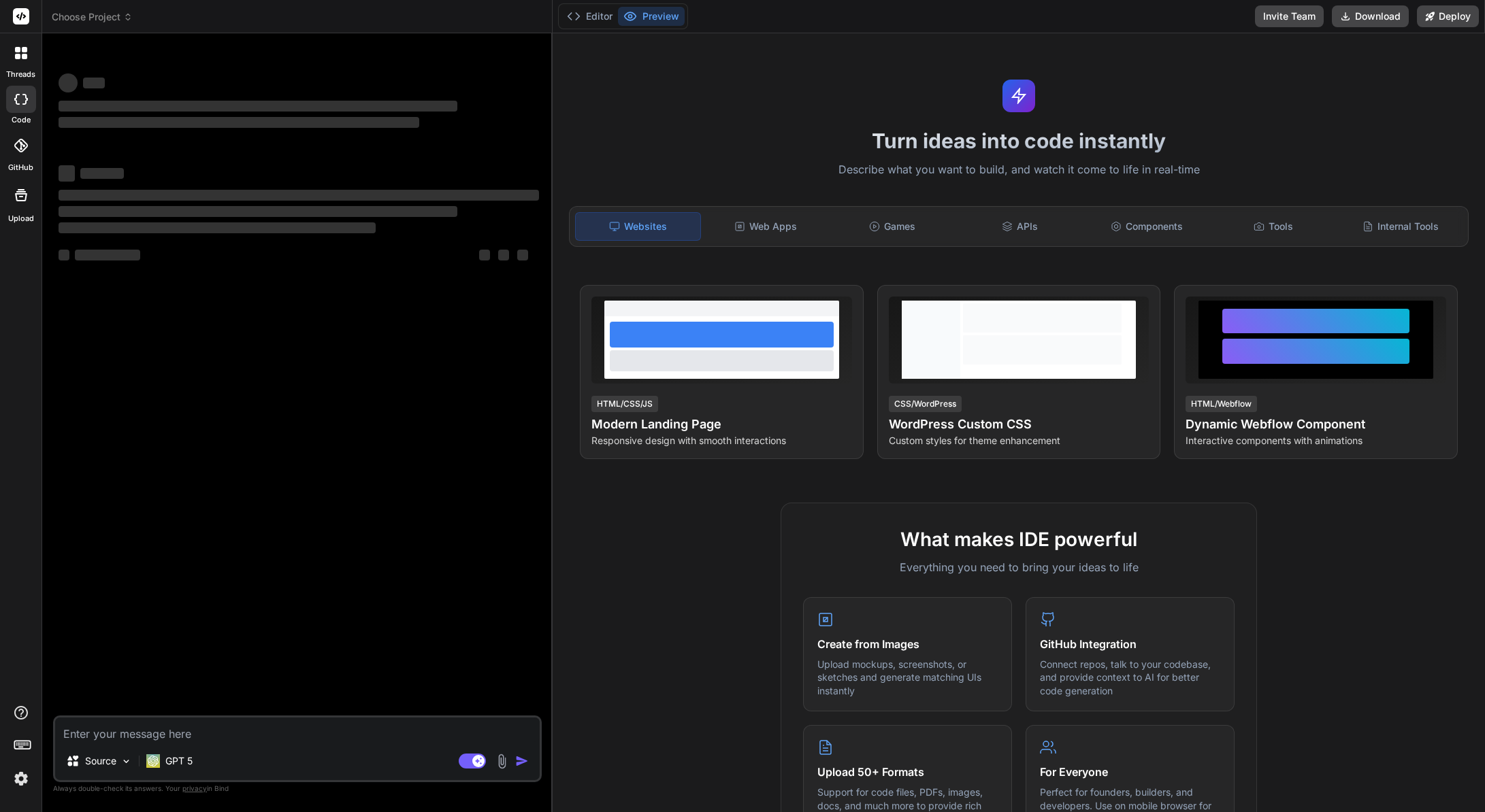
drag, startPoint x: 517, startPoint y: 417, endPoint x: 634, endPoint y: 459, distance: 124.3
click at [553, 417] on div "Bind AI Web Search Created with Pixso. Code Generator ‌ ‌ ‌ ‌ ‌ ‌ ‌ ‌ ‌ ‌ ‌ ‌ ‌…" at bounding box center [297, 423] width 510 height 779
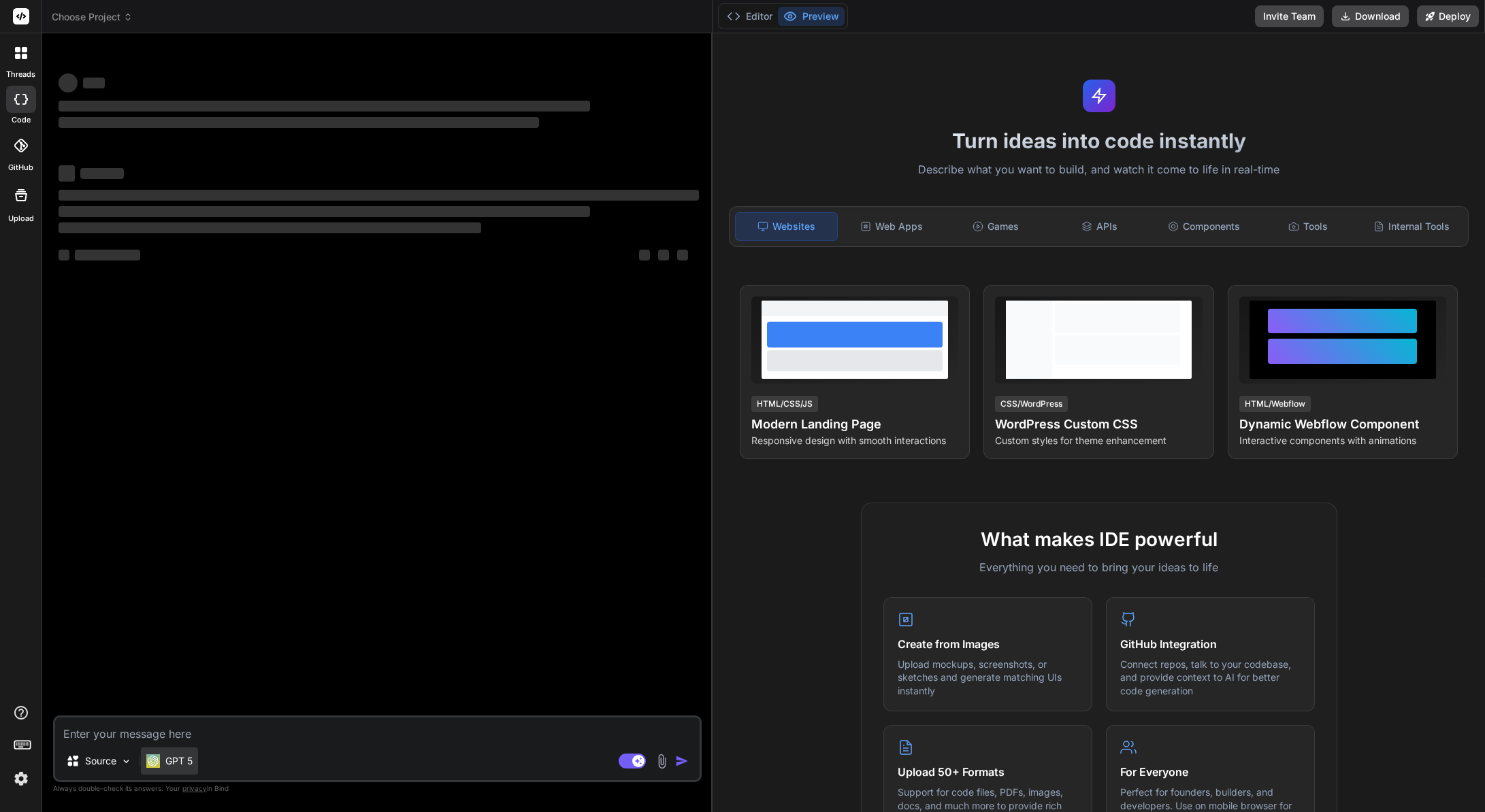
click at [165, 759] on p "GPT 5" at bounding box center [179, 761] width 27 height 14
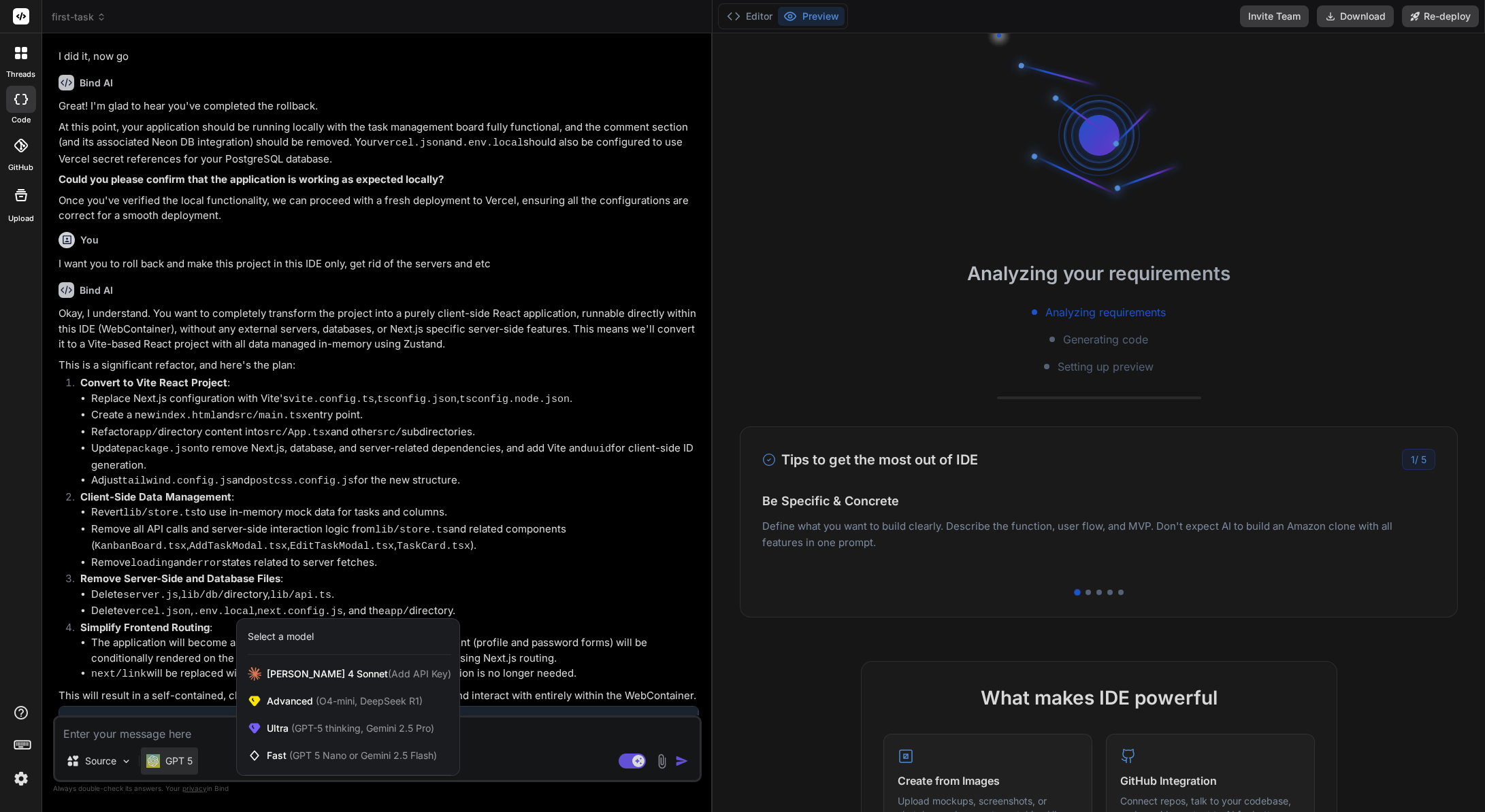
scroll to position [719, 0]
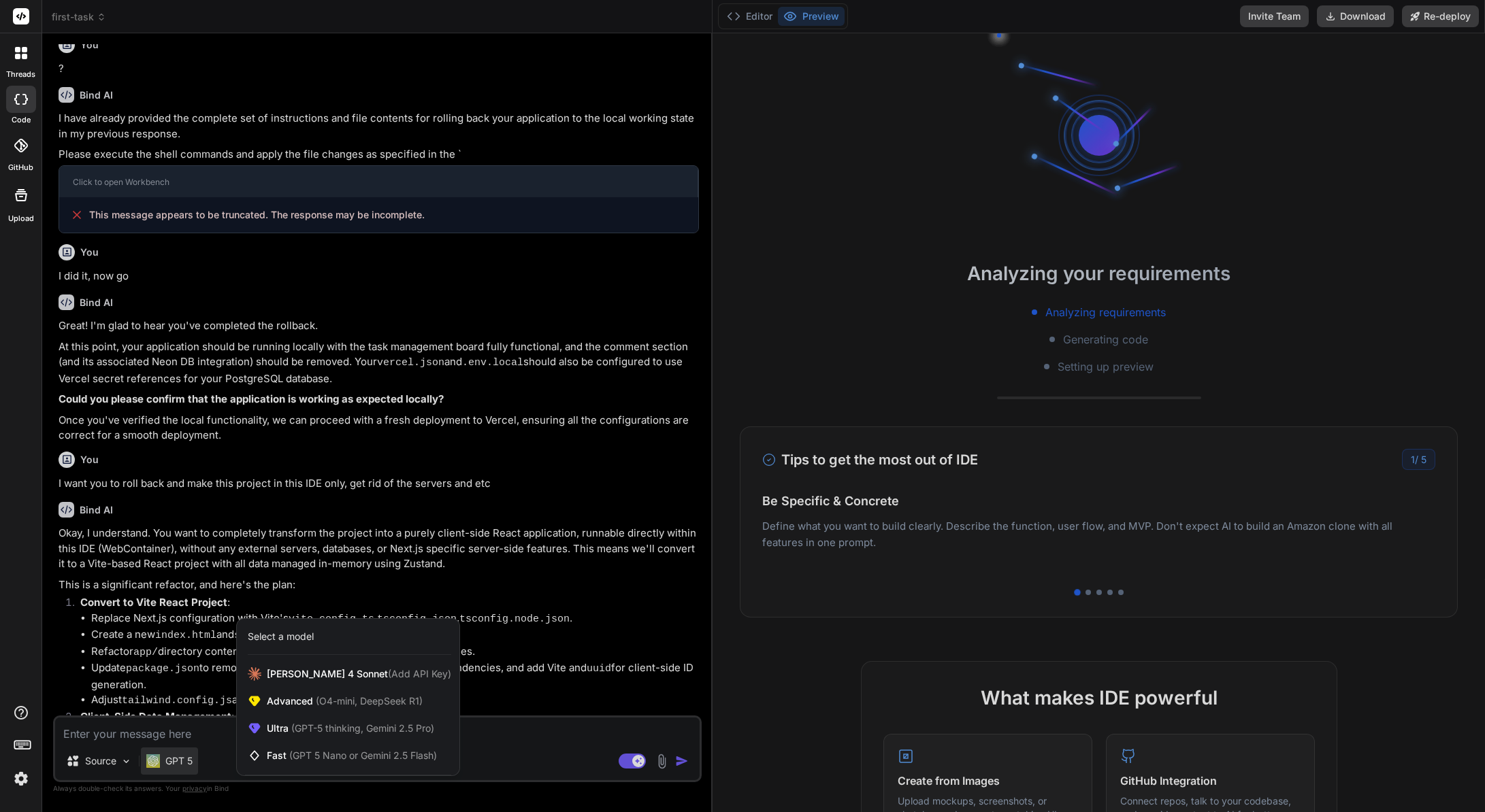
click at [166, 759] on div at bounding box center [742, 406] width 1485 height 812
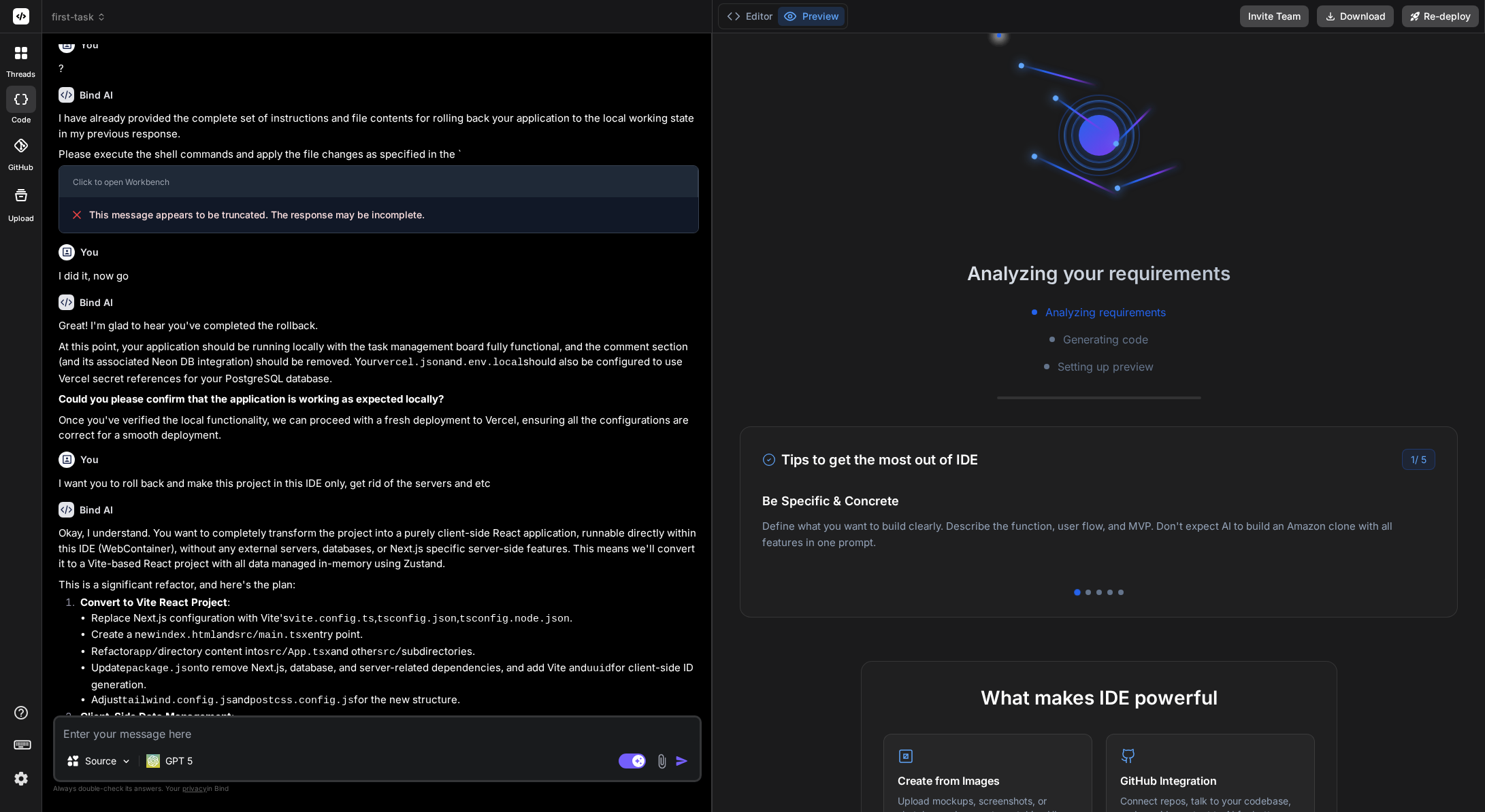
click at [104, 17] on icon at bounding box center [101, 17] width 10 height 10
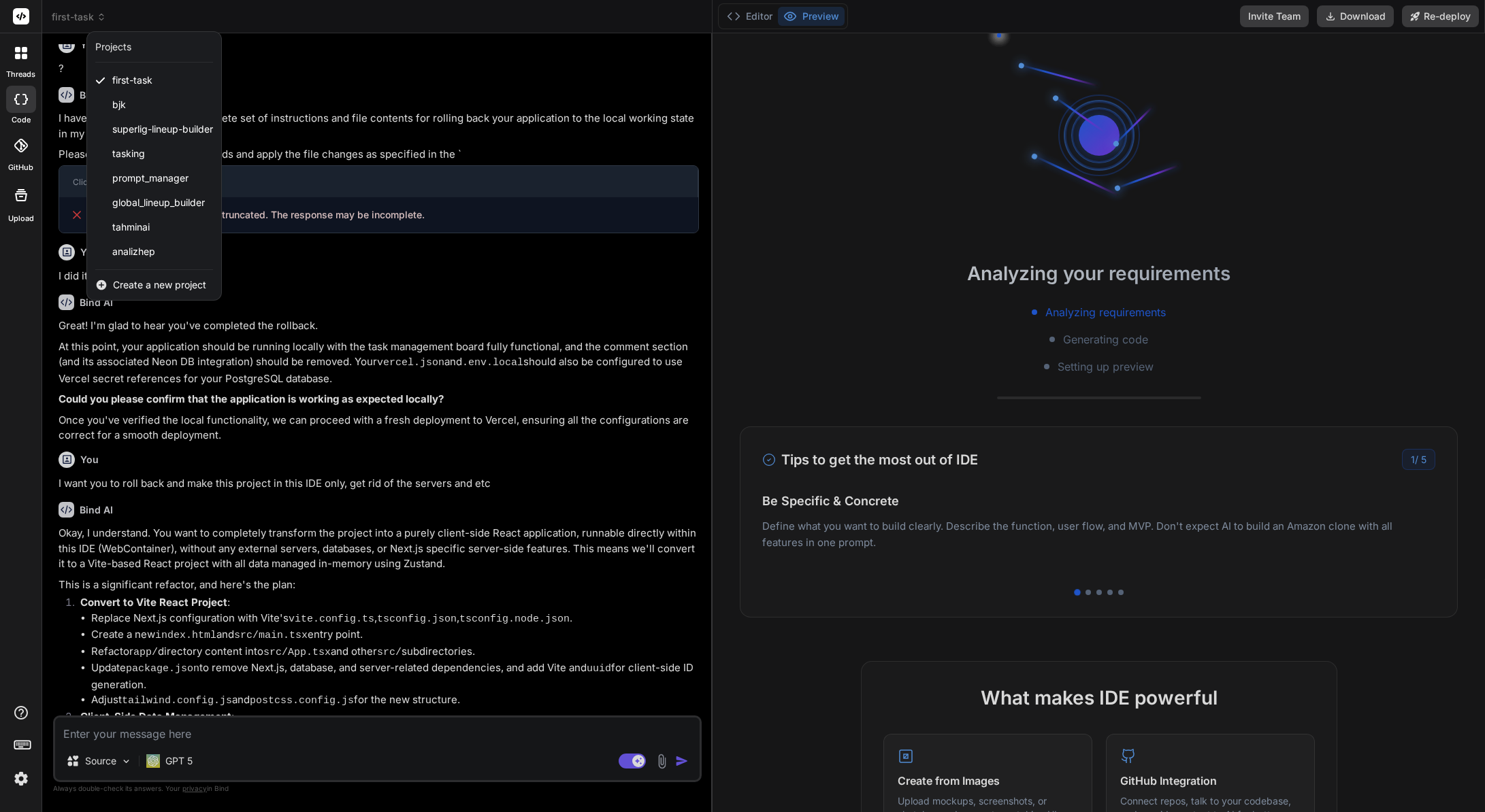
click at [102, 23] on div at bounding box center [742, 406] width 1485 height 812
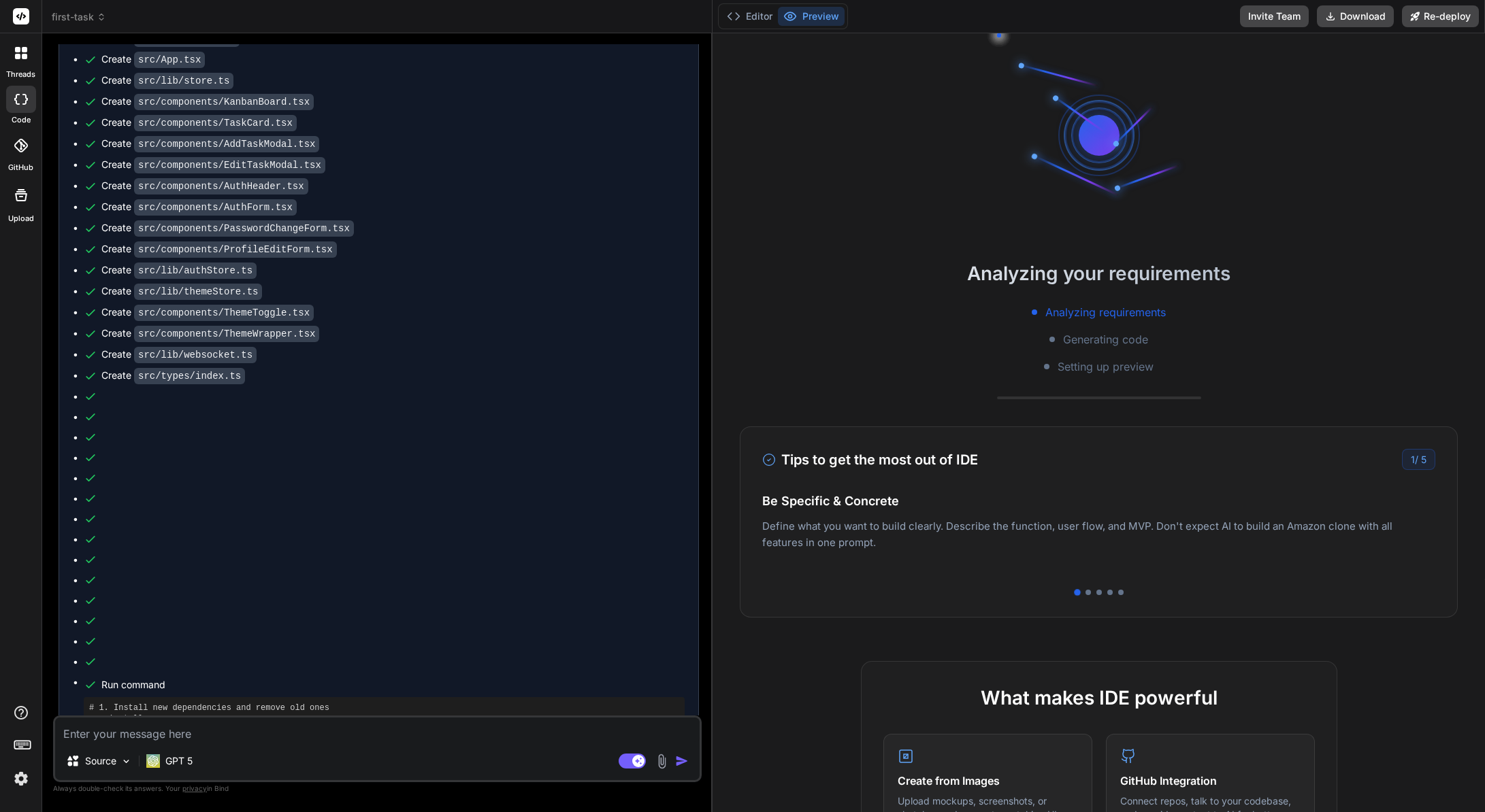
scroll to position [1885, 0]
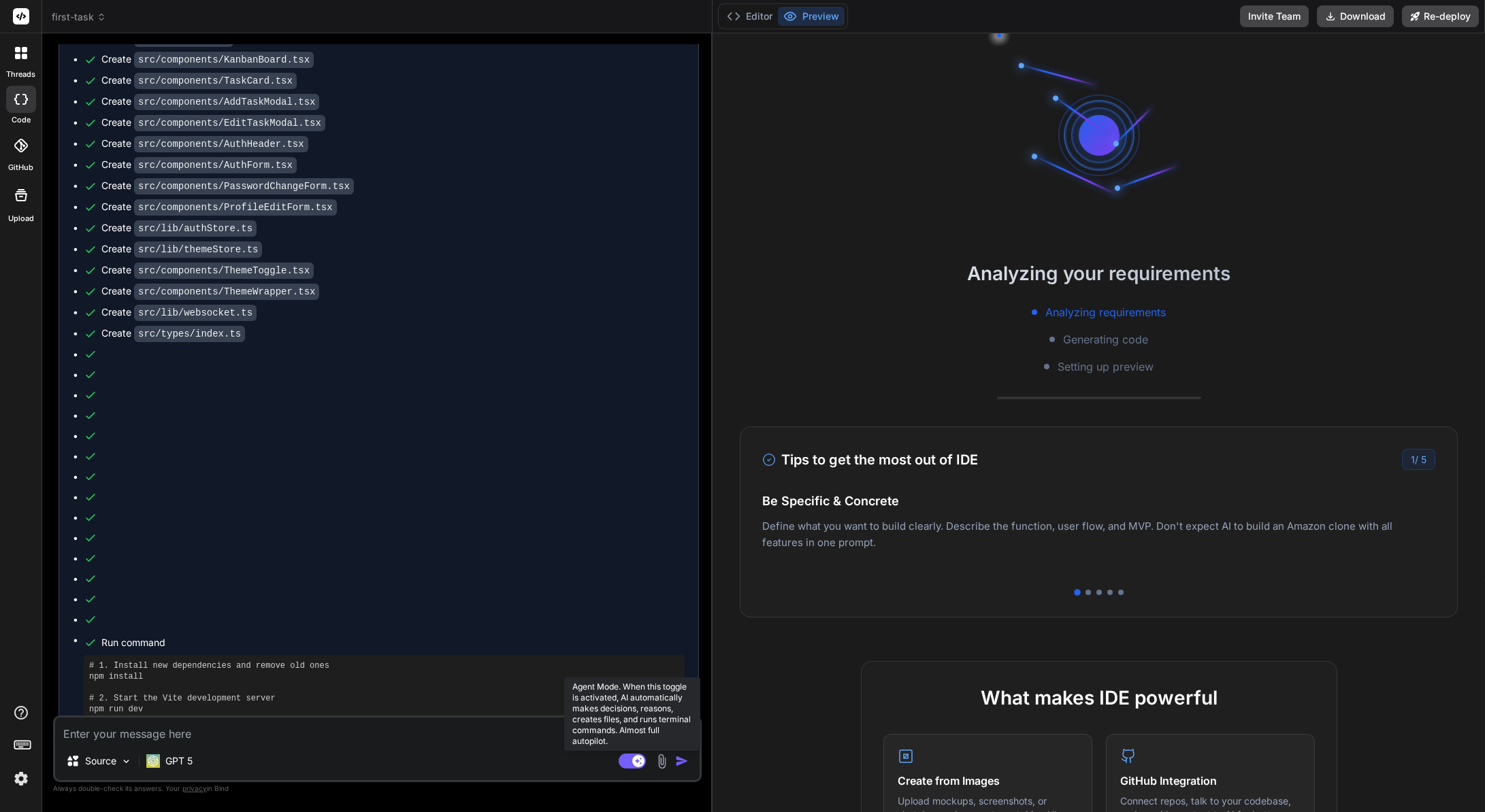
click at [620, 764] on rect at bounding box center [631, 761] width 27 height 15
click at [35, 152] on div at bounding box center [21, 145] width 30 height 30
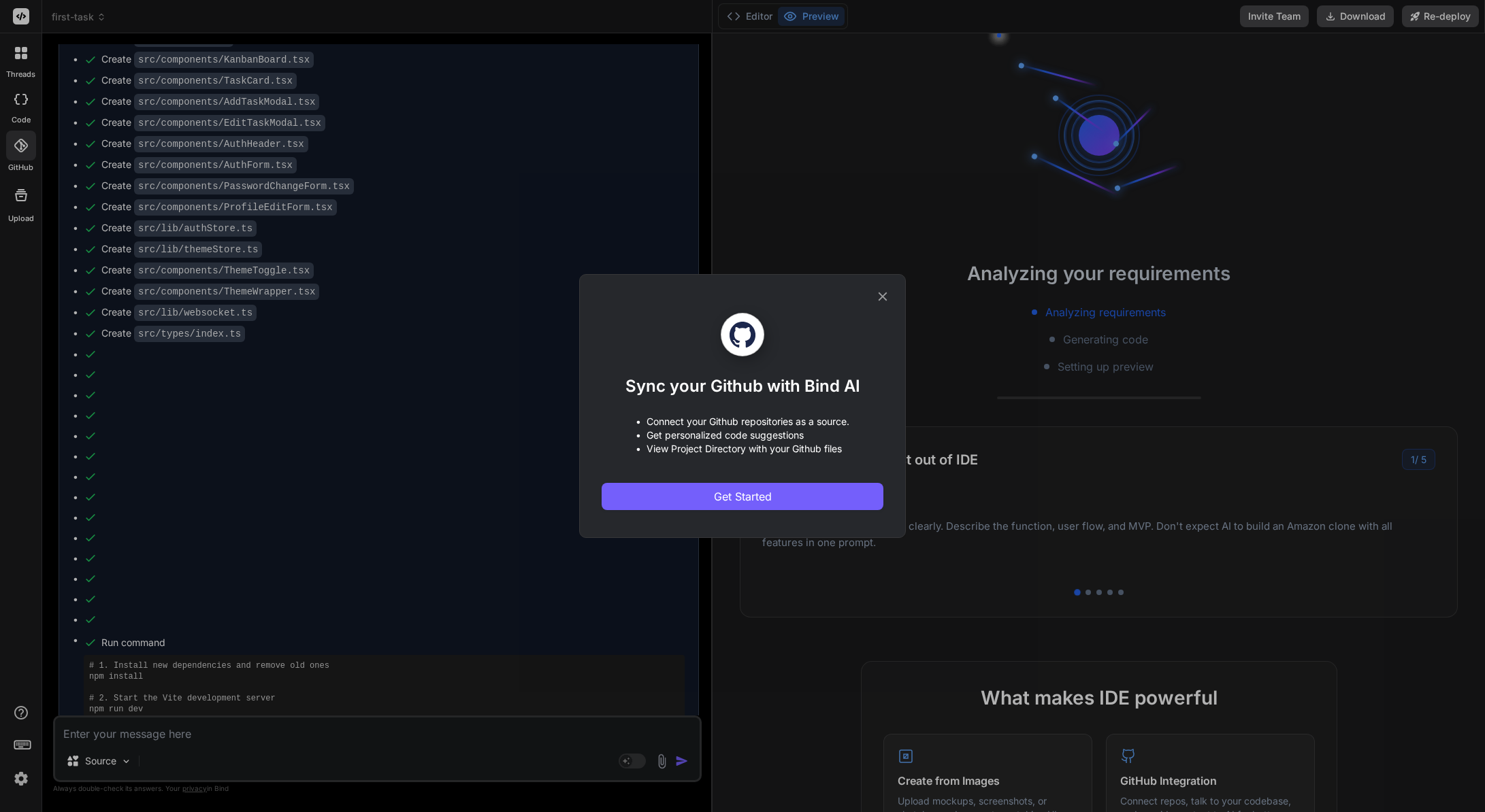
click at [880, 298] on icon at bounding box center [883, 297] width 9 height 9
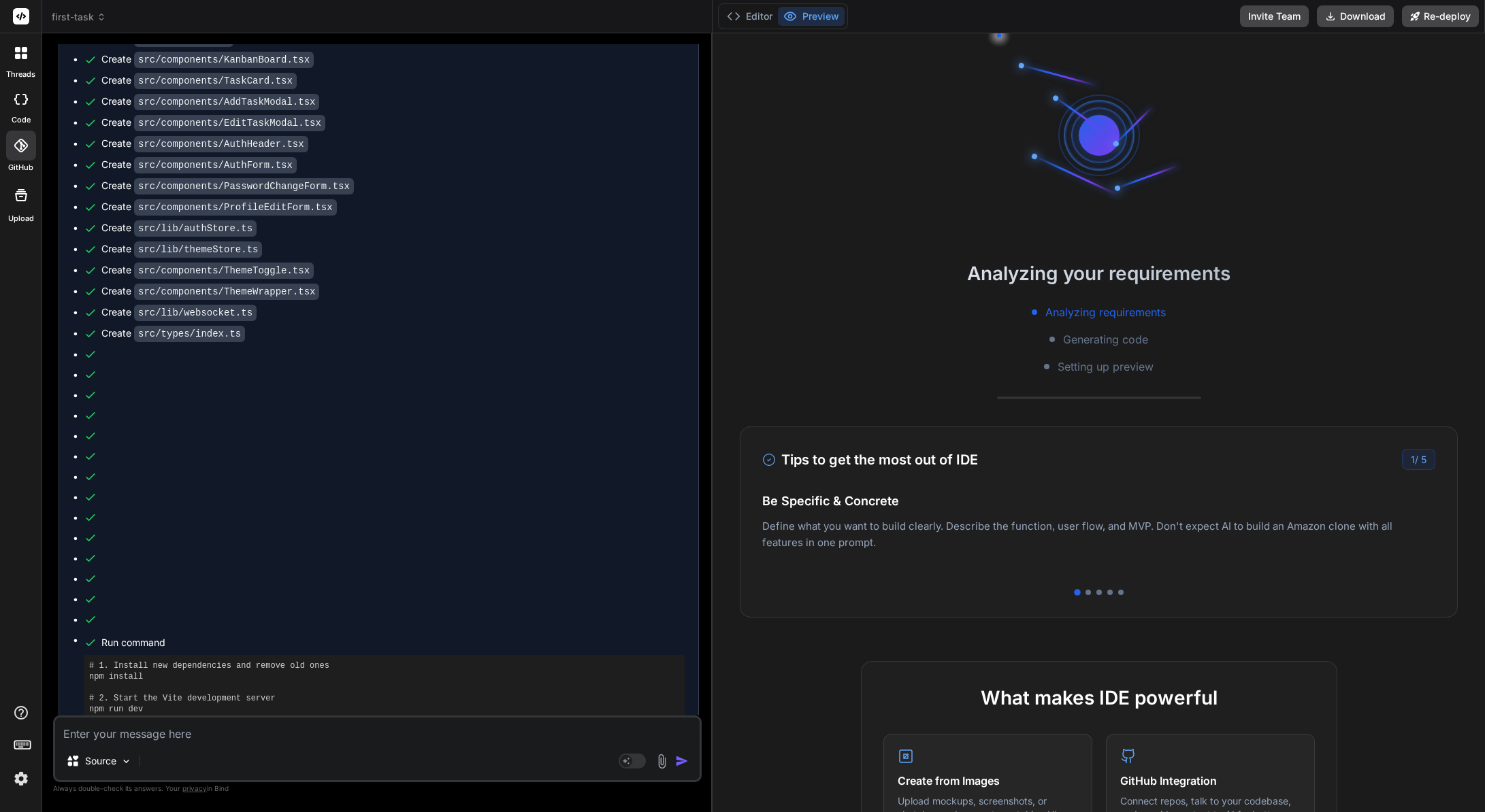
click at [19, 782] on img at bounding box center [21, 778] width 23 height 23
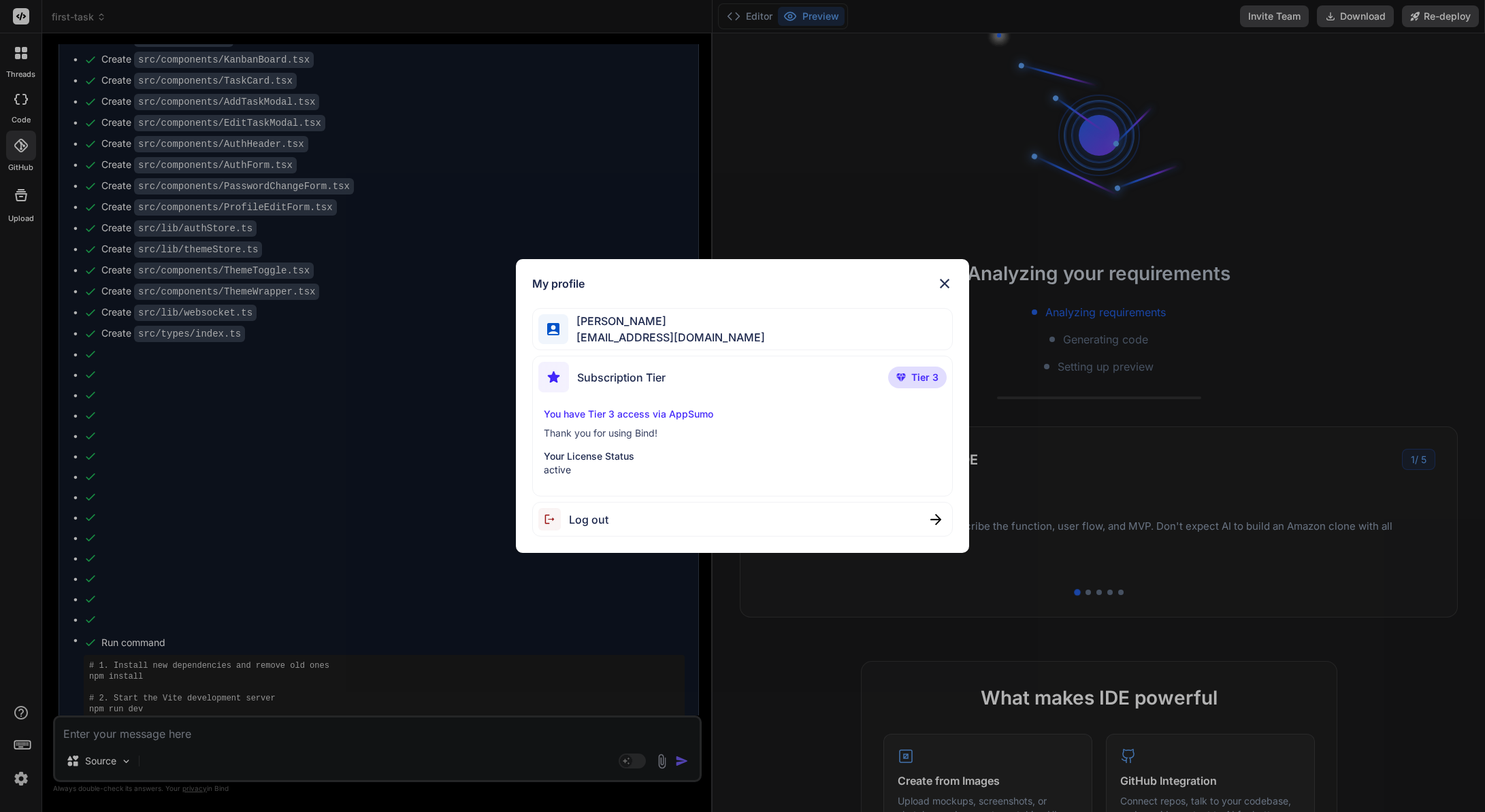
click at [20, 774] on div "My profile [PERSON_NAME] [EMAIL_ADDRESS][DOMAIN_NAME] Subscription Tier Tier 3 …" at bounding box center [742, 406] width 1485 height 812
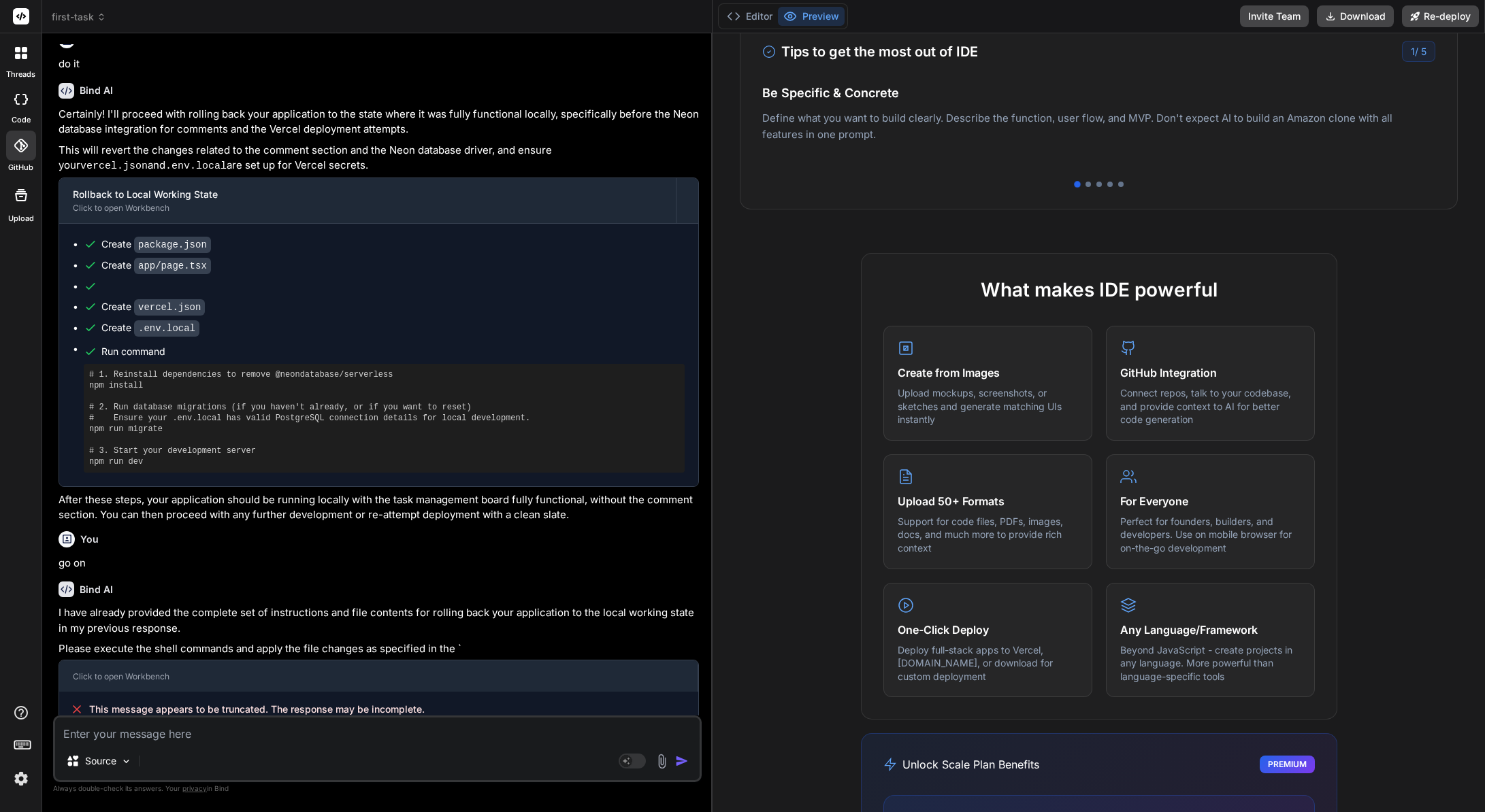
scroll to position [0, 0]
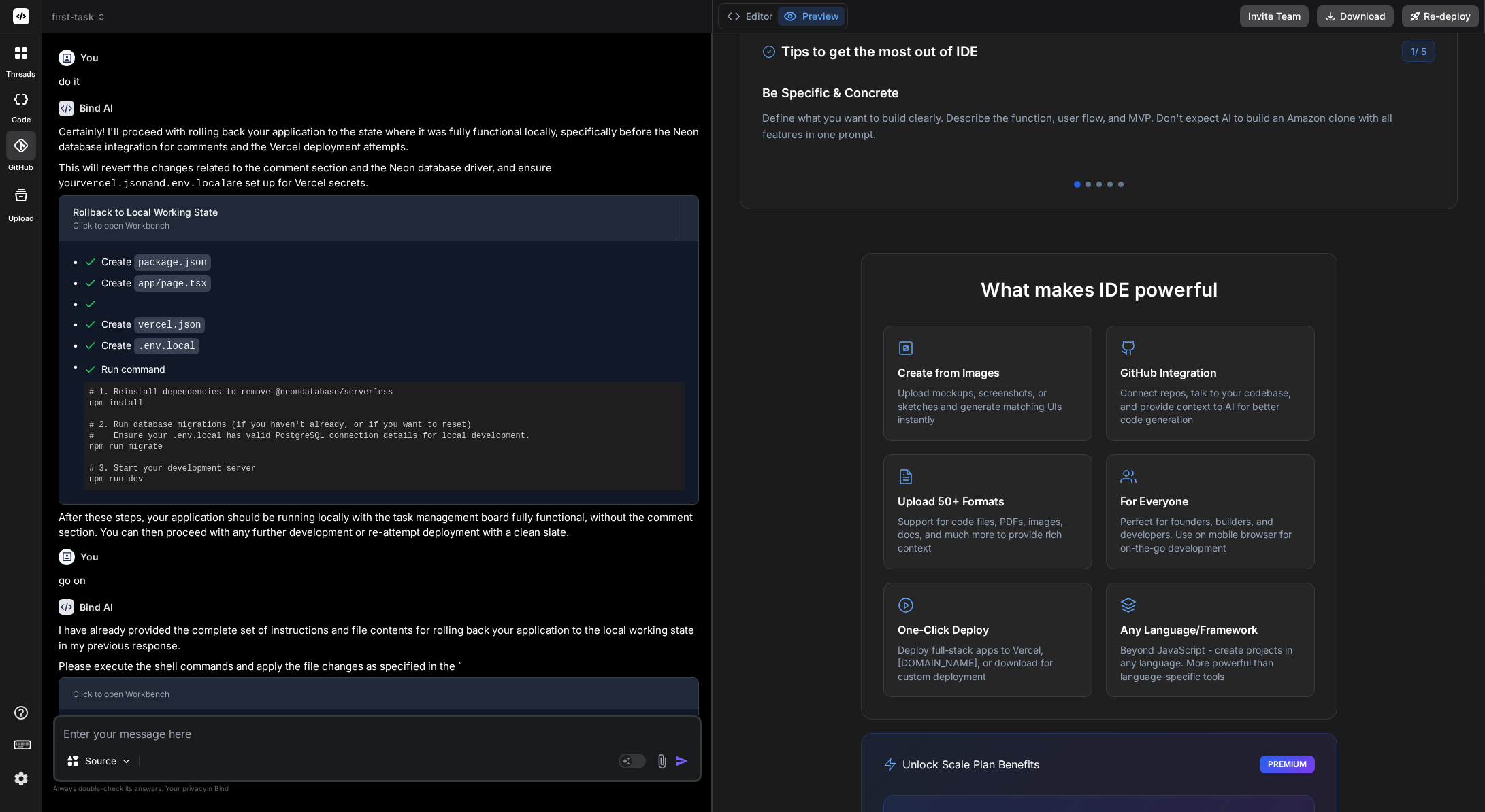
click at [21, 48] on icon at bounding box center [21, 53] width 12 height 12
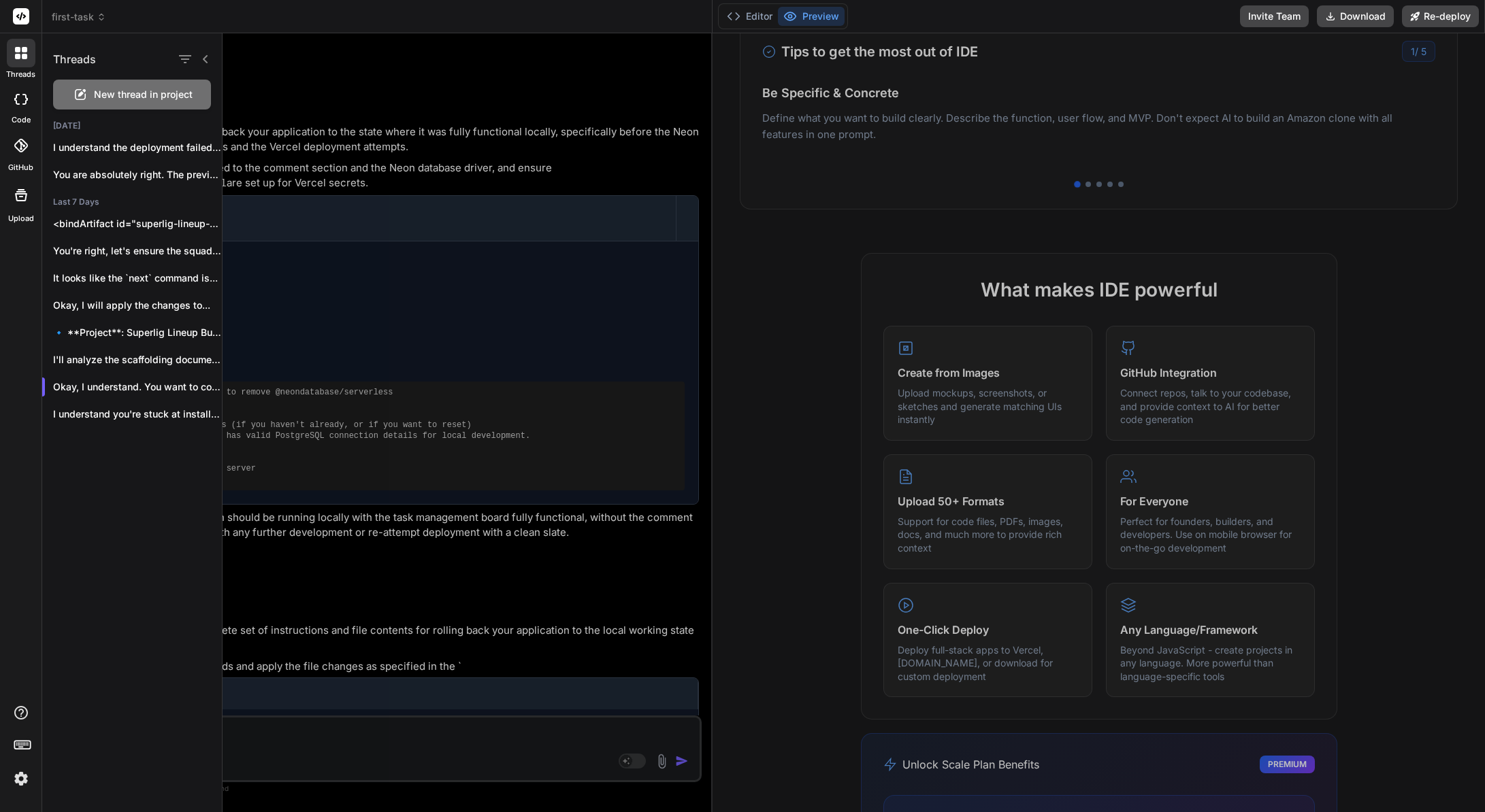
click at [15, 19] on rect at bounding box center [21, 16] width 16 height 16
type textarea "x"
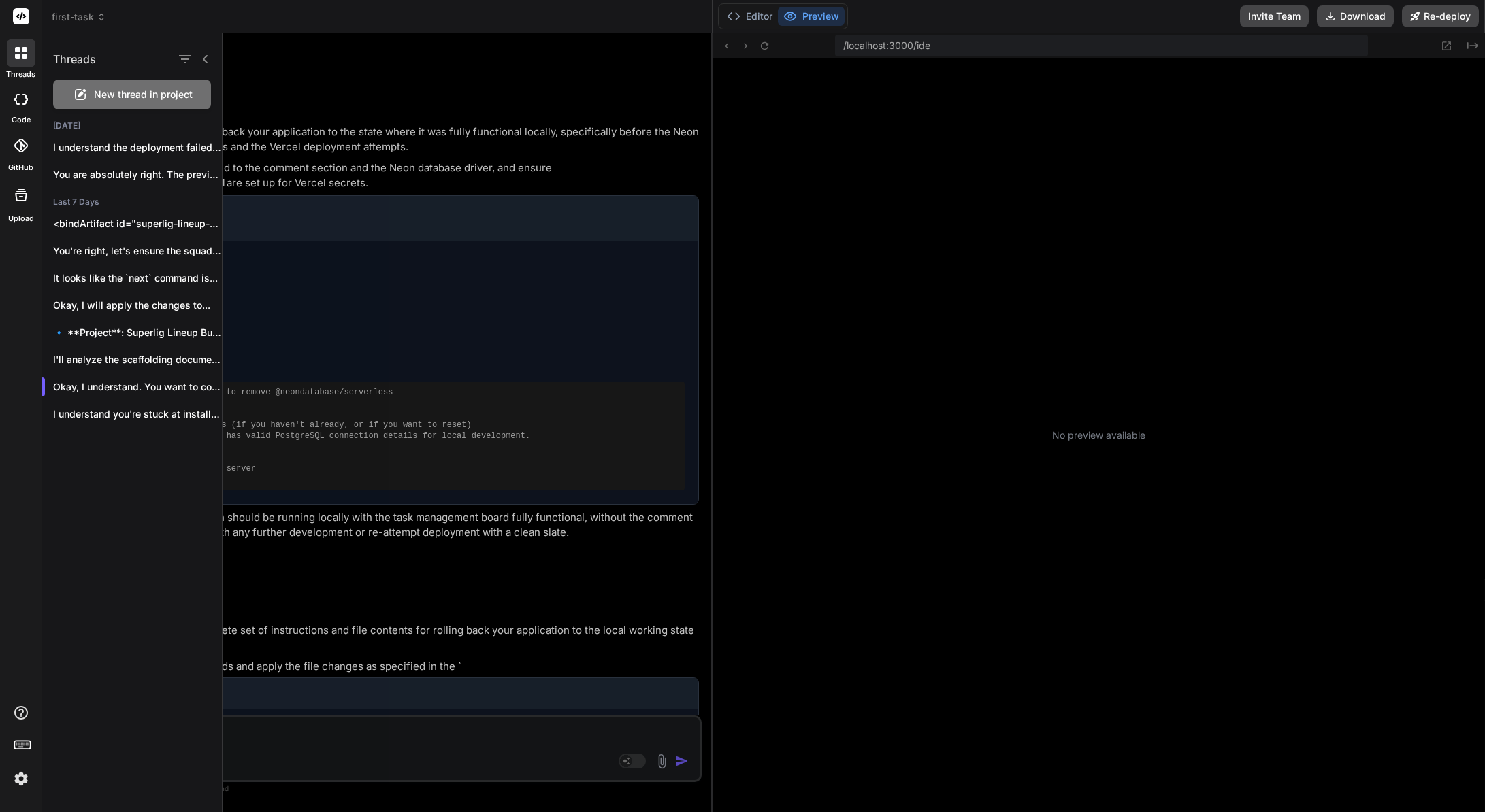
scroll to position [168, 0]
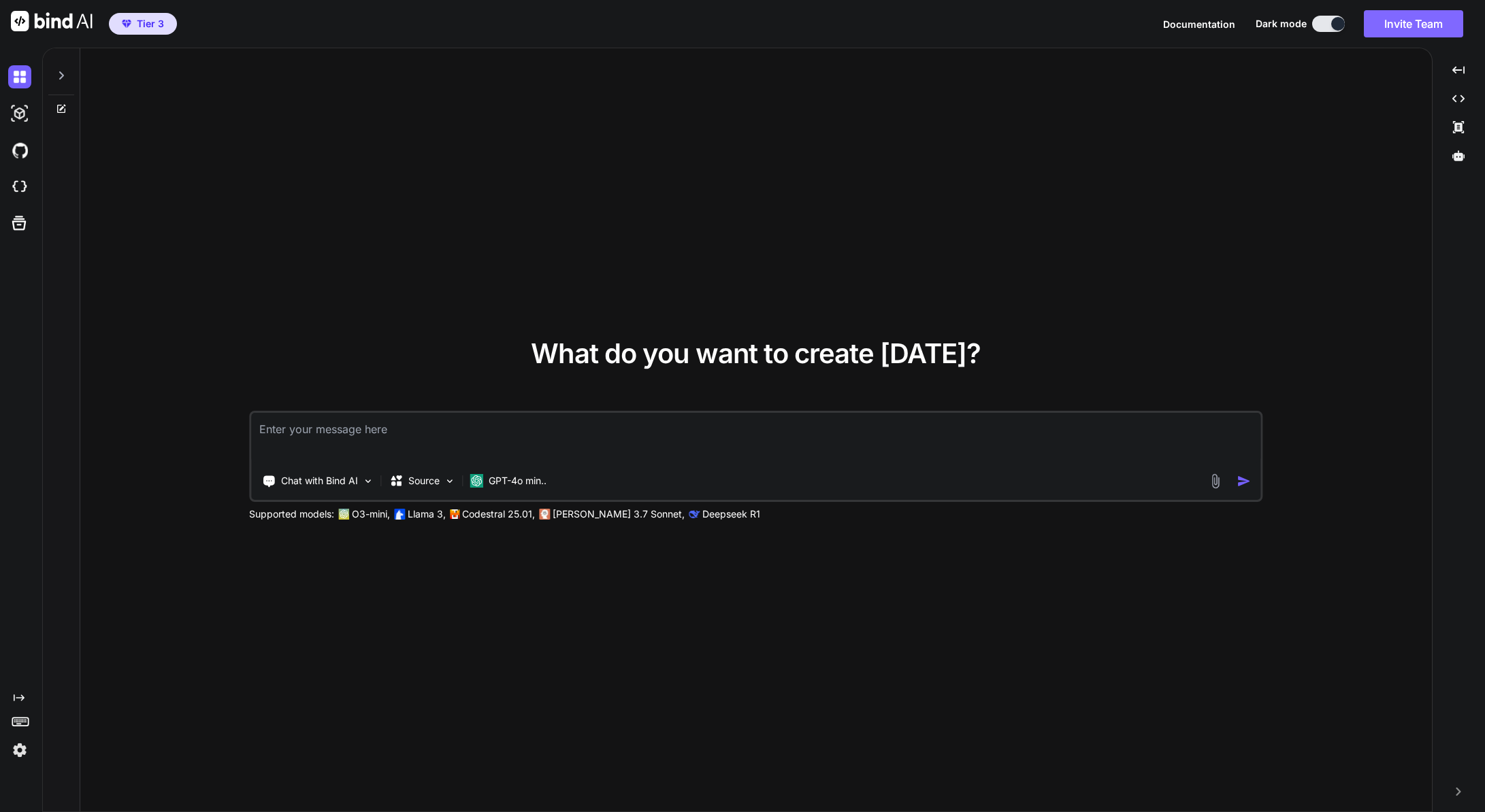
click at [1431, 24] on button "Invite Team" at bounding box center [1413, 24] width 99 height 27
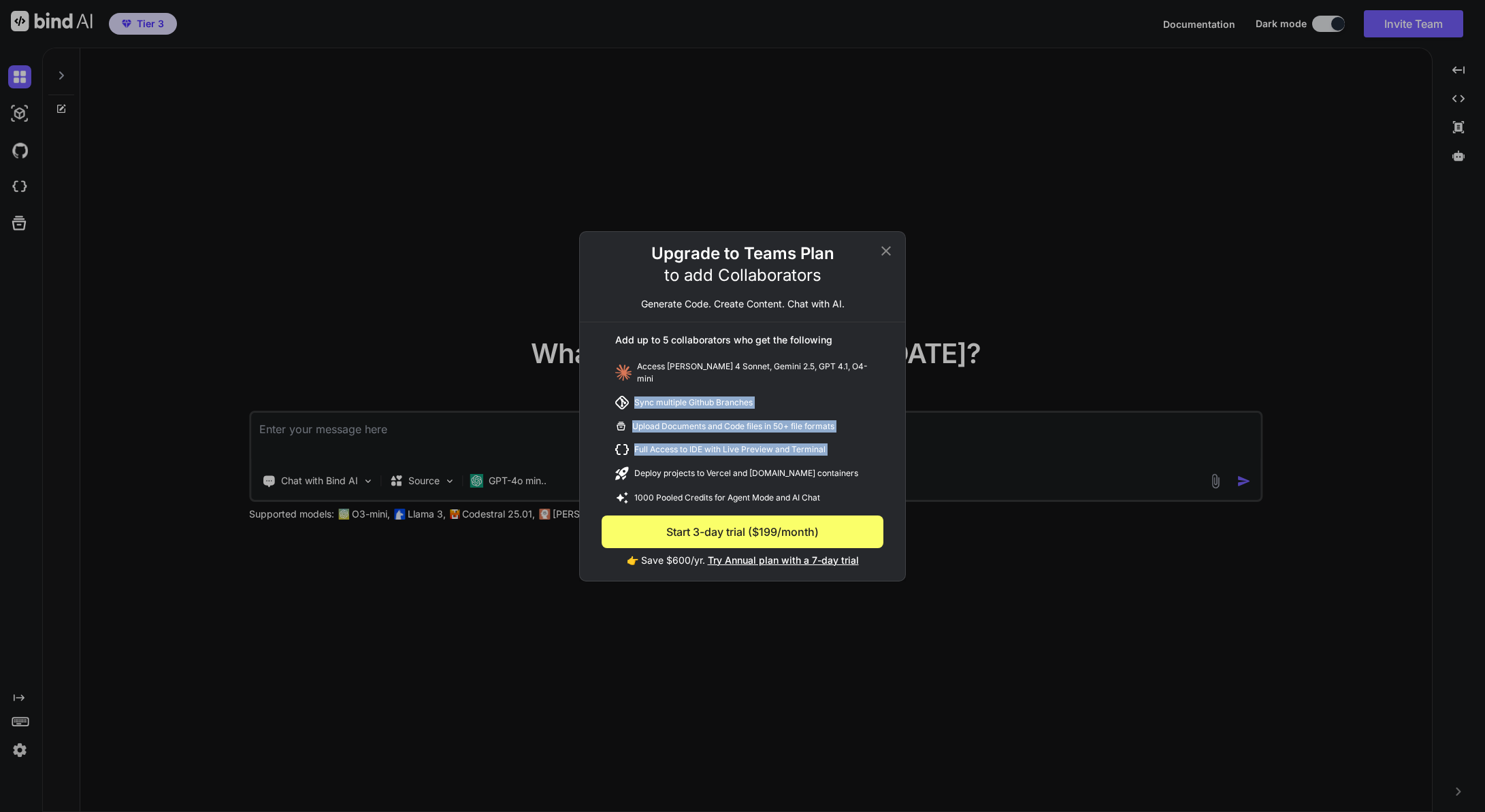
drag, startPoint x: 787, startPoint y: 459, endPoint x: 651, endPoint y: 392, distance: 151.6
click at [651, 392] on div "Add up to 5 collaborators who get the following Access Claude 4 Sonnet, Gemini …" at bounding box center [742, 445] width 325 height 245
click at [787, 416] on div "Upload Documents and Code files in 50+ file formats" at bounding box center [742, 426] width 282 height 23
drag, startPoint x: 814, startPoint y: 481, endPoint x: 654, endPoint y: 371, distance: 194.2
click at [654, 371] on div "Add up to 5 collaborators who get the following Access Claude 4 Sonnet, Gemini …" at bounding box center [742, 445] width 325 height 245
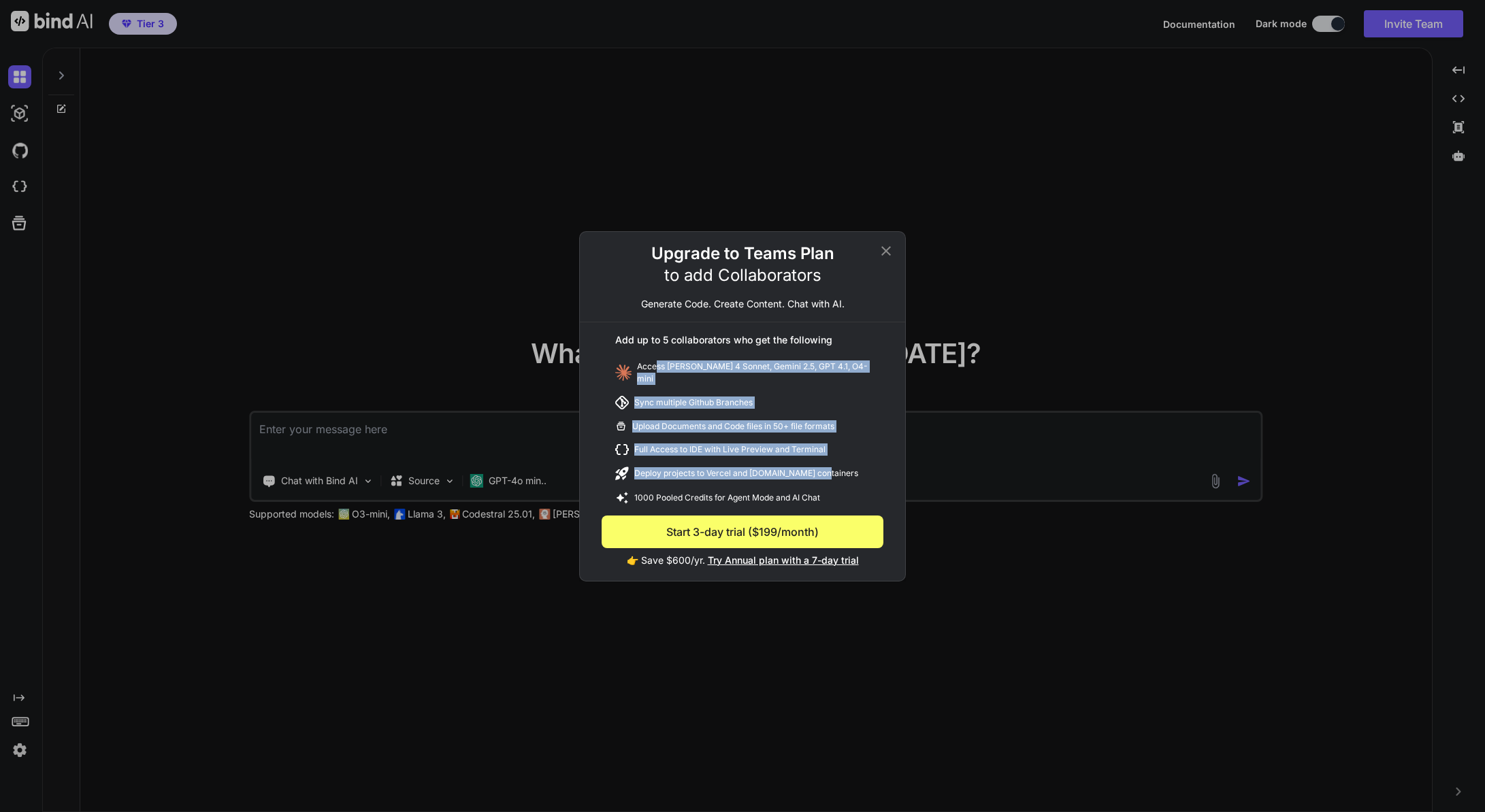
click at [656, 373] on div "Access Claude 4 Sonnet, Gemini 2.5, GPT 4.1, O4-mini" at bounding box center [742, 373] width 282 height 35
drag, startPoint x: 805, startPoint y: 459, endPoint x: 634, endPoint y: 352, distance: 201.7
click at [634, 354] on div "Add up to 5 collaborators who get the following Access Claude 4 Sonnet, Gemini …" at bounding box center [742, 445] width 325 height 245
click at [834, 392] on div "Sync multiple Github Branches" at bounding box center [742, 402] width 282 height 24
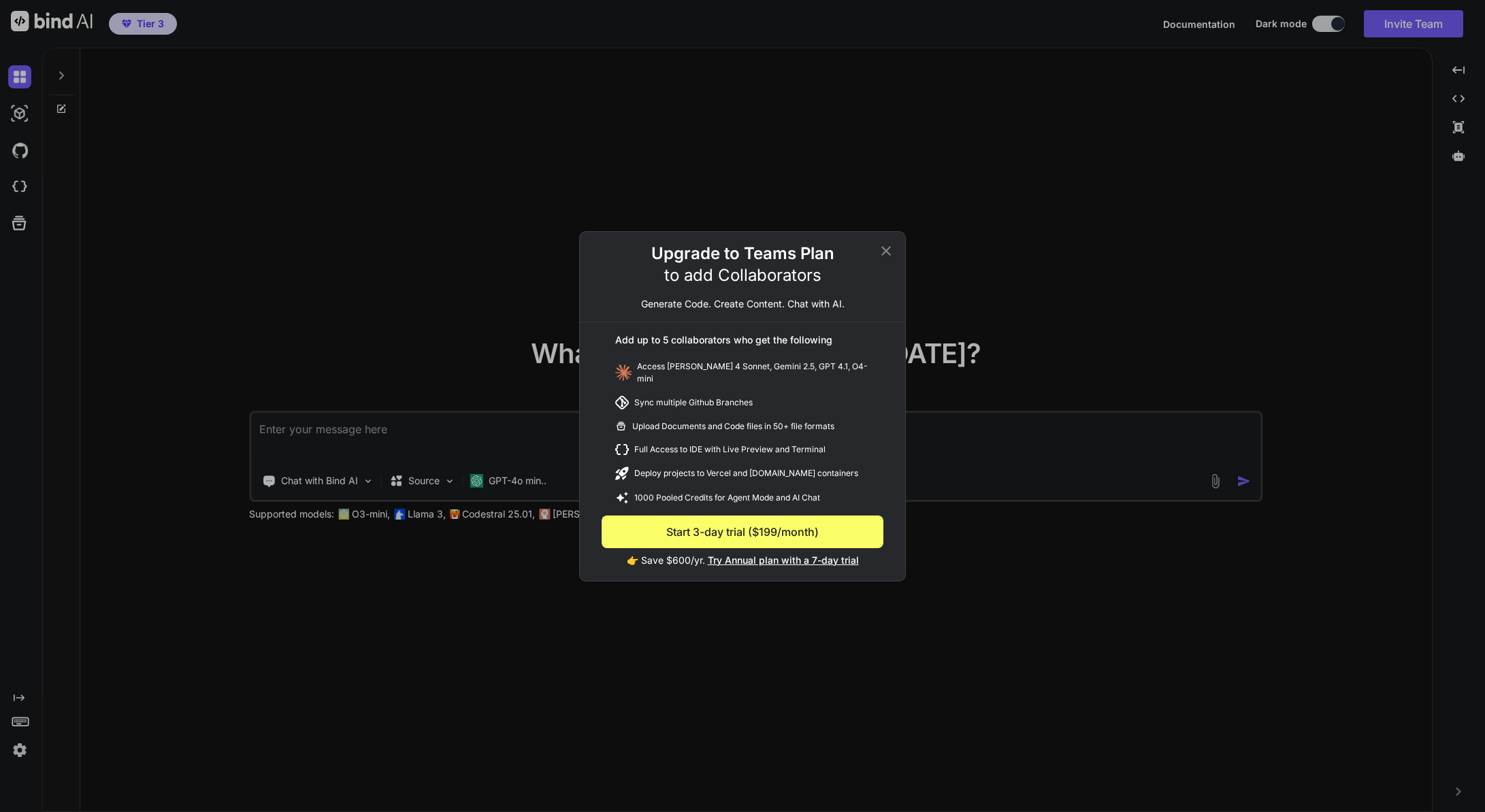
click at [881, 256] on icon at bounding box center [886, 251] width 16 height 16
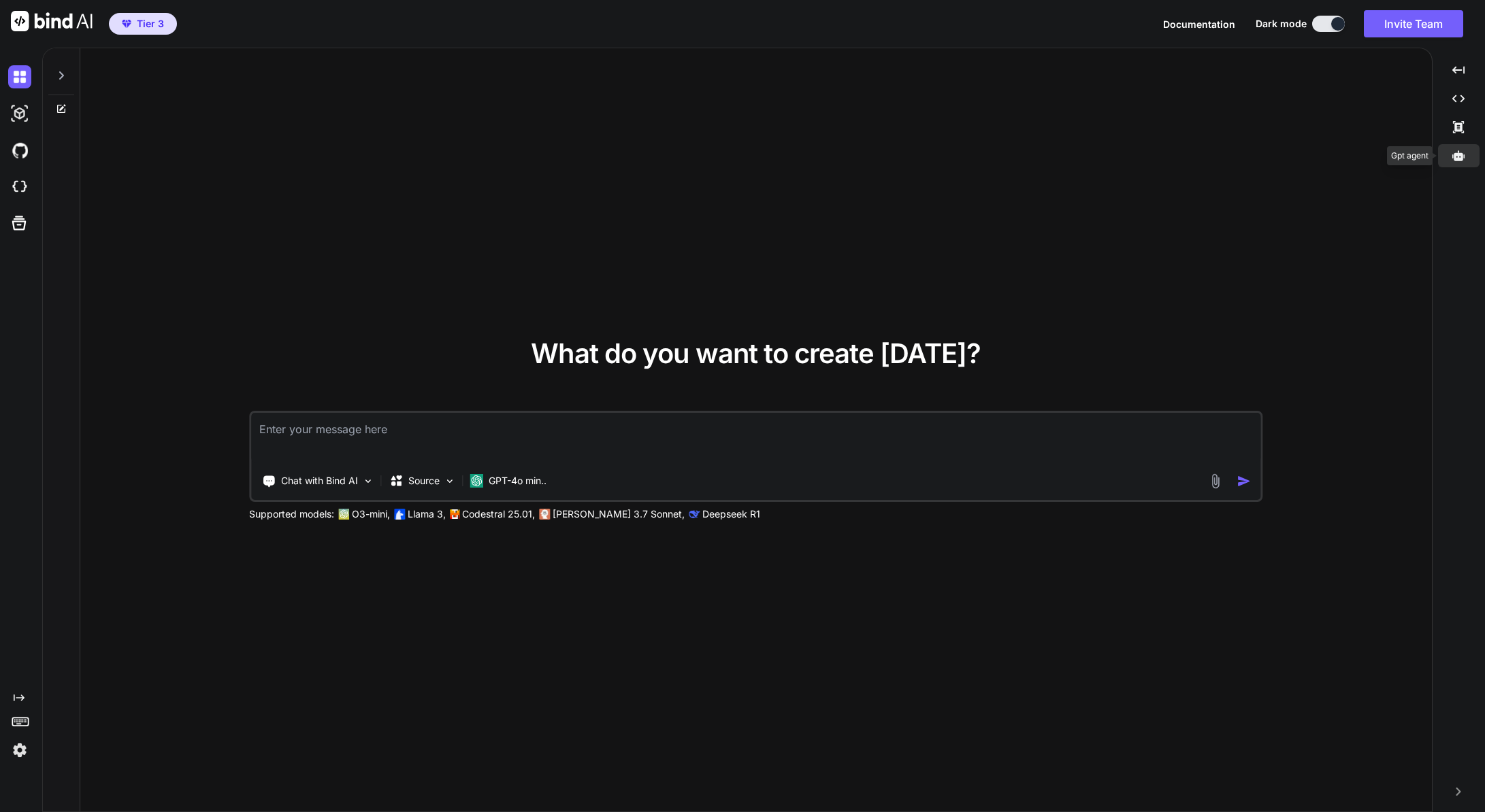
click at [1455, 159] on icon at bounding box center [1458, 156] width 12 height 10
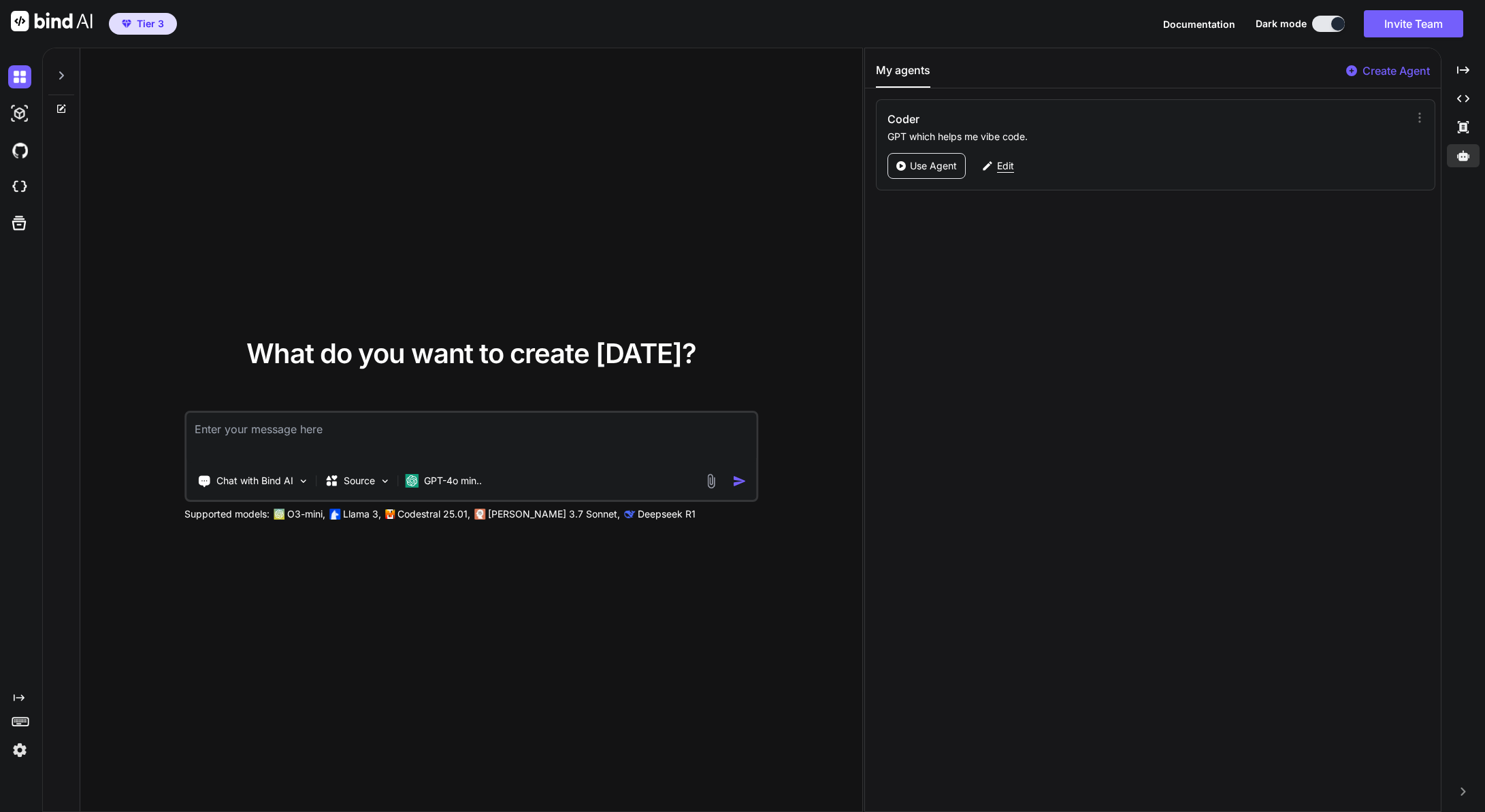
click at [1003, 168] on p "Edit" at bounding box center [1005, 166] width 17 height 14
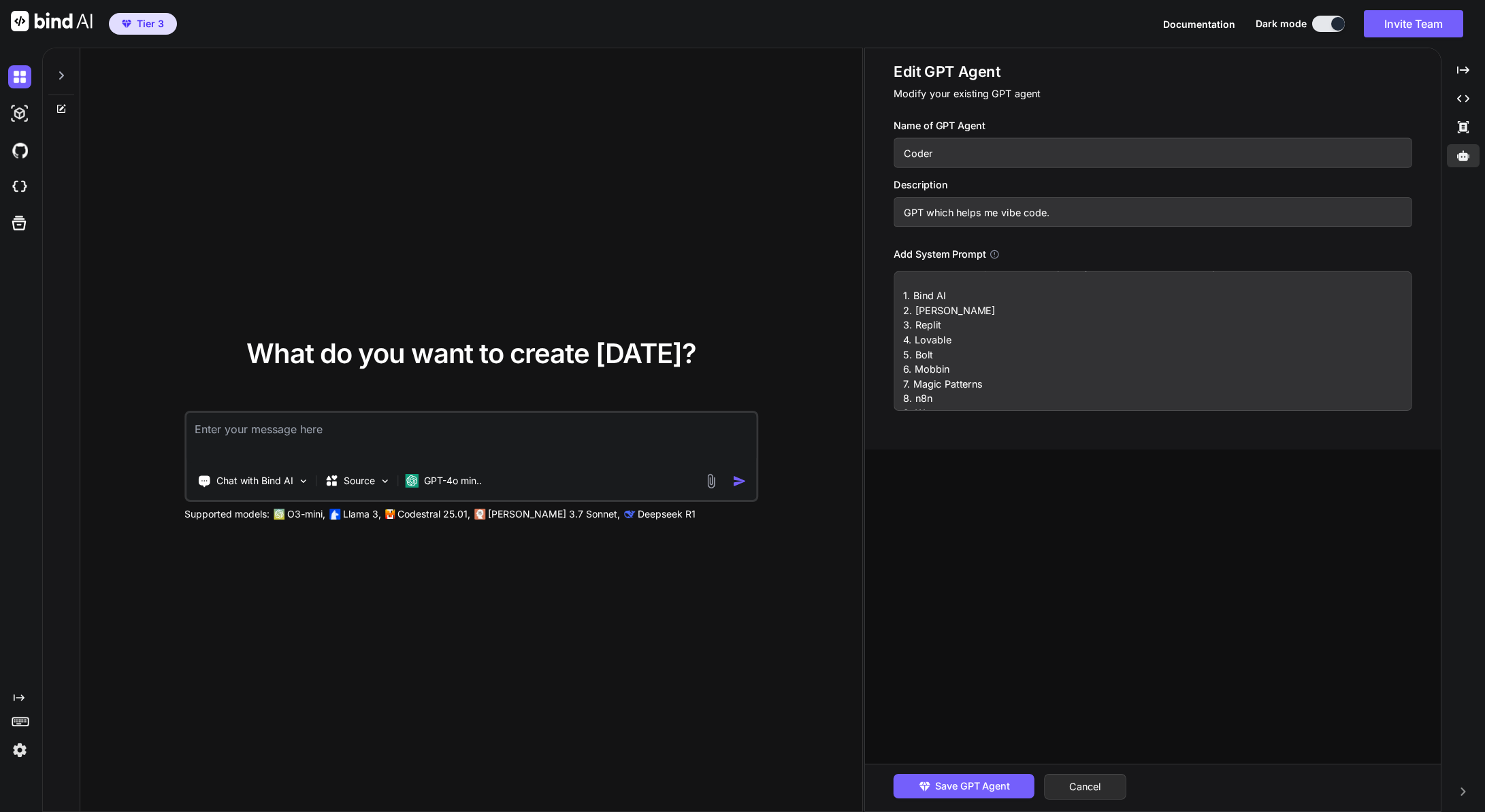
scroll to position [123, 0]
click at [1179, 470] on div "Edit GPT Agent Modify your existing GPT agent Name of GPT Agent Coder Descripti…" at bounding box center [1152, 430] width 576 height 763
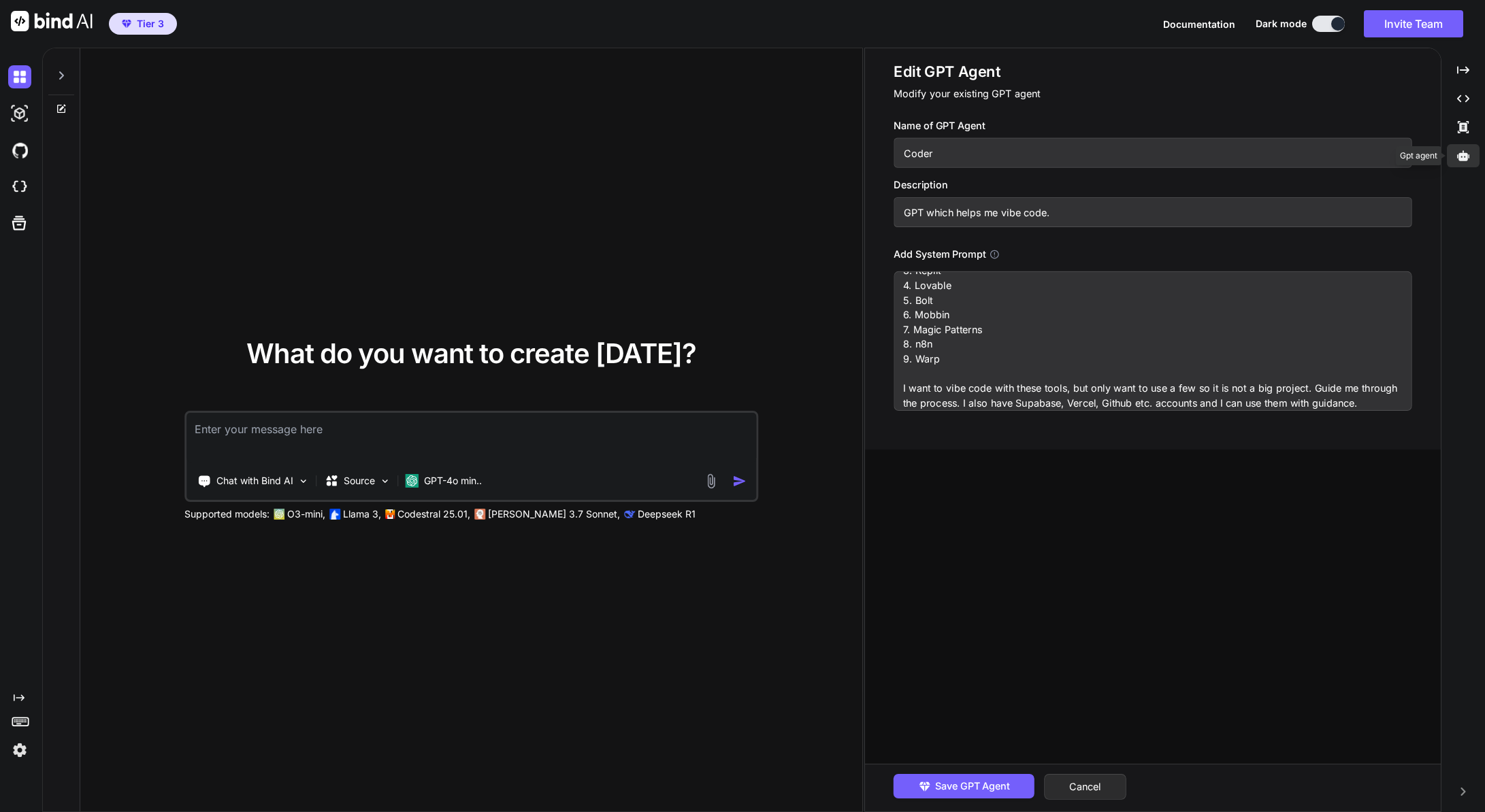
click at [1464, 156] on icon at bounding box center [1463, 156] width 12 height 10
type textarea "x"
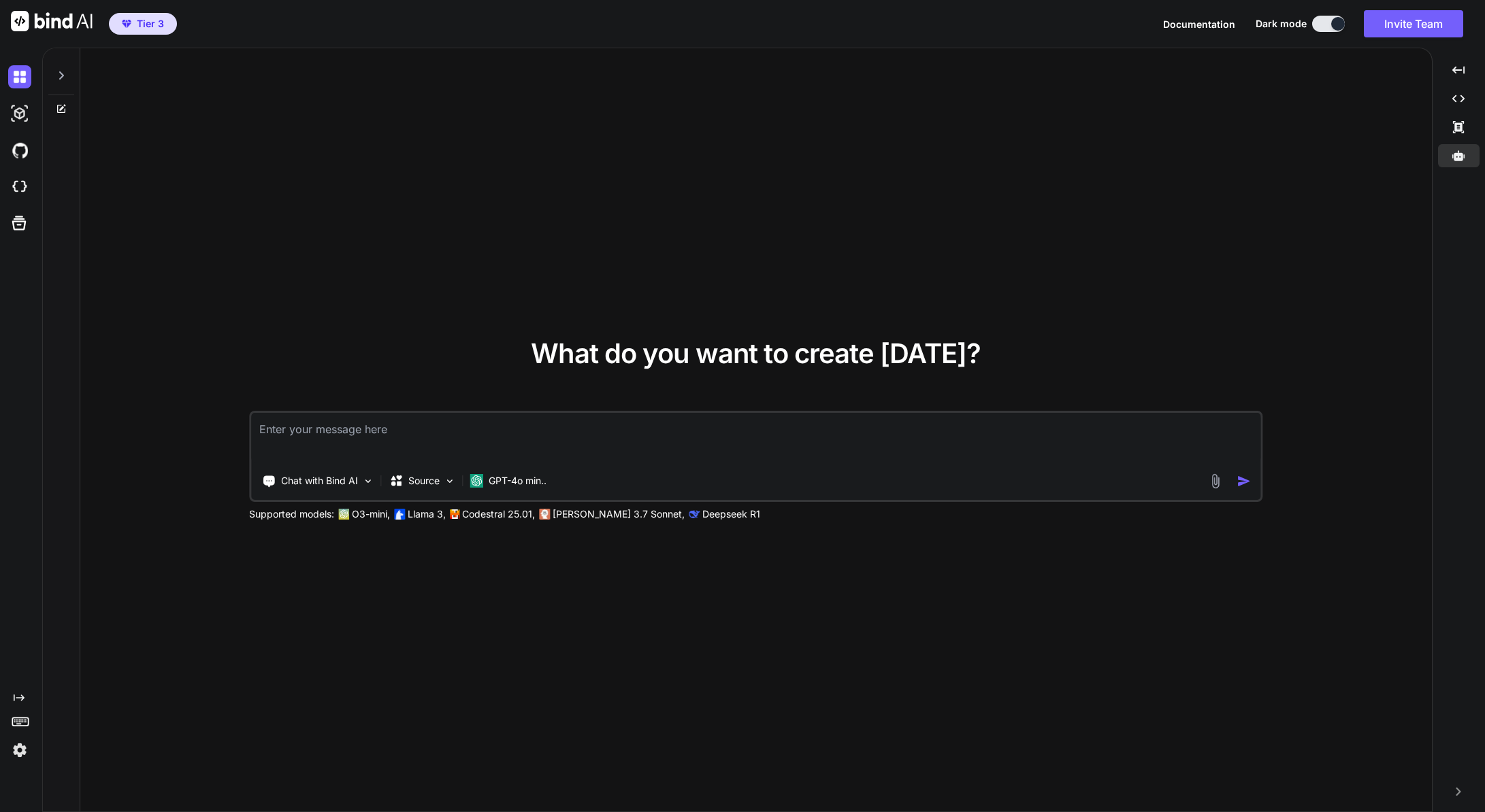
click at [1174, 20] on span "Documentation" at bounding box center [1199, 24] width 72 height 12
click at [18, 745] on img at bounding box center [19, 750] width 23 height 23
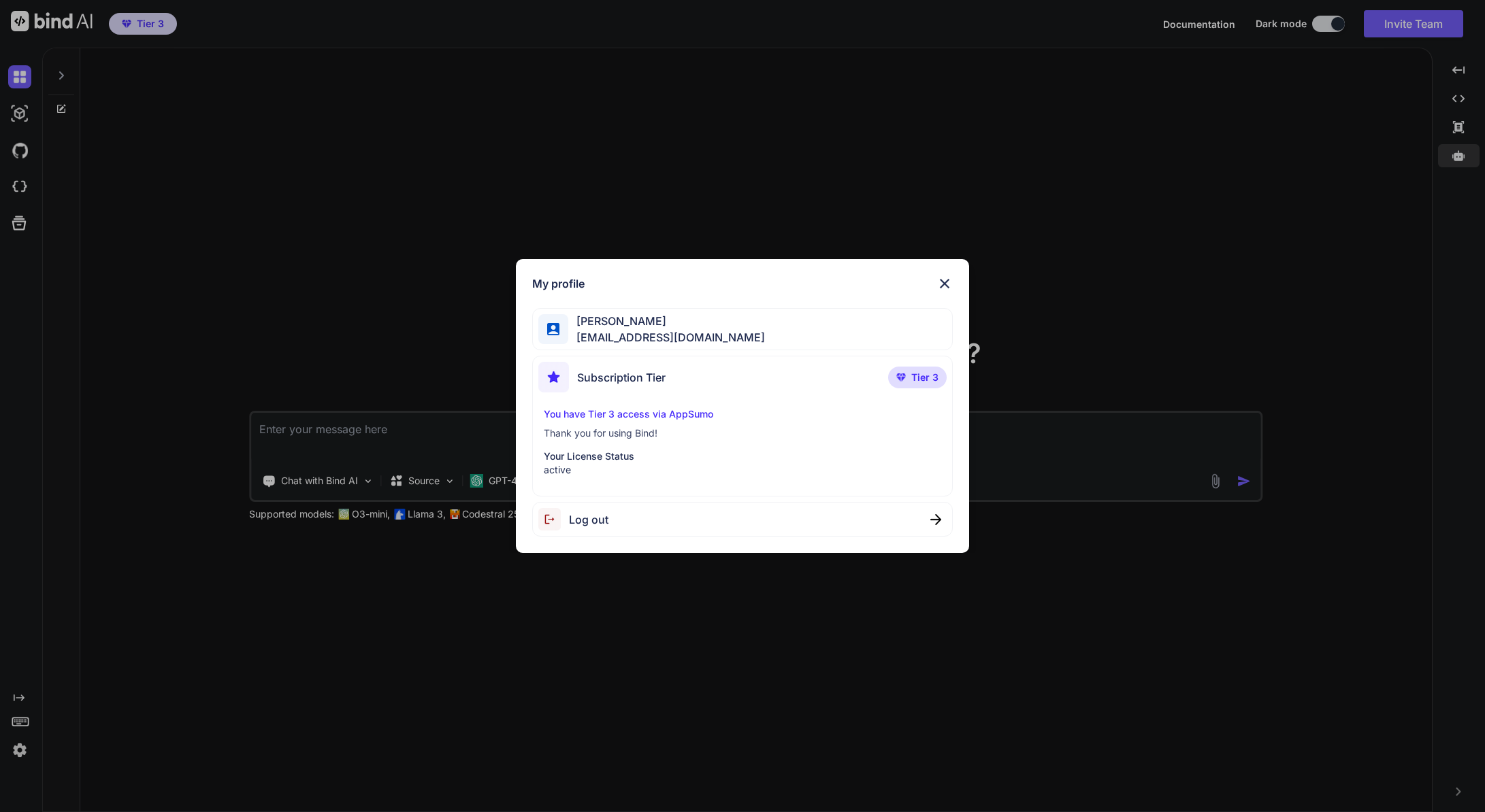
click at [609, 425] on div "You have Tier 3 access via AppSumo Thank you for using Bind! Your License Statu…" at bounding box center [742, 442] width 409 height 69
click at [24, 722] on div "My profile Seyfi Cem Baskın seyficembaskin@gmail.com Subscription Tier Tier 3 Y…" at bounding box center [742, 406] width 1485 height 812
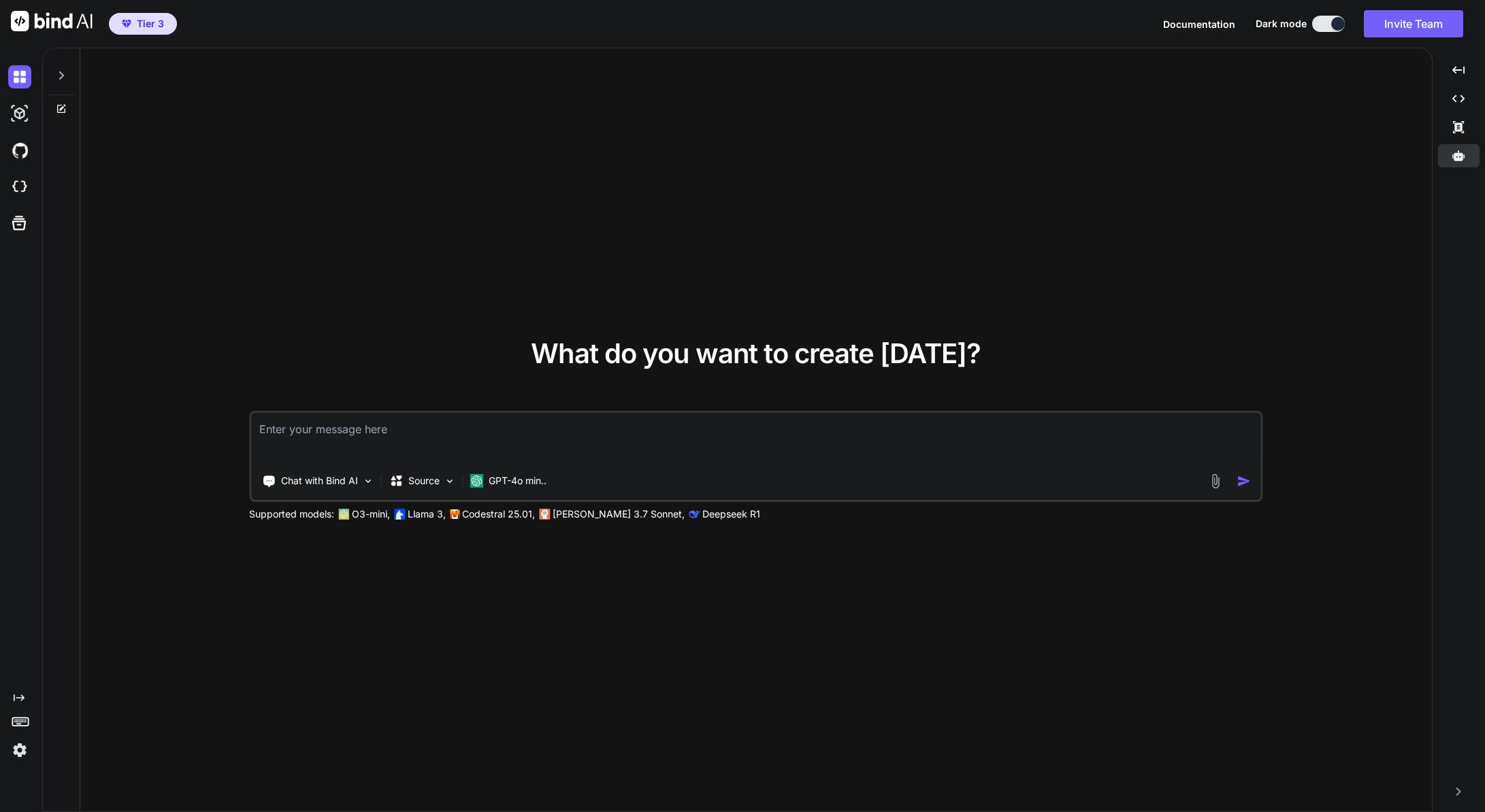
click at [21, 722] on rect at bounding box center [21, 722] width 1 height 1
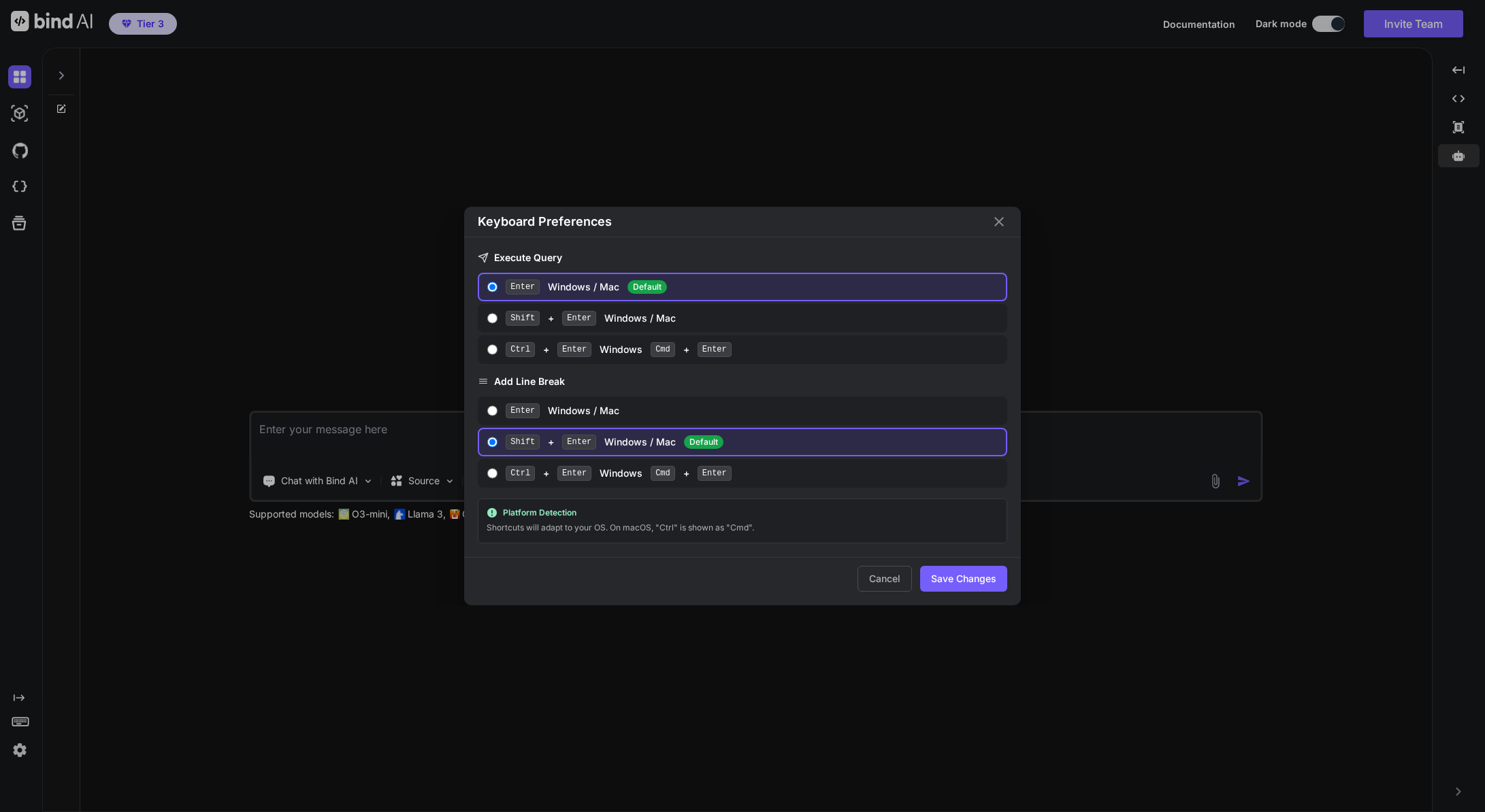
click at [21, 720] on div "Keyboard Preferences Execute Query Enter Windows / Mac Default Shift + Enter Wi…" at bounding box center [742, 406] width 1485 height 812
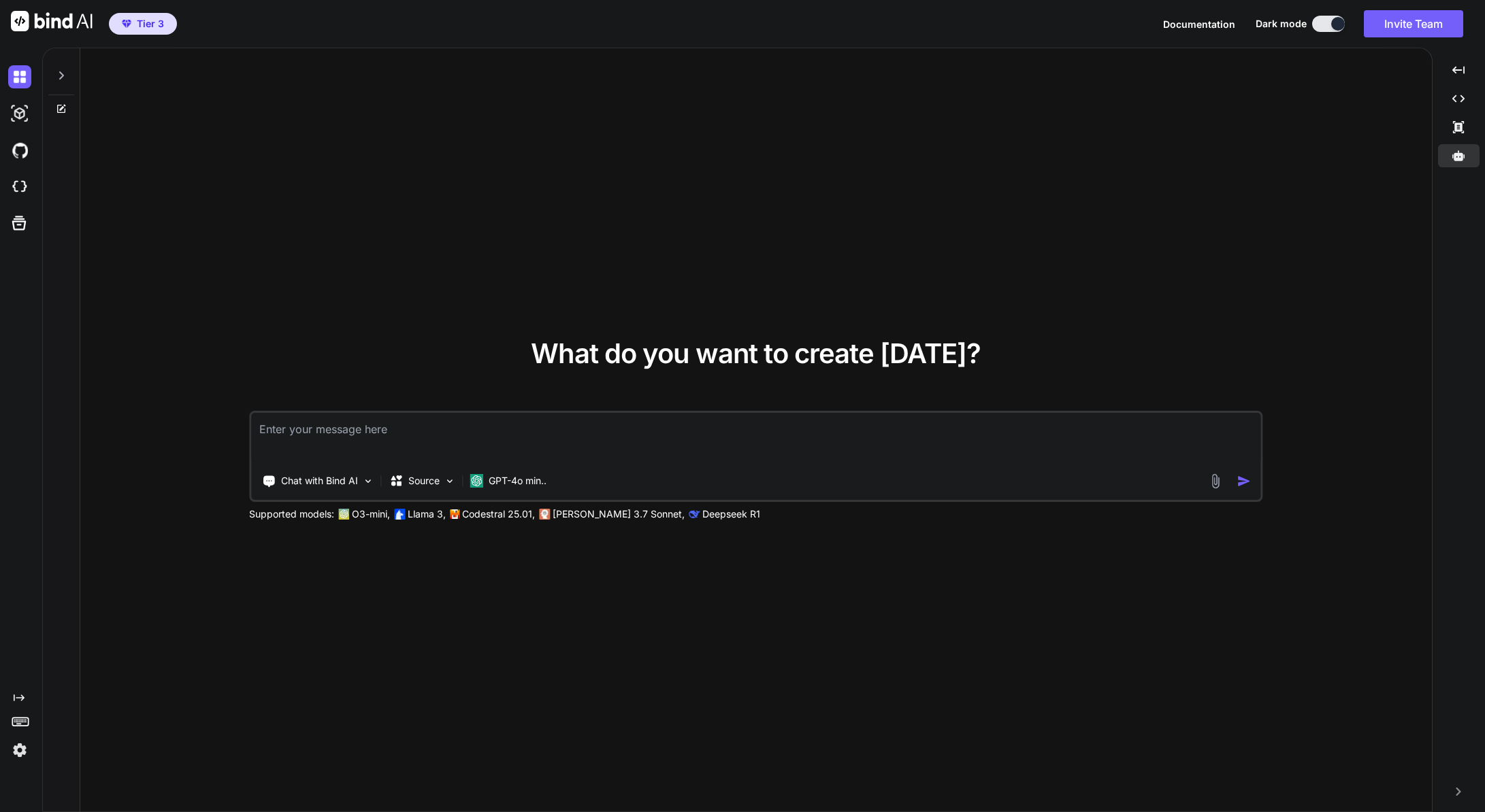
click at [15, 695] on icon "Created with Pixso." at bounding box center [19, 697] width 11 height 11
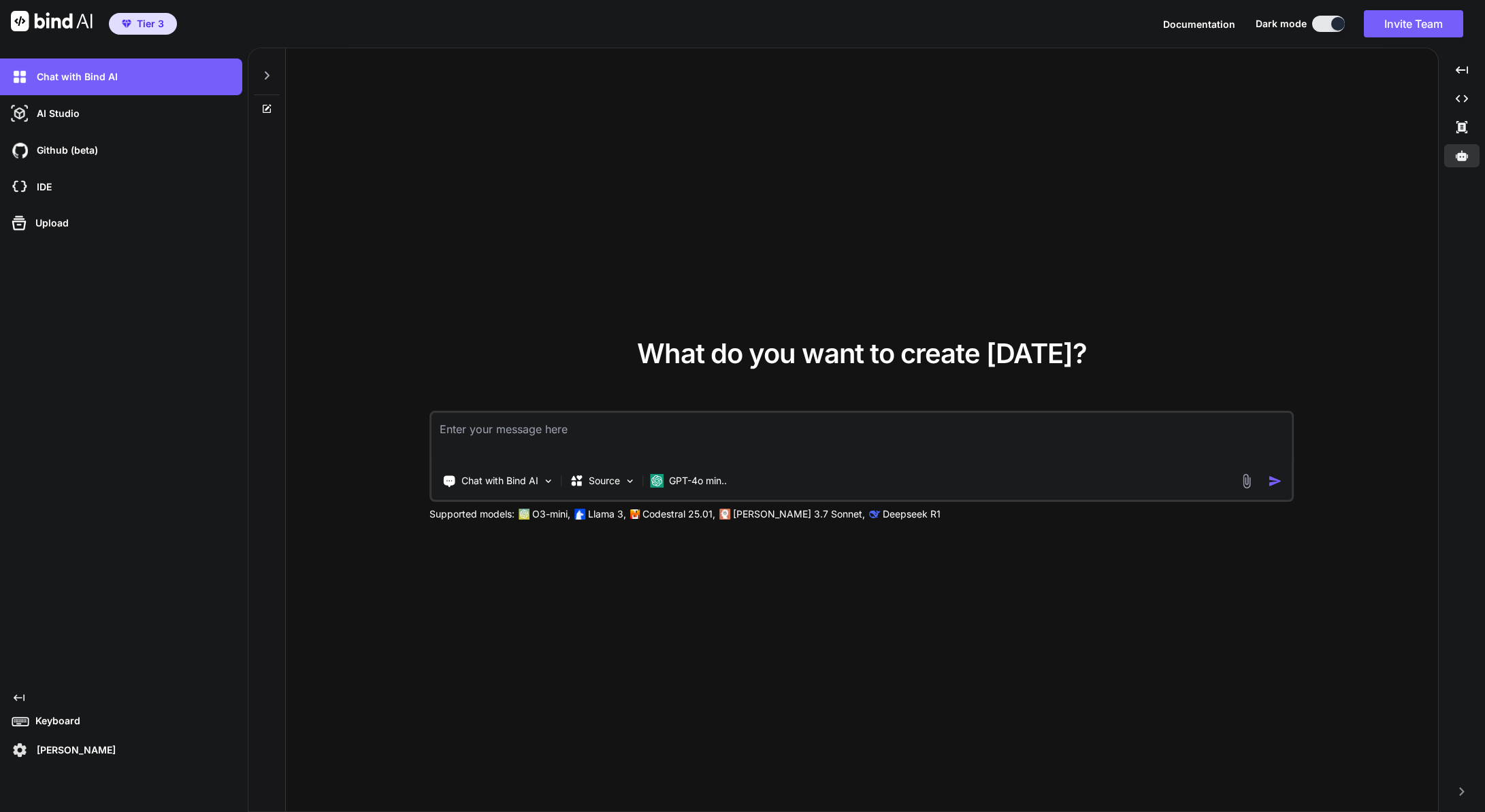
click at [15, 692] on div "Chat with Bind AI AI Studio My threads Github (beta) IDE Upload Created with Pi…" at bounding box center [121, 410] width 242 height 703
click at [24, 699] on div "Created with Pixso." at bounding box center [125, 697] width 234 height 11
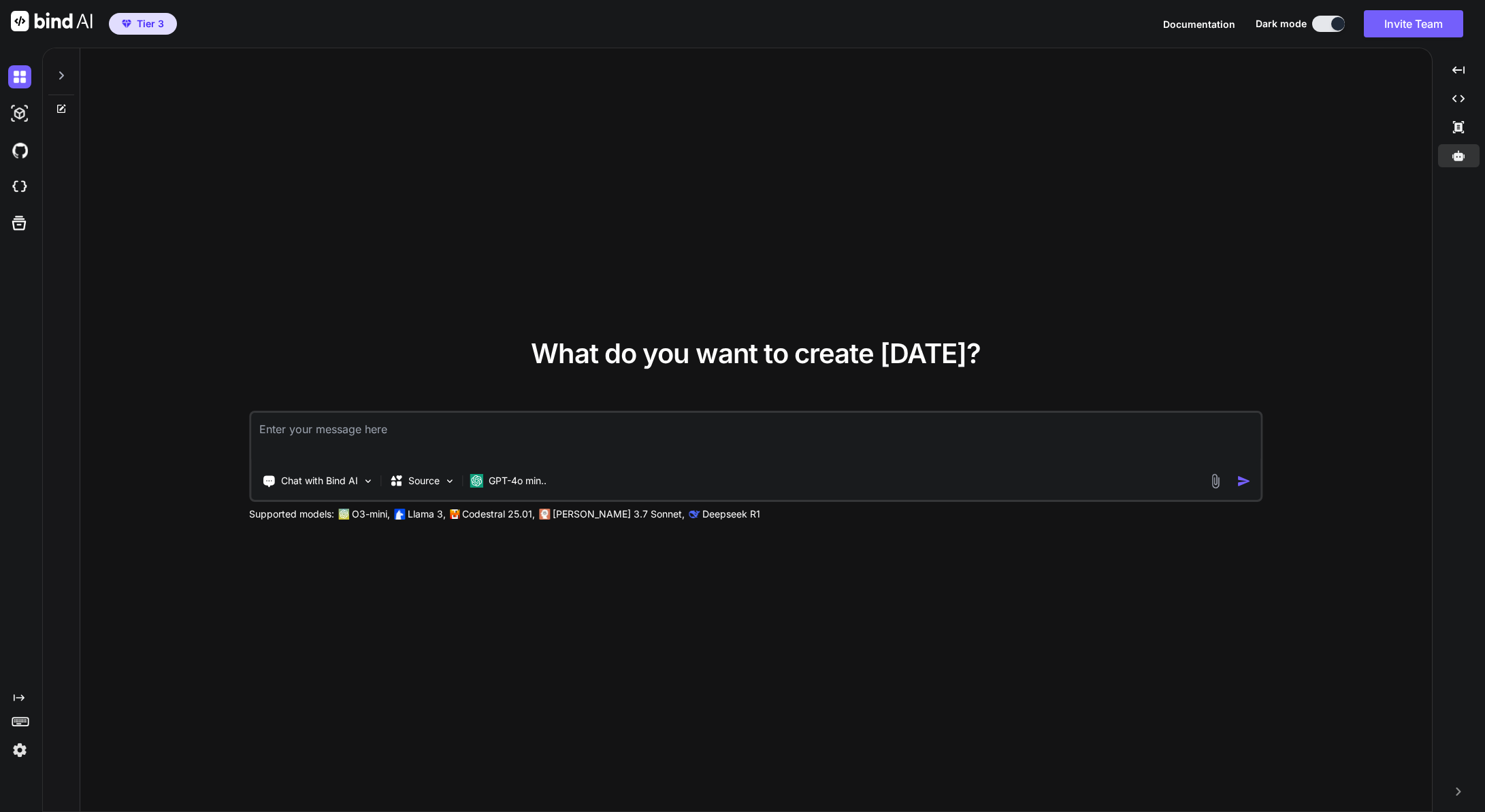
click at [639, 442] on textarea at bounding box center [756, 438] width 1009 height 50
click at [514, 485] on p "GPT-4o min.." at bounding box center [518, 481] width 58 height 14
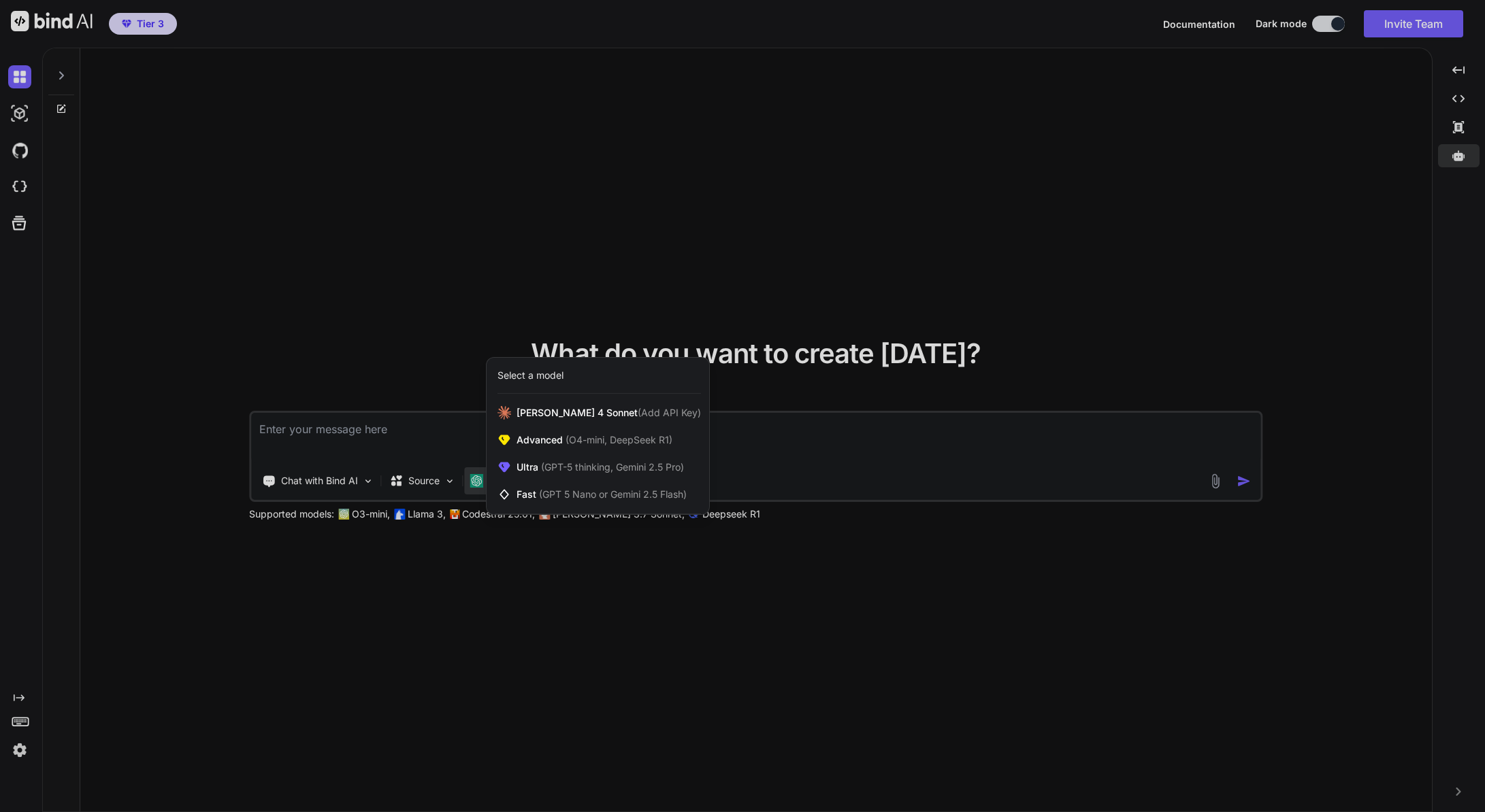
click at [491, 579] on div at bounding box center [742, 406] width 1485 height 812
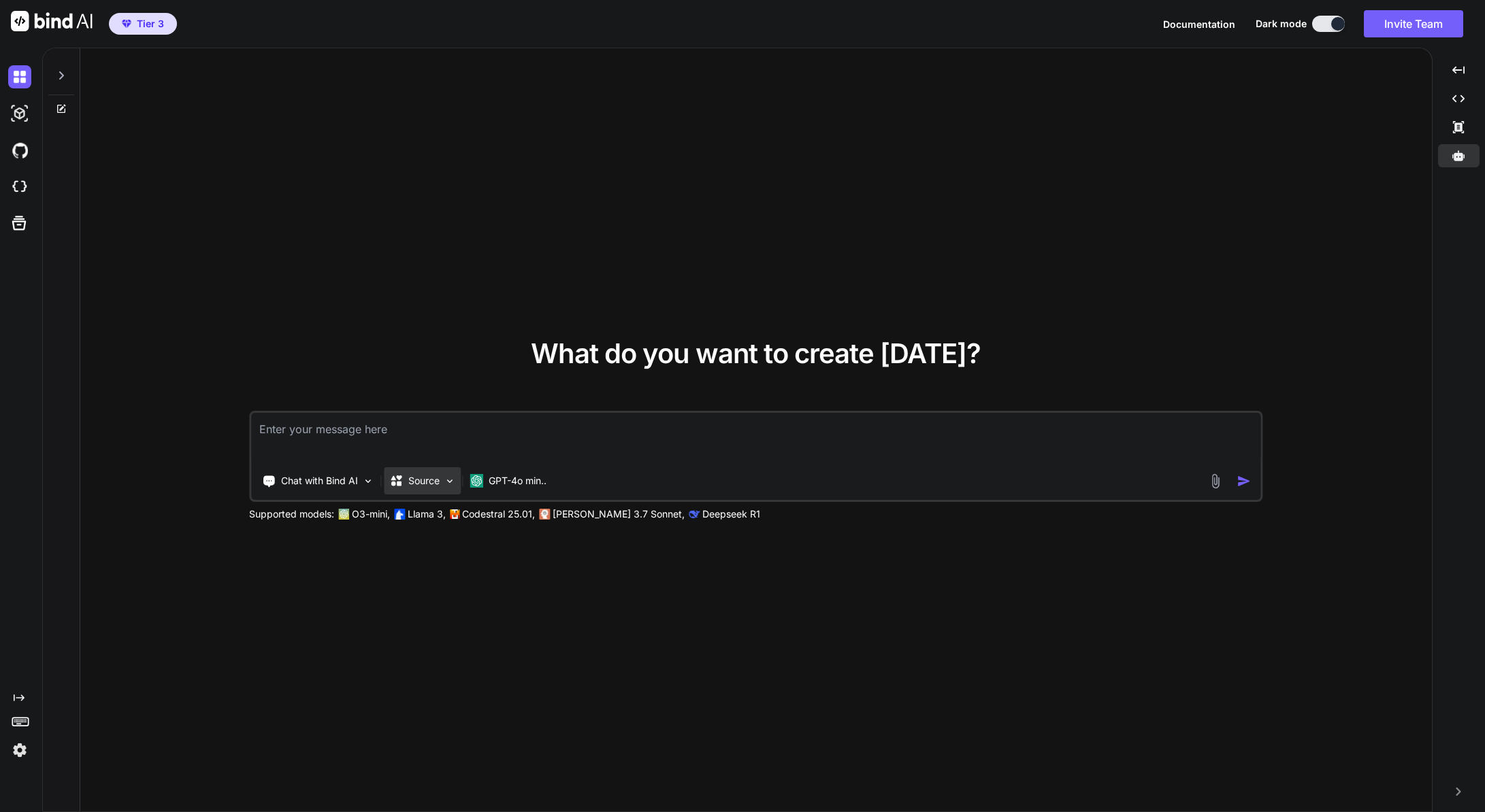
click at [437, 470] on div "Source" at bounding box center [422, 481] width 77 height 27
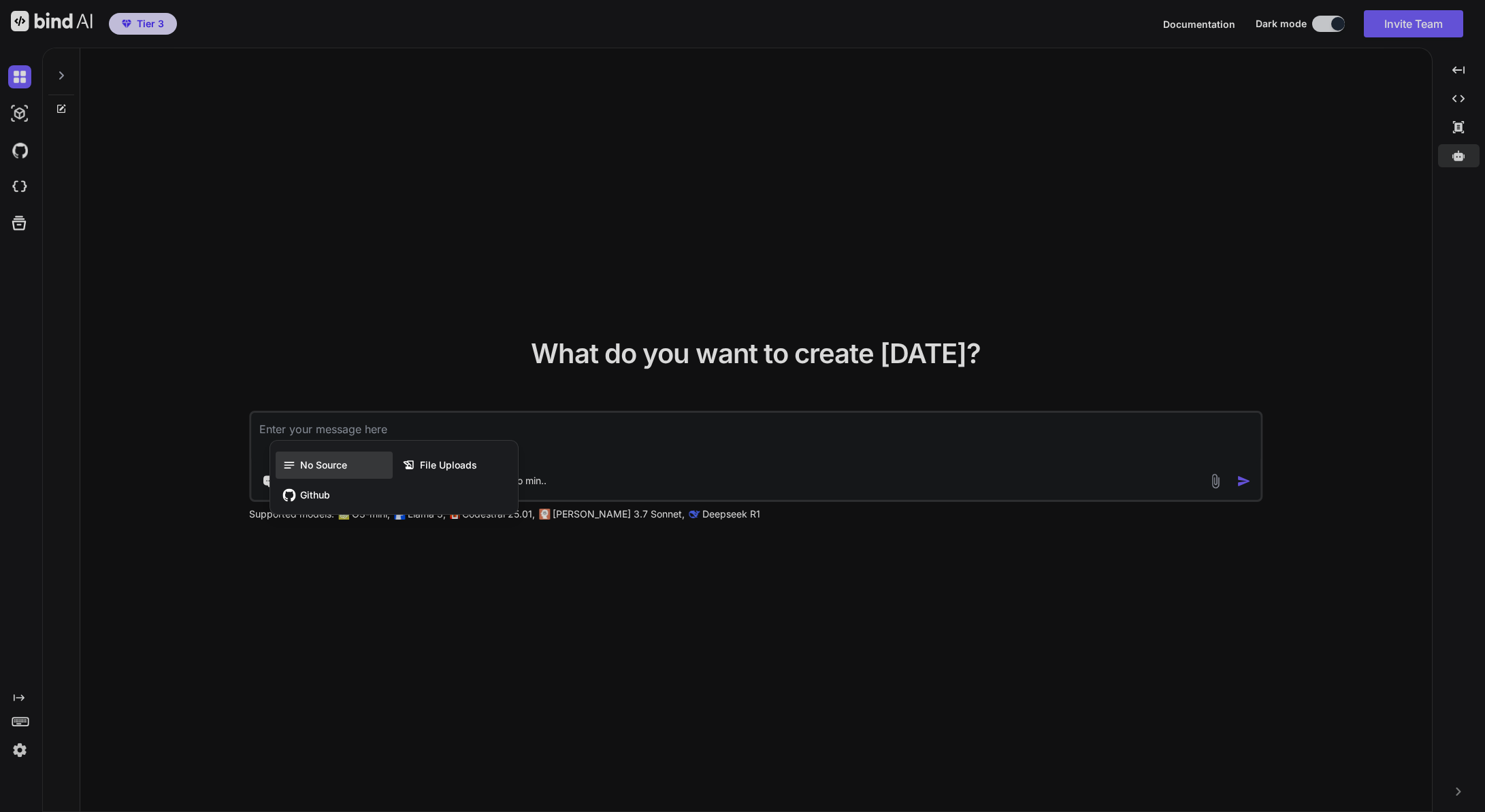
click at [338, 468] on span "No Source" at bounding box center [323, 465] width 47 height 14
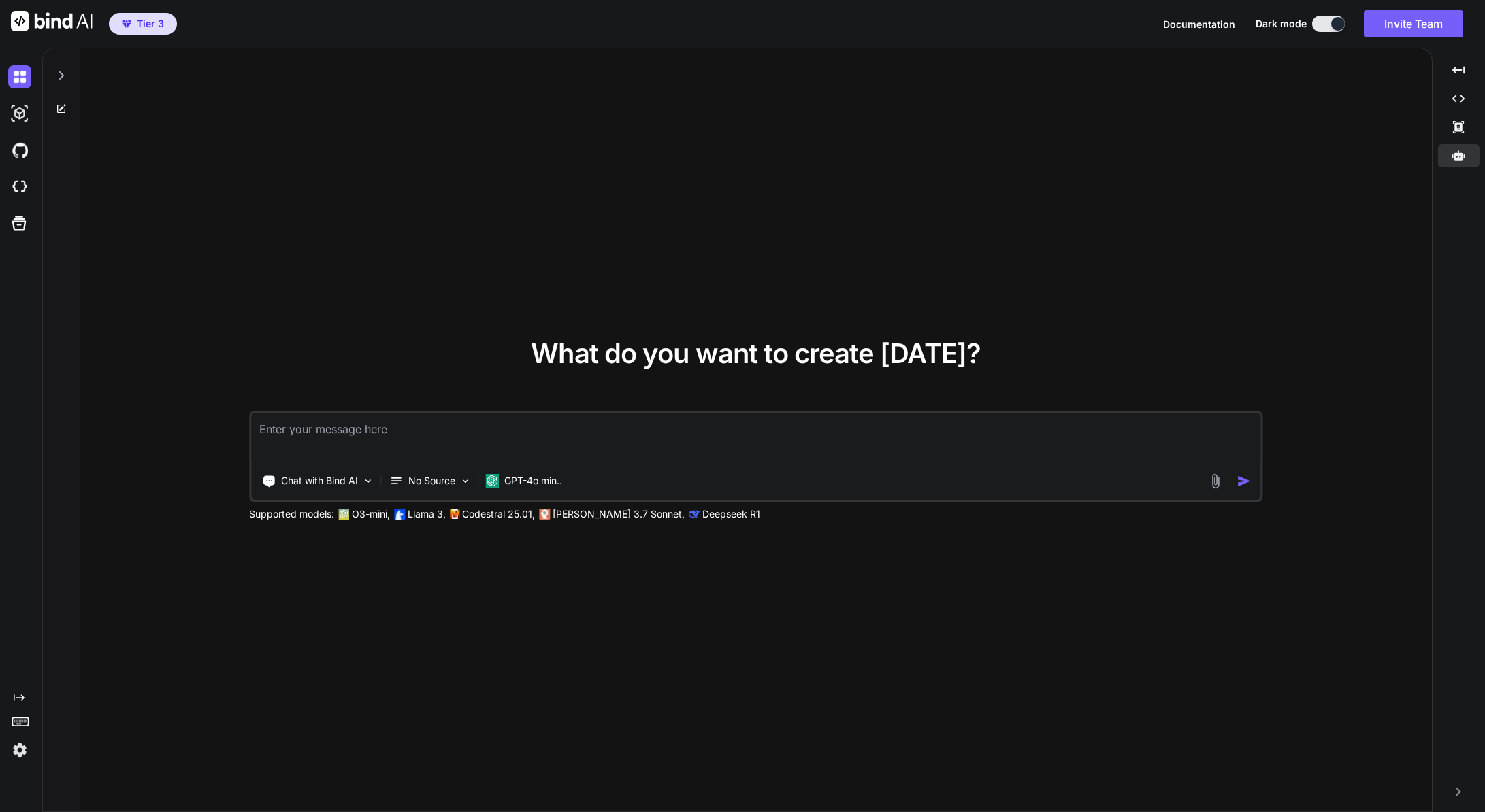
click at [501, 590] on div "What do you want to create today? Chat with Bind AI No Source GPT-4o min.. Supp…" at bounding box center [756, 431] width 1351 height 764
click at [1448, 134] on div "Created with Pixso." at bounding box center [1459, 126] width 41 height 23
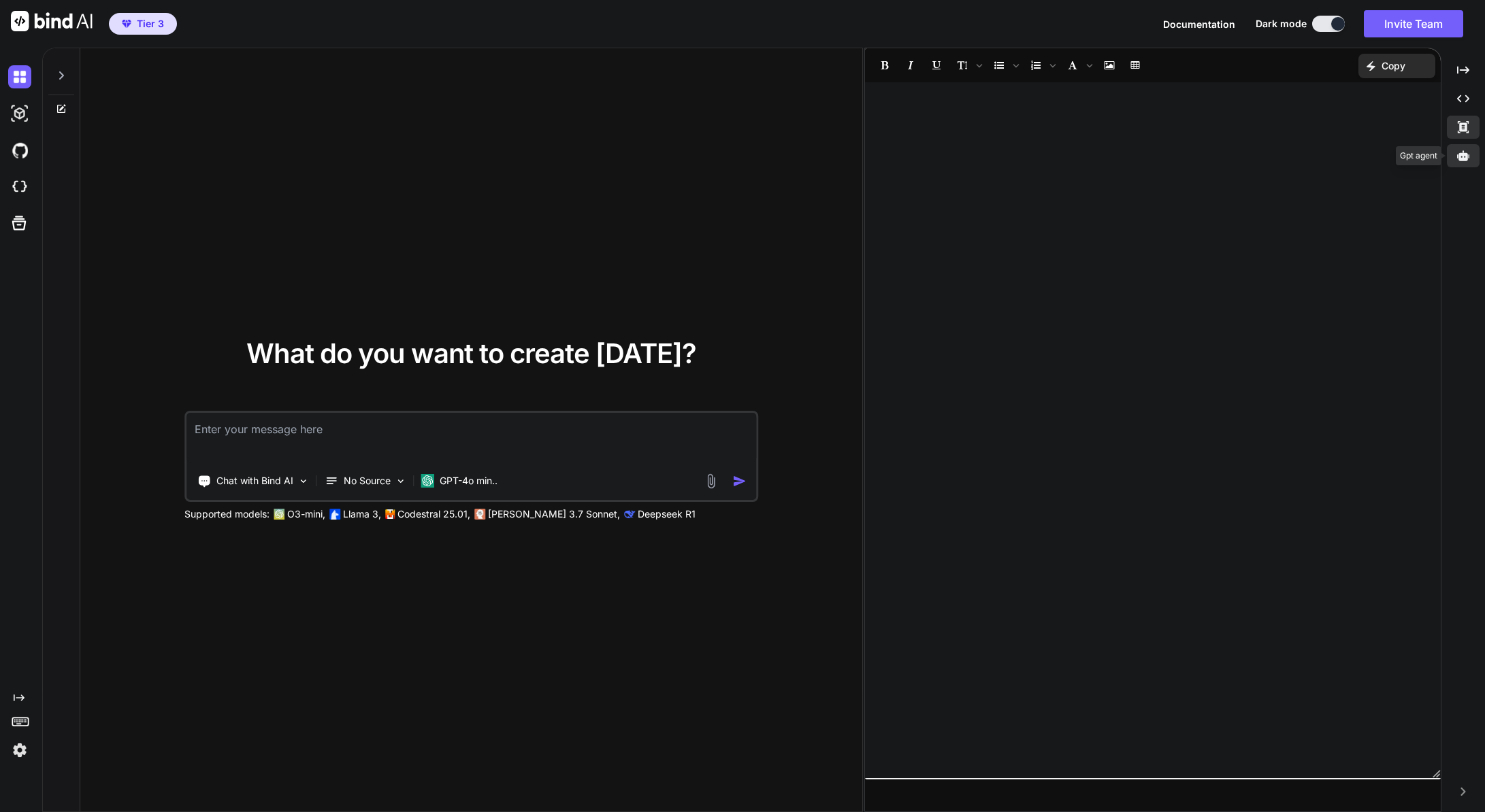
click at [1464, 159] on icon at bounding box center [1463, 156] width 12 height 10
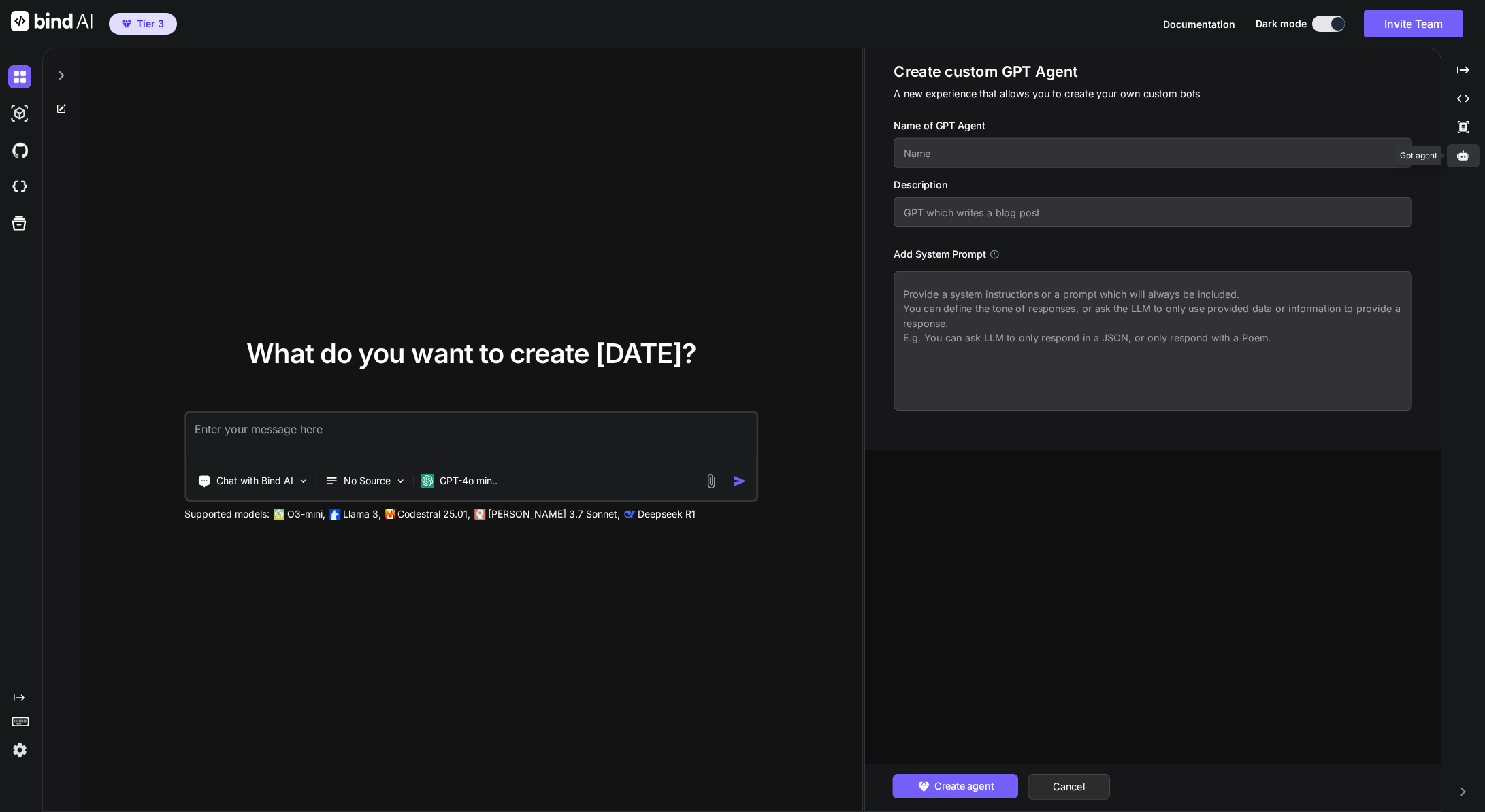
click at [1461, 152] on icon at bounding box center [1463, 156] width 12 height 12
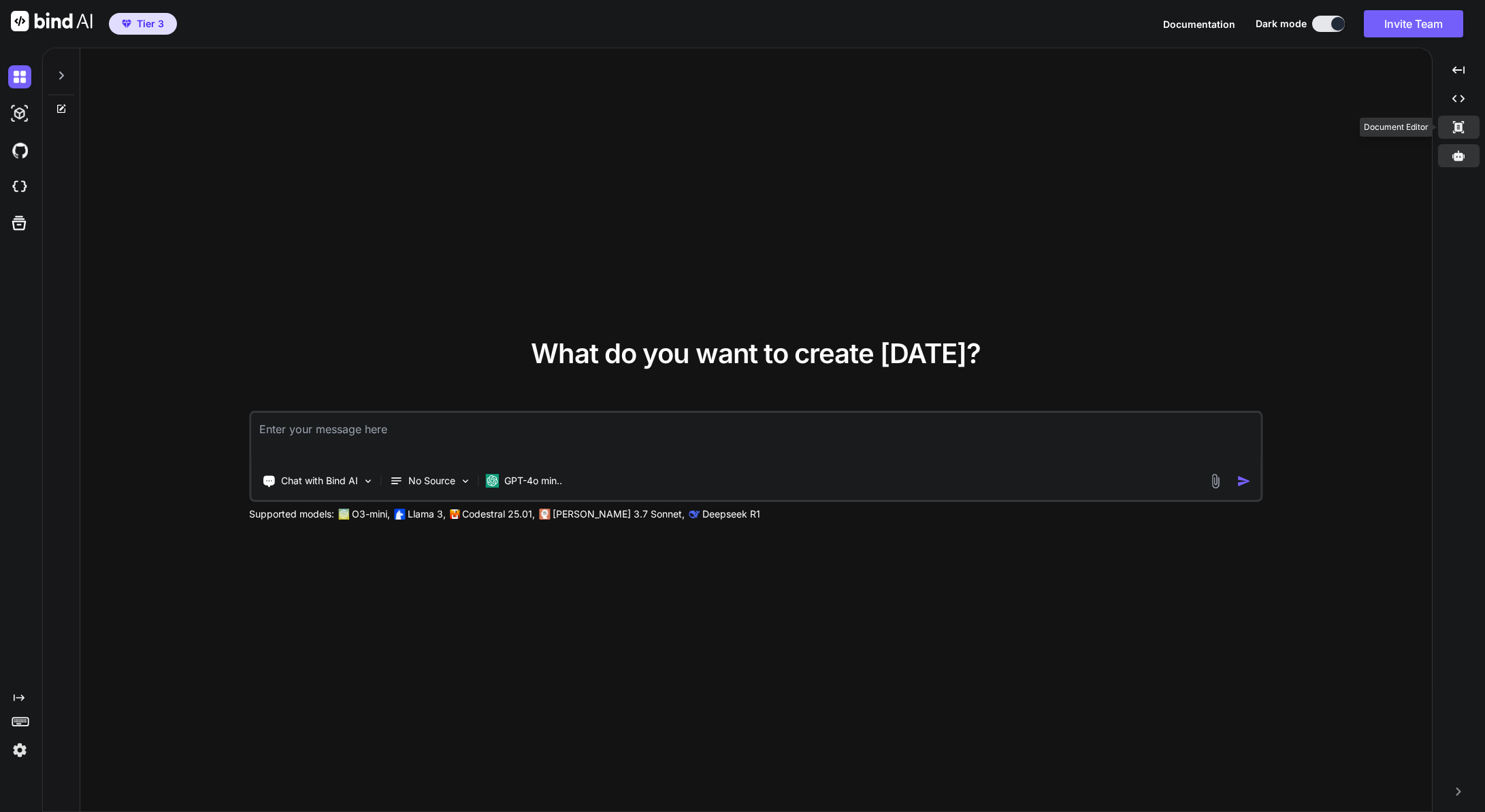
click at [1460, 124] on icon at bounding box center [1458, 127] width 11 height 12
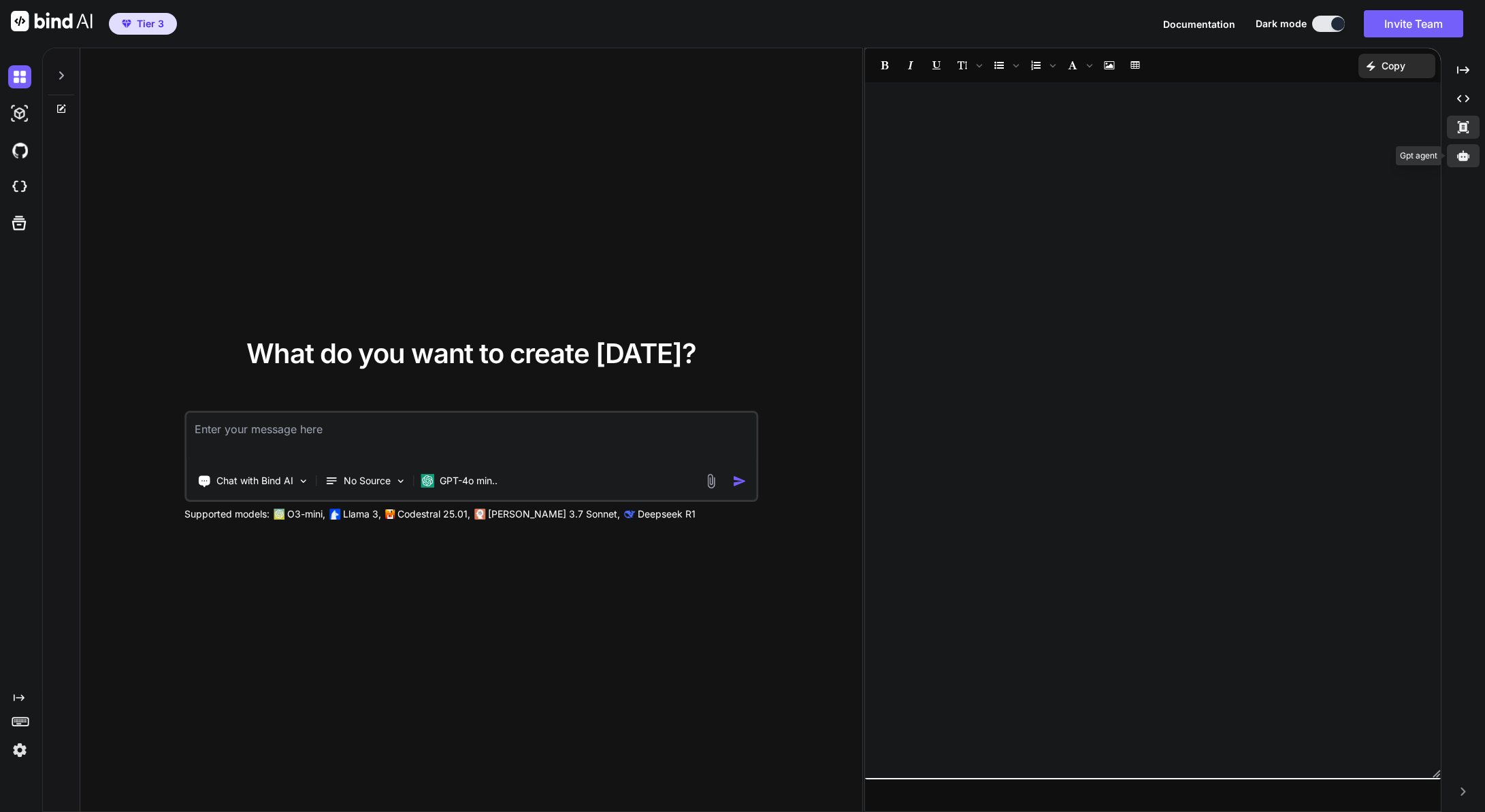
click at [1467, 154] on icon at bounding box center [1463, 156] width 12 height 10
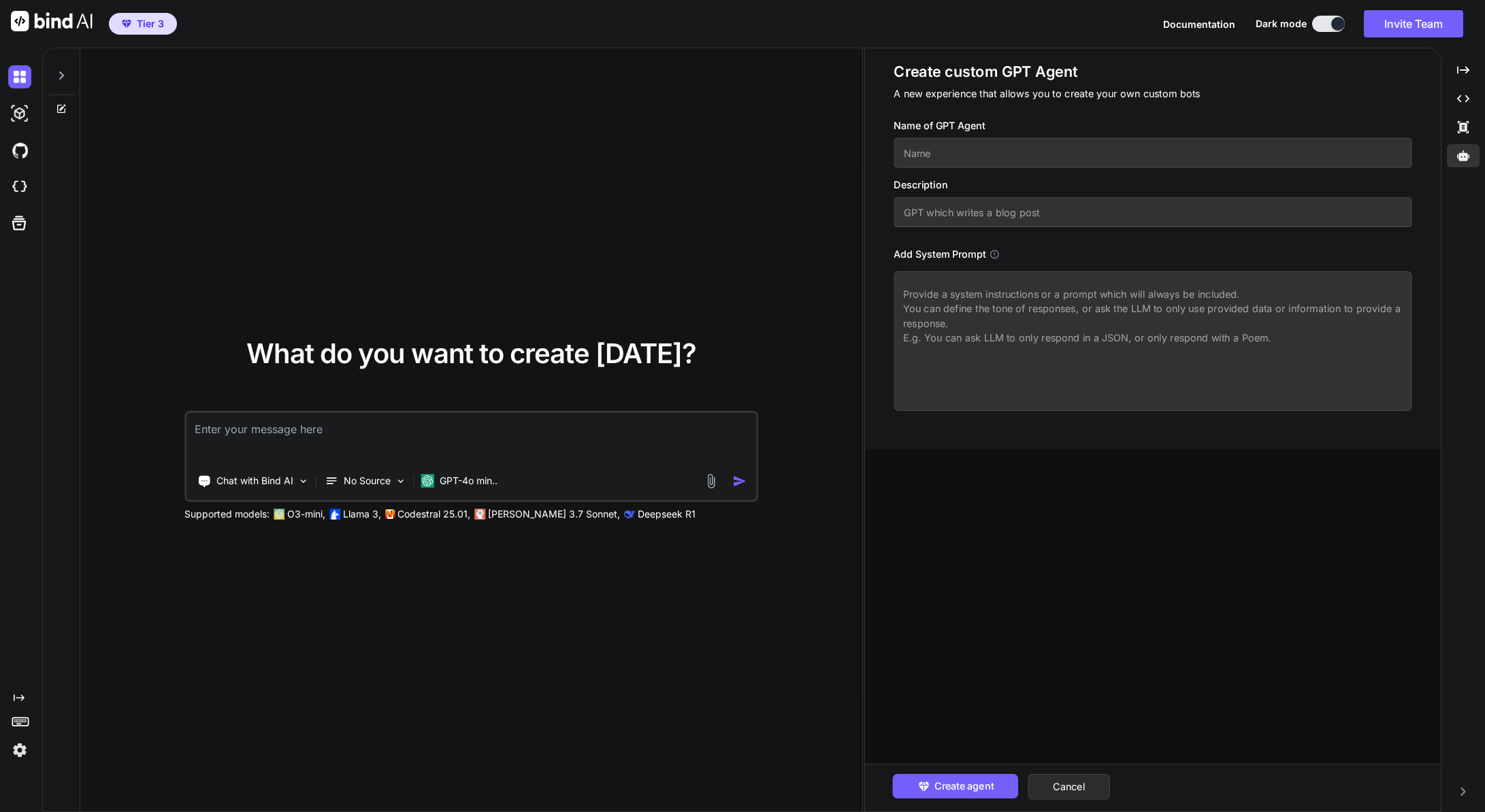
click at [57, 111] on icon at bounding box center [61, 109] width 11 height 11
click at [1467, 68] on icon at bounding box center [1463, 70] width 12 height 7
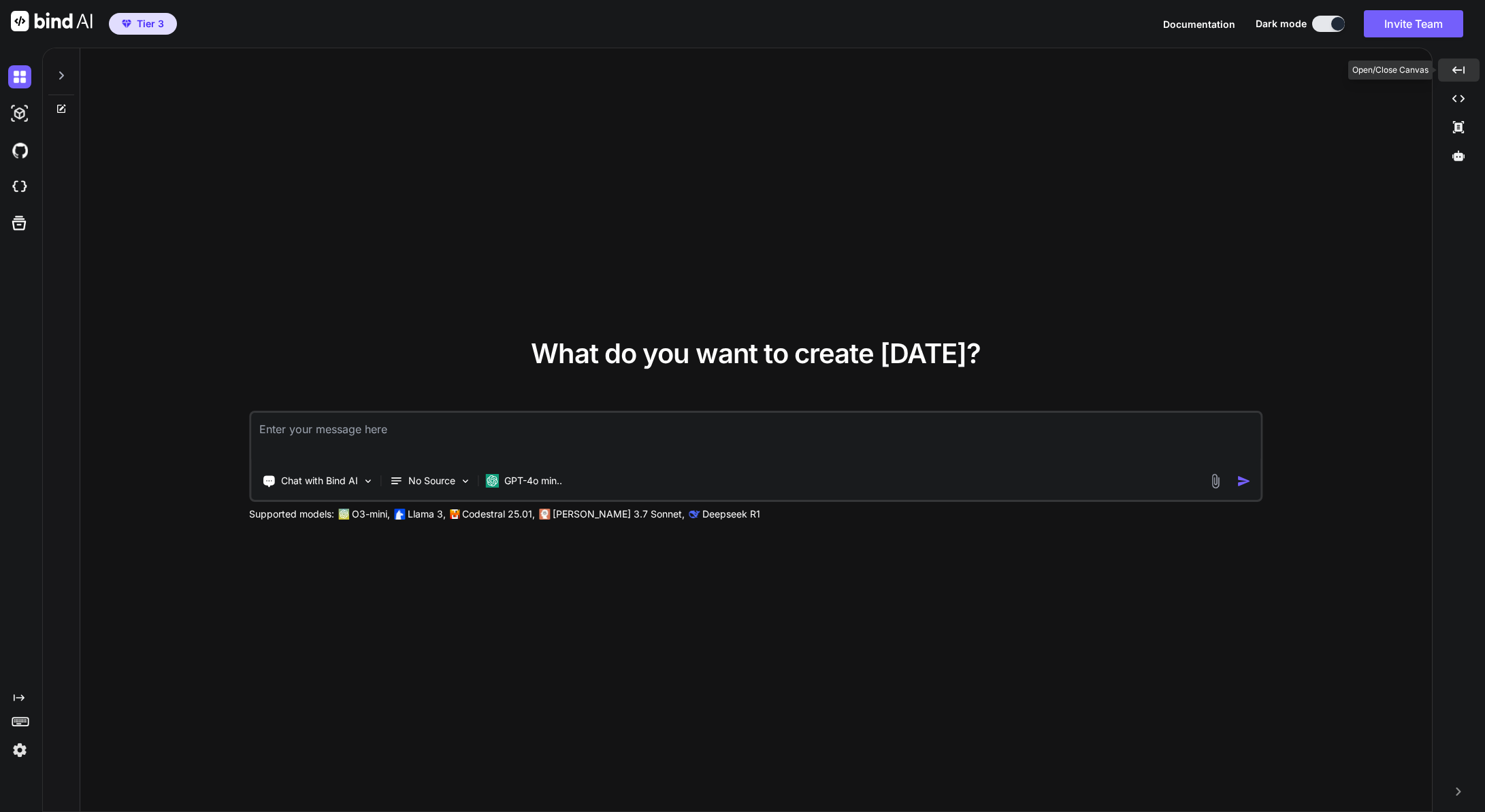
click at [1467, 68] on div "Created with Pixso." at bounding box center [1459, 70] width 41 height 23
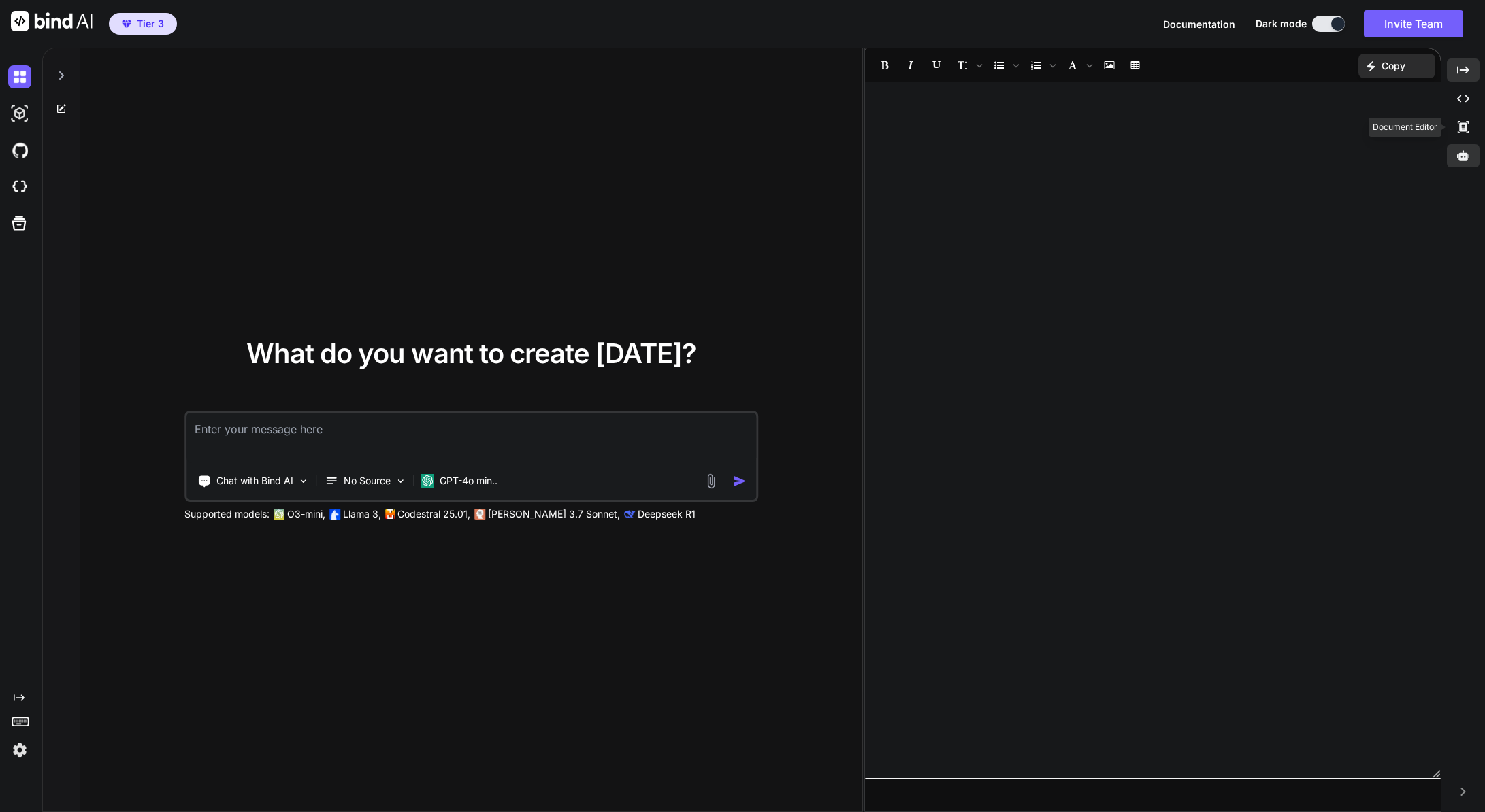
click at [1464, 148] on div at bounding box center [1463, 155] width 32 height 23
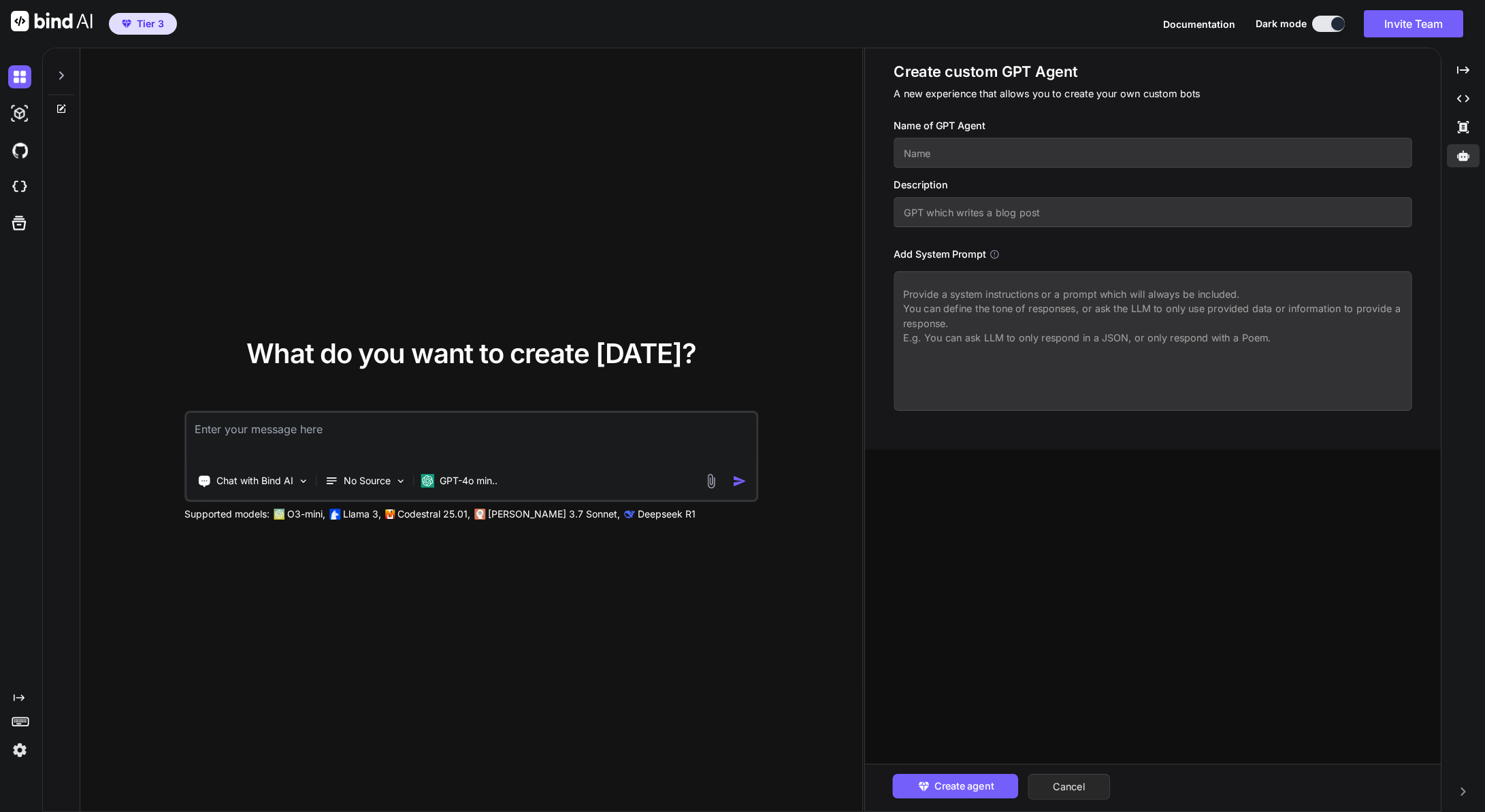
click at [1052, 786] on button "Cancel" at bounding box center [1069, 786] width 82 height 26
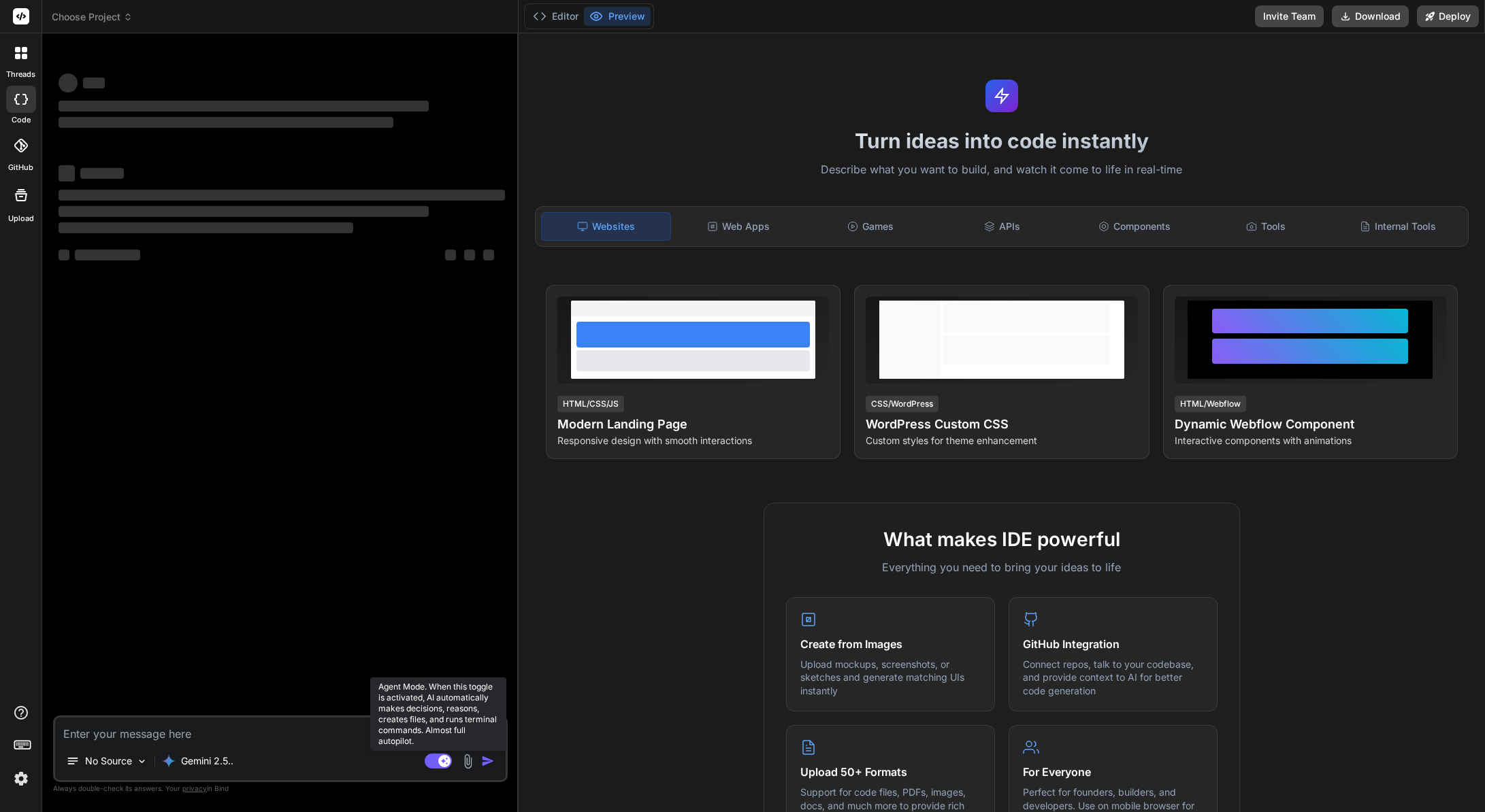
click at [440, 767] on rect at bounding box center [438, 761] width 27 height 15
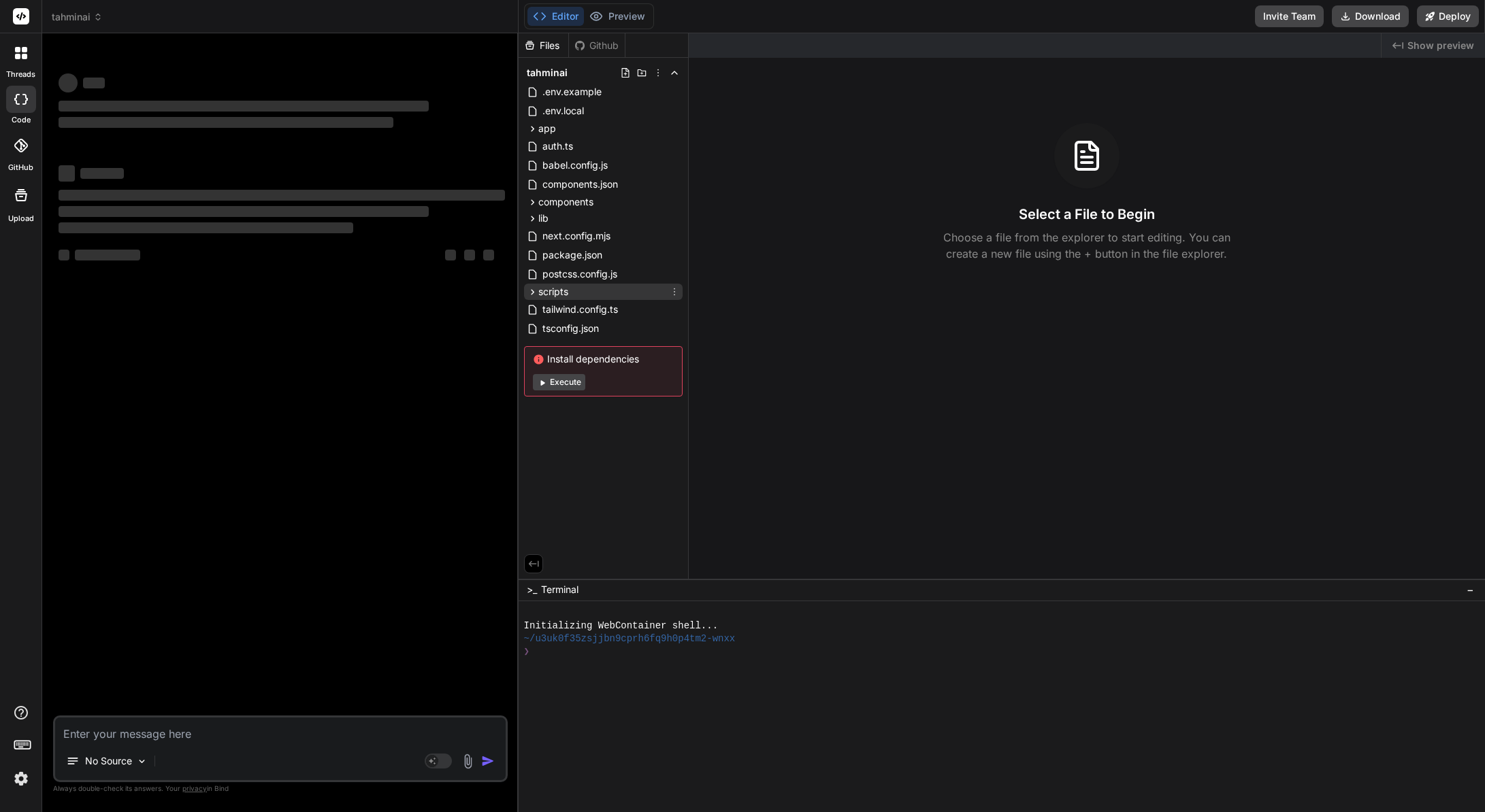
click at [564, 298] on span "scripts" at bounding box center [553, 292] width 30 height 14
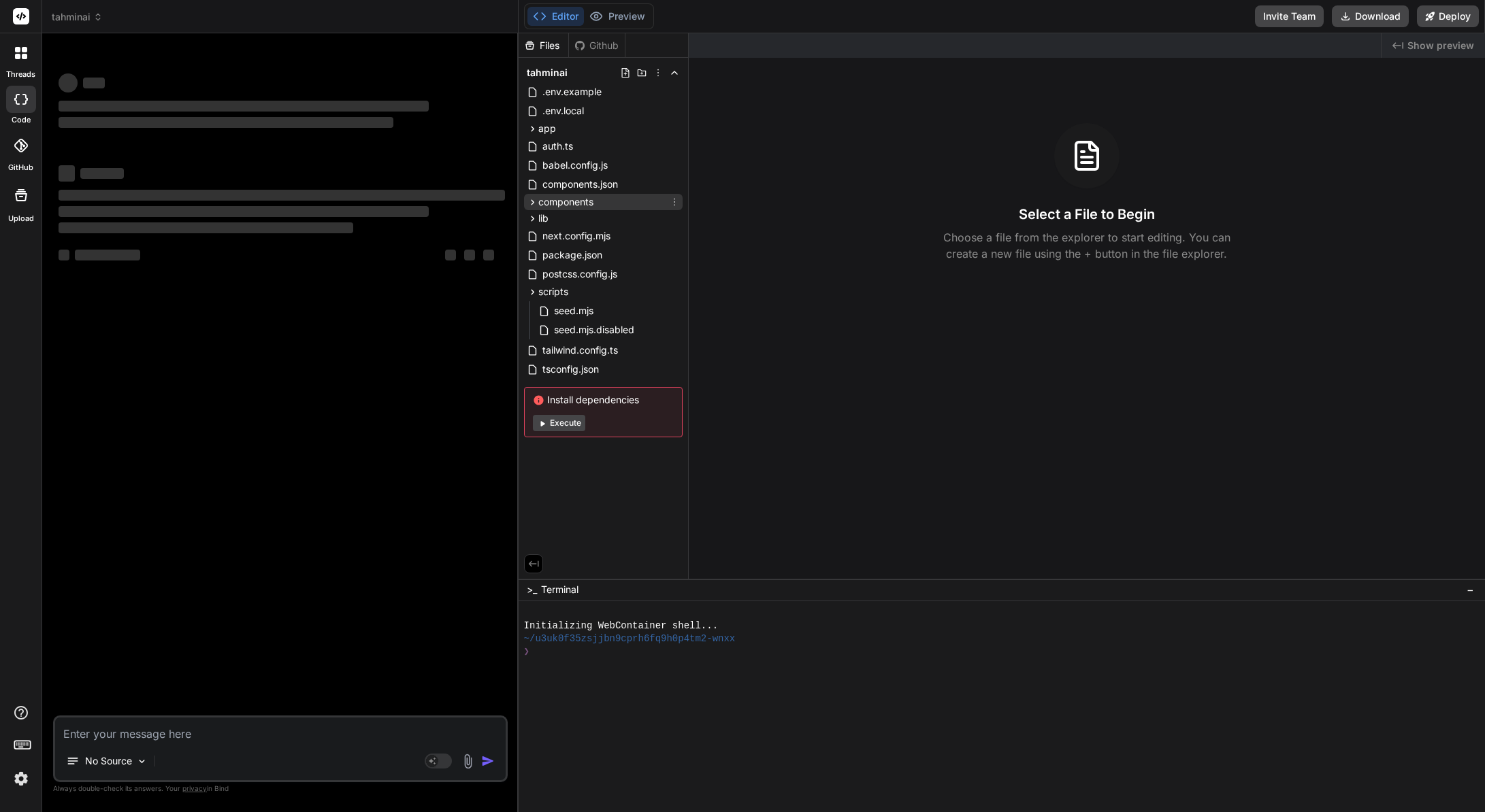
click at [579, 205] on span "components" at bounding box center [565, 202] width 55 height 14
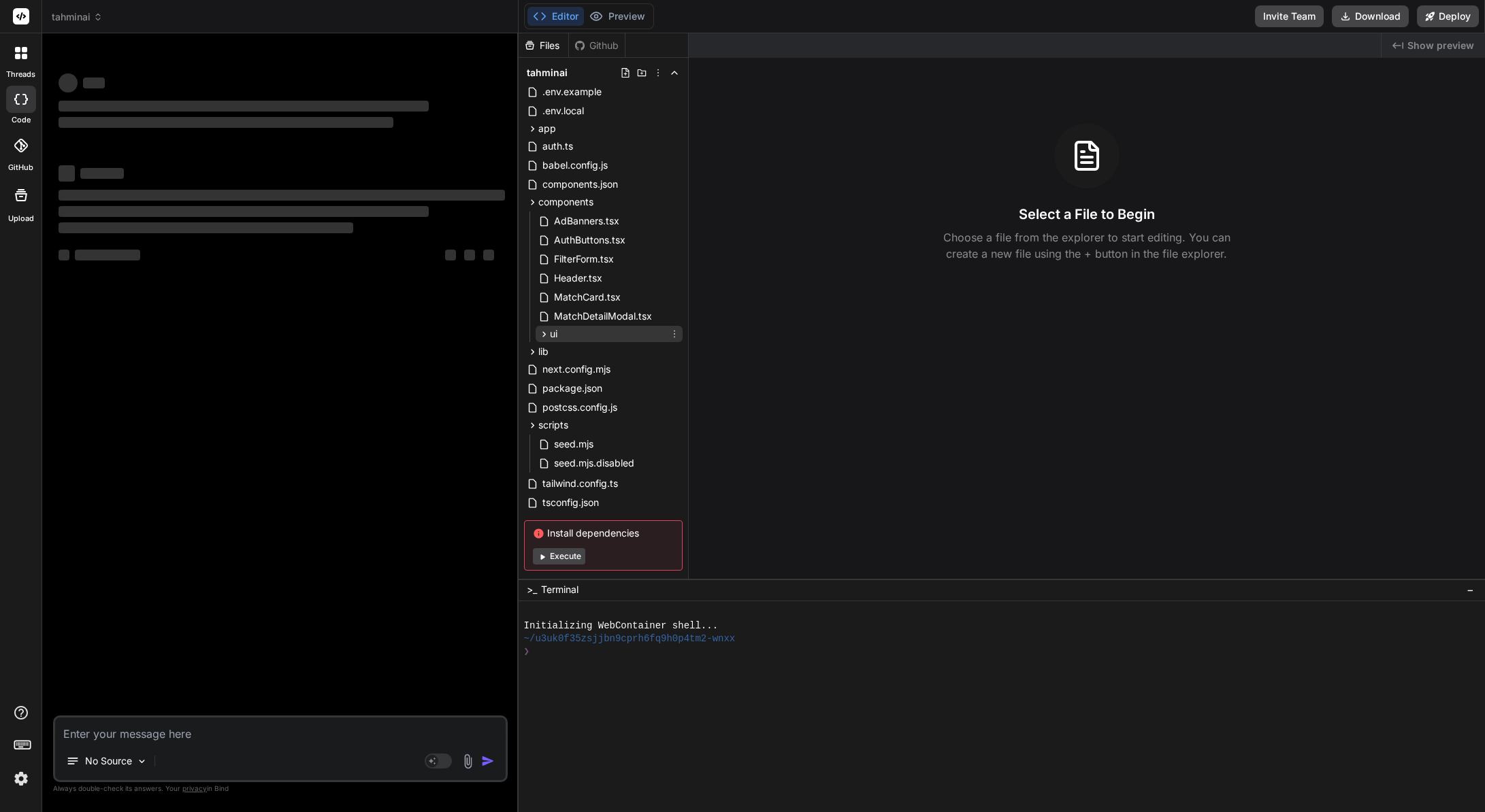
click at [554, 335] on span "ui" at bounding box center [554, 334] width 7 height 14
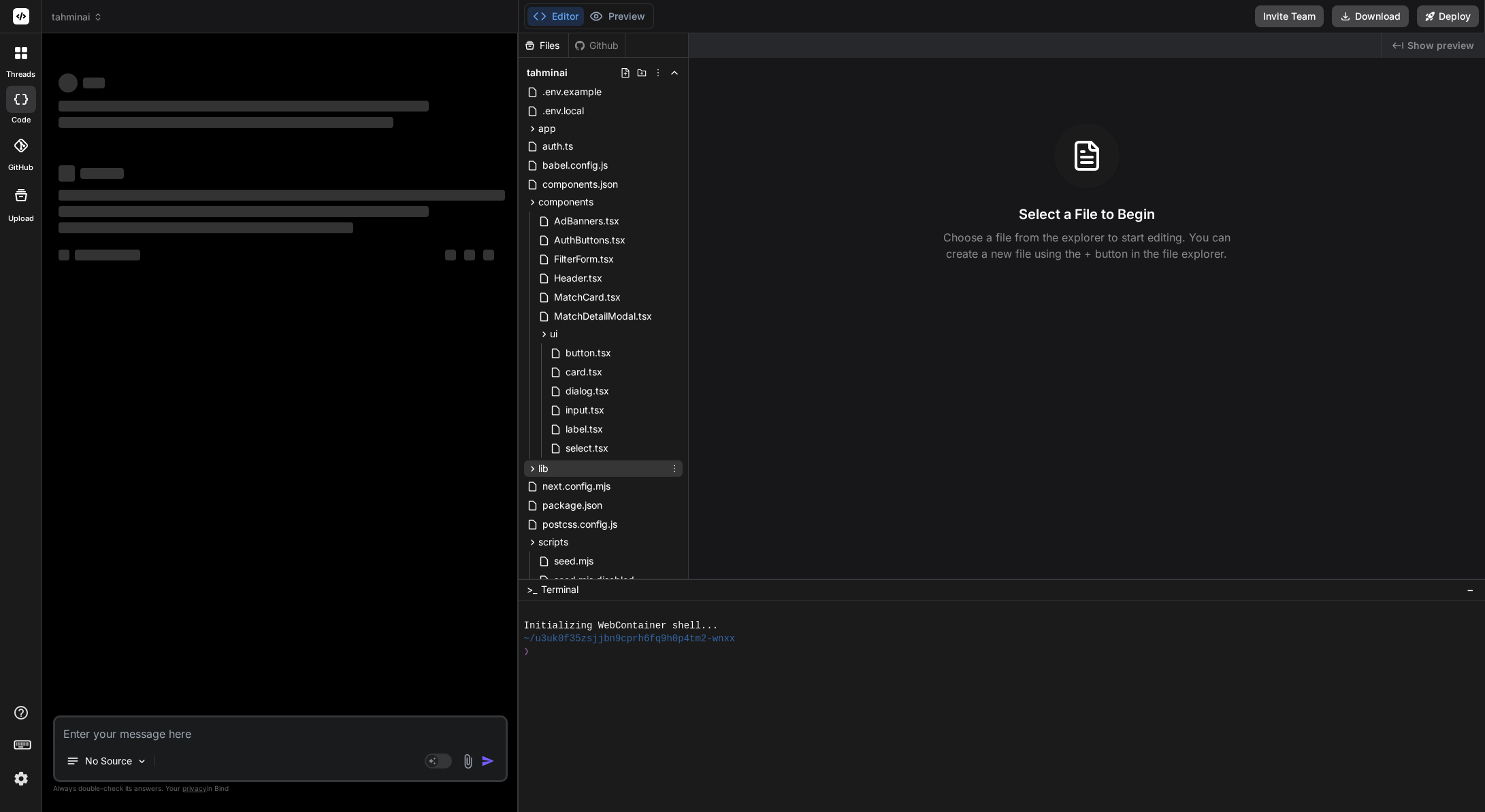
click at [545, 472] on span "lib" at bounding box center [543, 468] width 10 height 14
click at [571, 129] on div "app" at bounding box center [604, 129] width 159 height 16
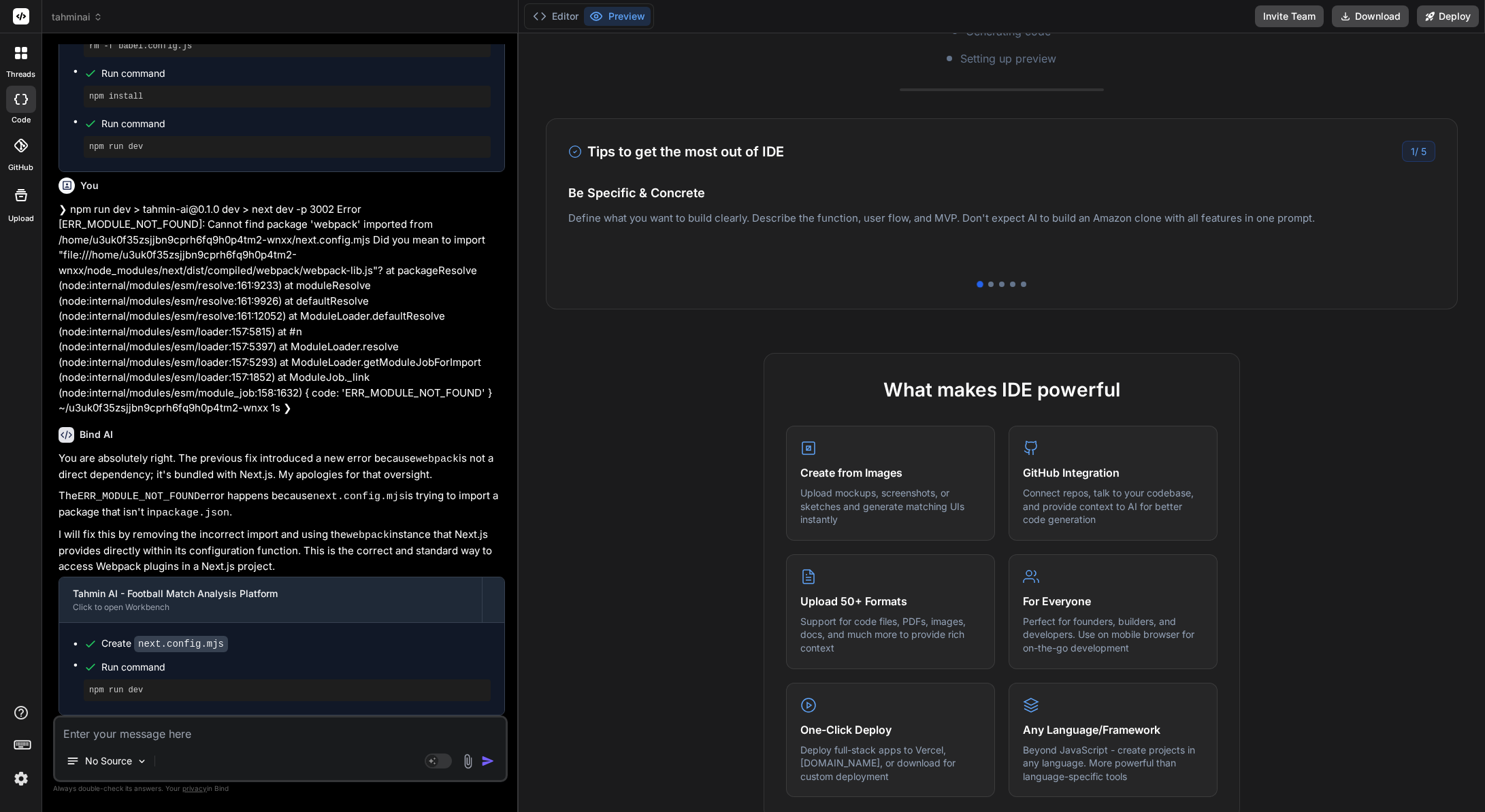
scroll to position [340, 0]
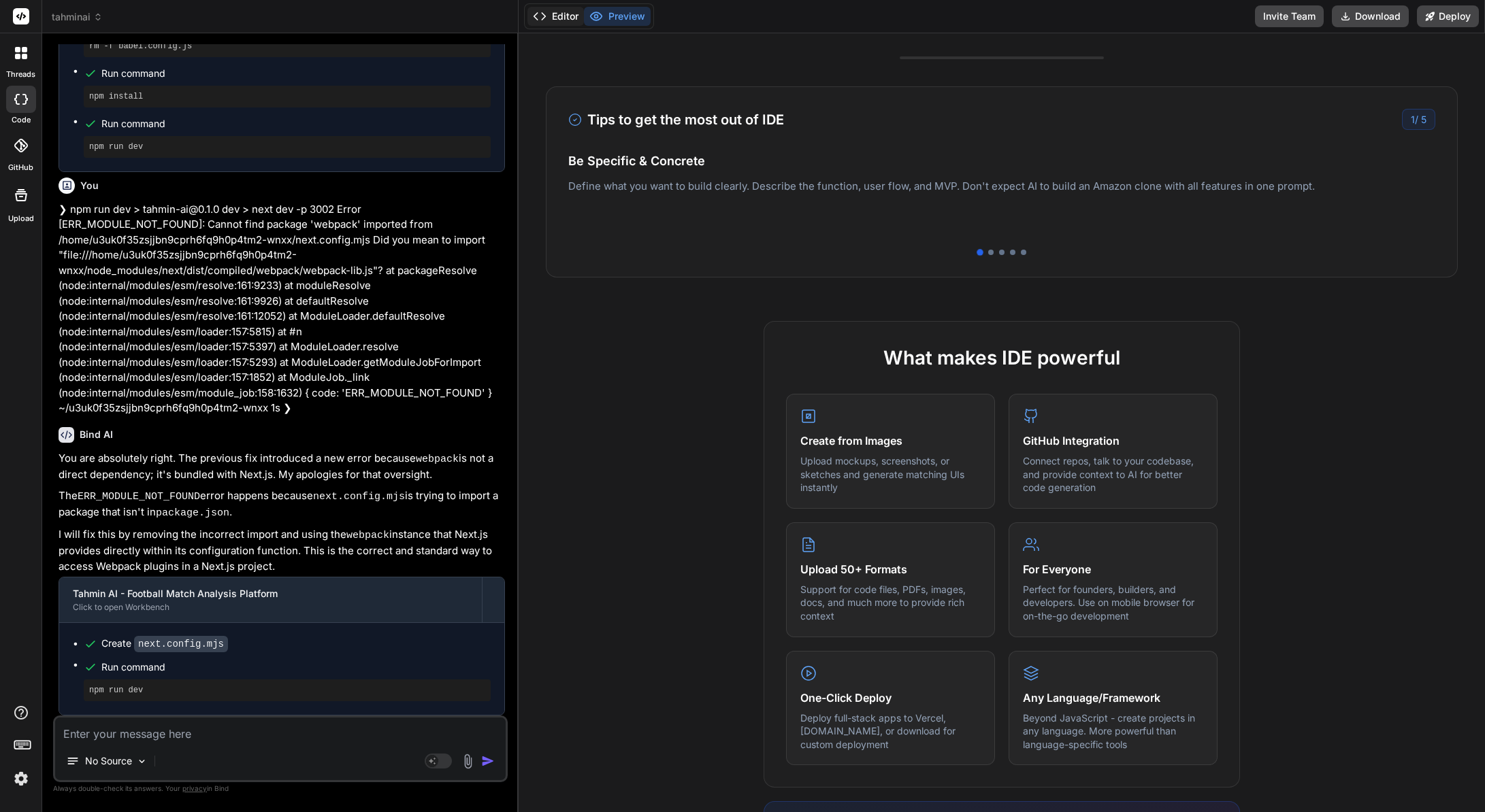
drag, startPoint x: 553, startPoint y: 0, endPoint x: 553, endPoint y: 17, distance: 17.0
click at [553, 3] on div "Editor Preview Invite Team Download Deploy" at bounding box center [1001, 16] width 966 height 33
drag, startPoint x: 547, startPoint y: 23, endPoint x: 553, endPoint y: 18, distance: 7.8
click at [549, 20] on button "Editor" at bounding box center [555, 16] width 57 height 19
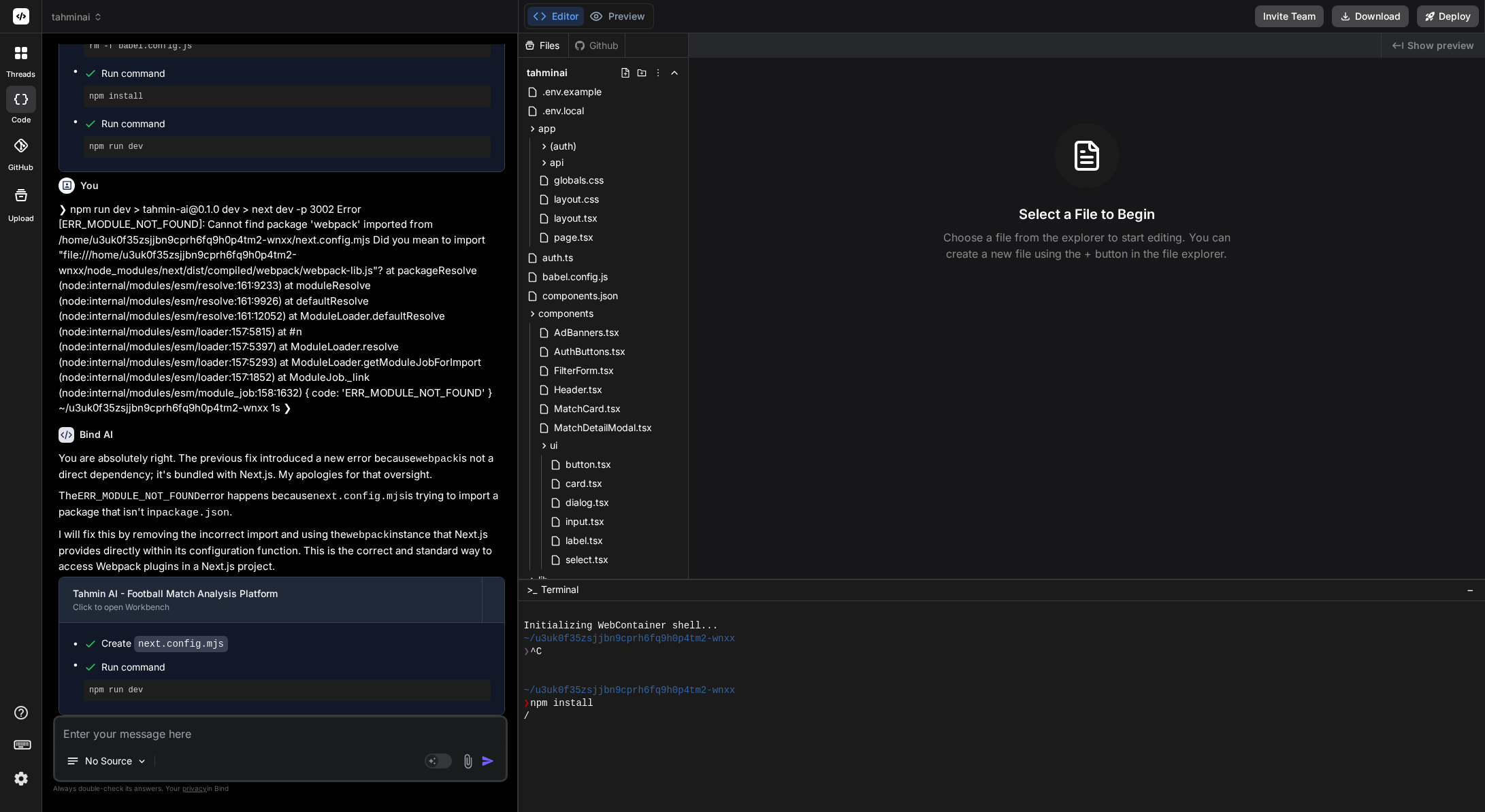
type textarea "x"
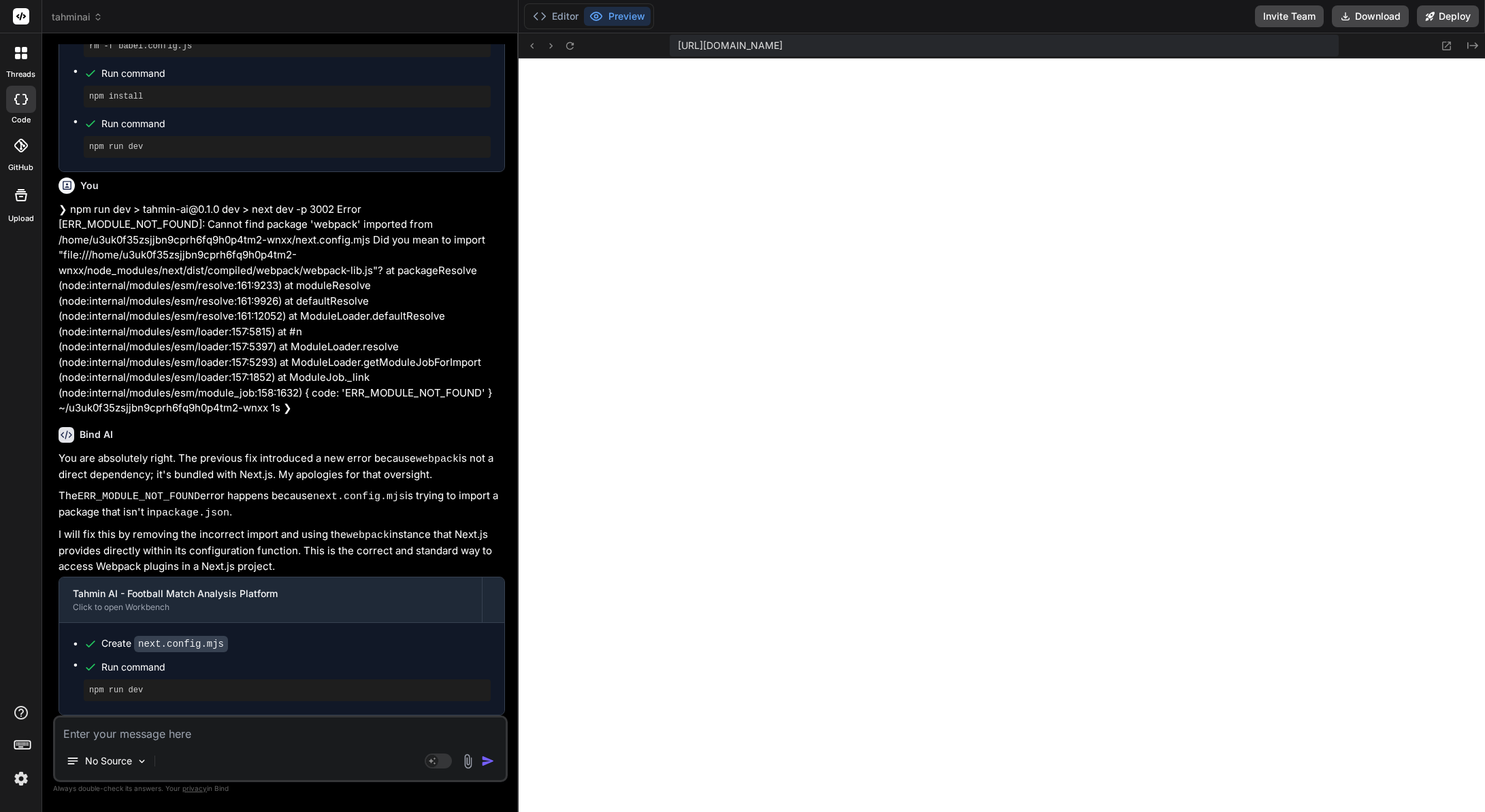
scroll to position [1868, 0]
